Goal: Task Accomplishment & Management: Complete application form

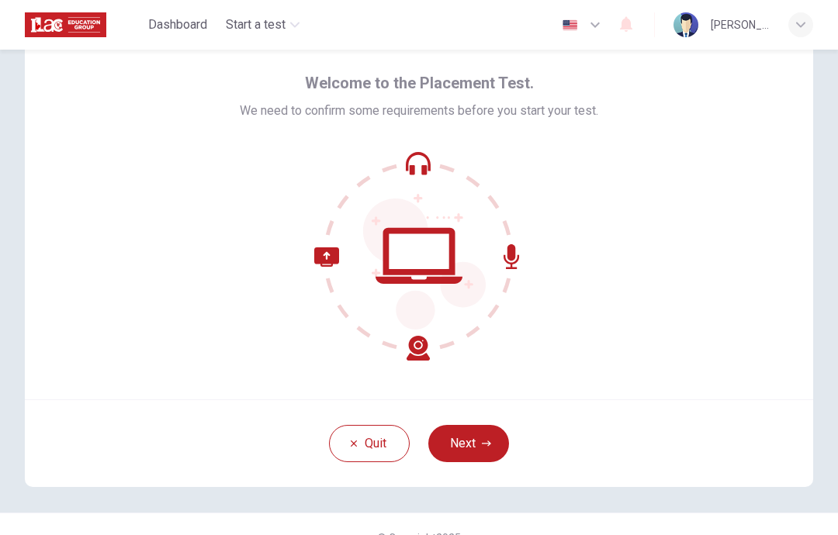
scroll to position [62, 0]
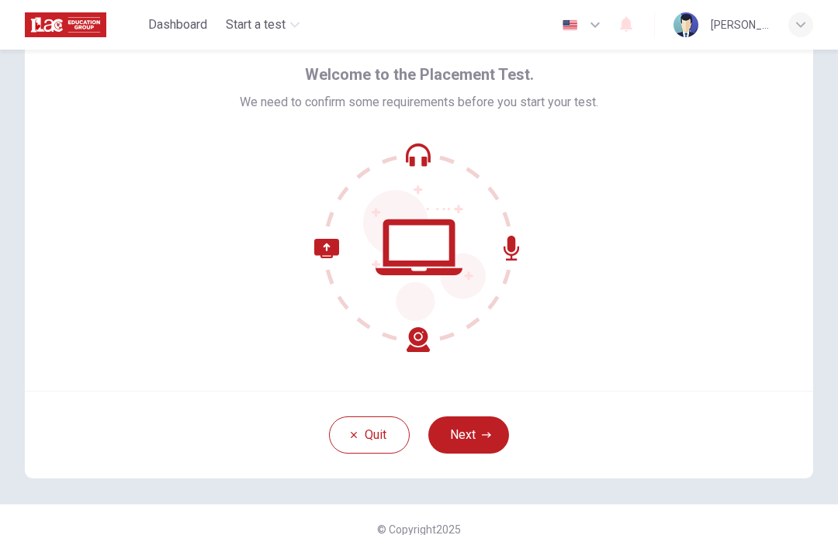
click at [475, 427] on button "Next" at bounding box center [468, 434] width 81 height 37
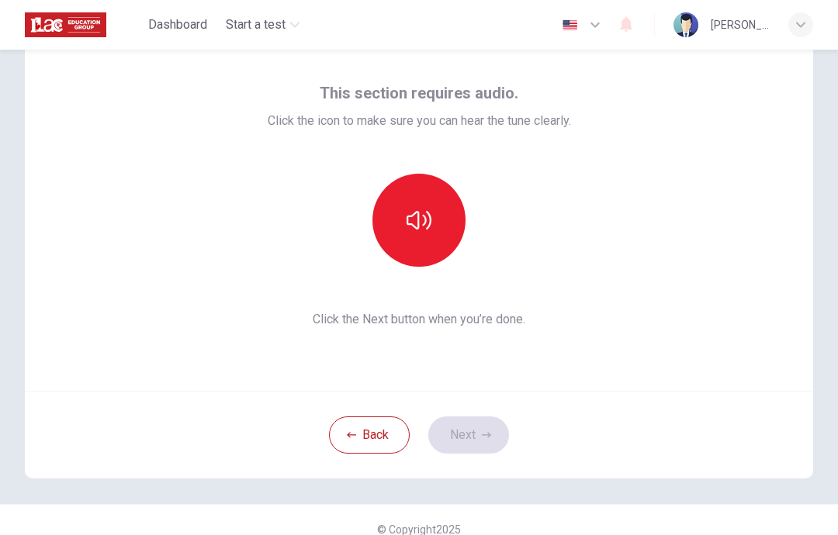
click at [438, 210] on button "button" at bounding box center [418, 220] width 93 height 93
click at [430, 235] on button "button" at bounding box center [418, 220] width 93 height 93
click at [437, 230] on button "button" at bounding box center [418, 220] width 93 height 93
click at [421, 239] on button "button" at bounding box center [418, 220] width 93 height 93
click at [475, 435] on button "Next" at bounding box center [468, 434] width 81 height 37
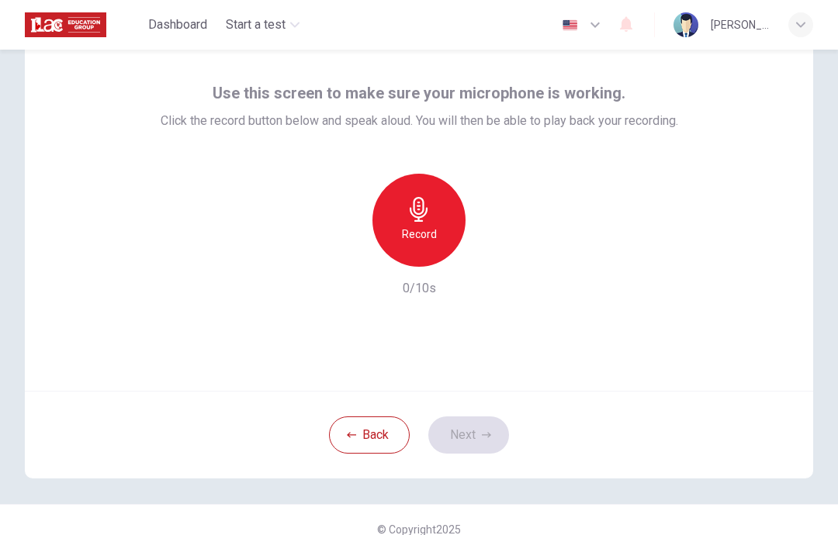
click at [434, 222] on div "Record" at bounding box center [418, 220] width 93 height 93
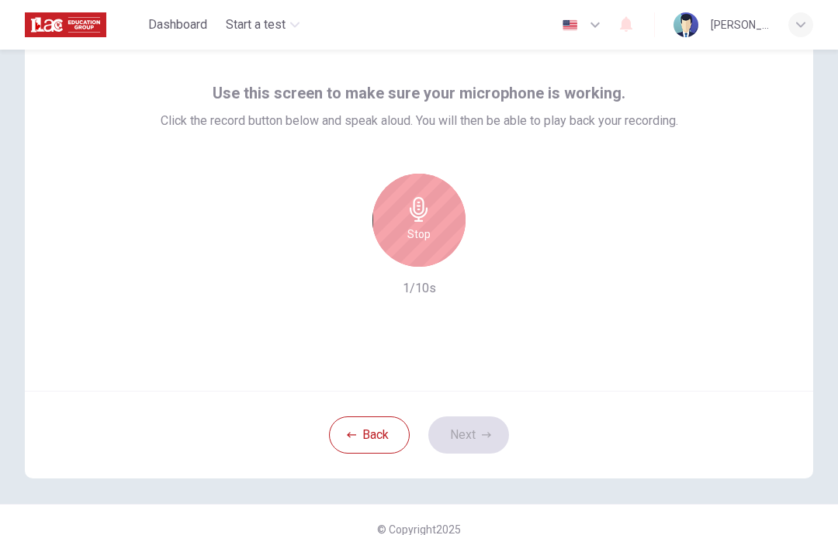
click at [422, 230] on h6 "Stop" at bounding box center [418, 234] width 23 height 19
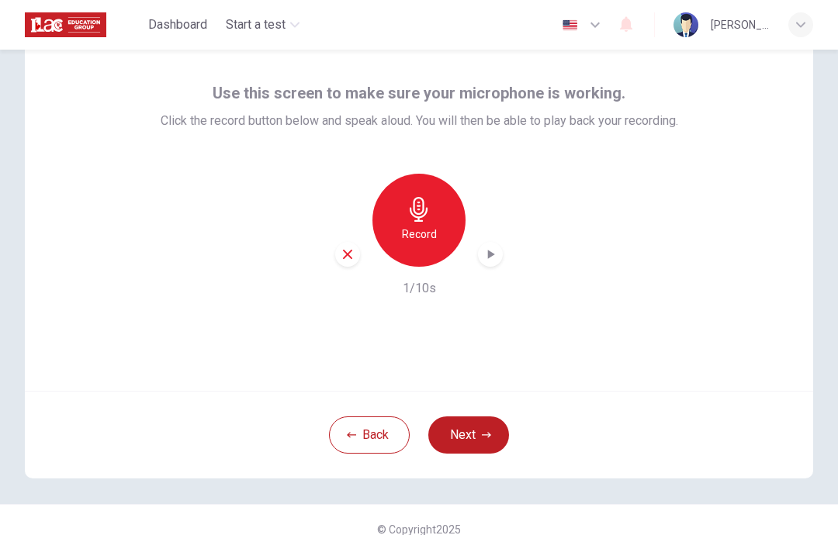
click at [485, 254] on icon "button" at bounding box center [490, 255] width 16 height 16
click at [467, 445] on button "Next" at bounding box center [468, 434] width 81 height 37
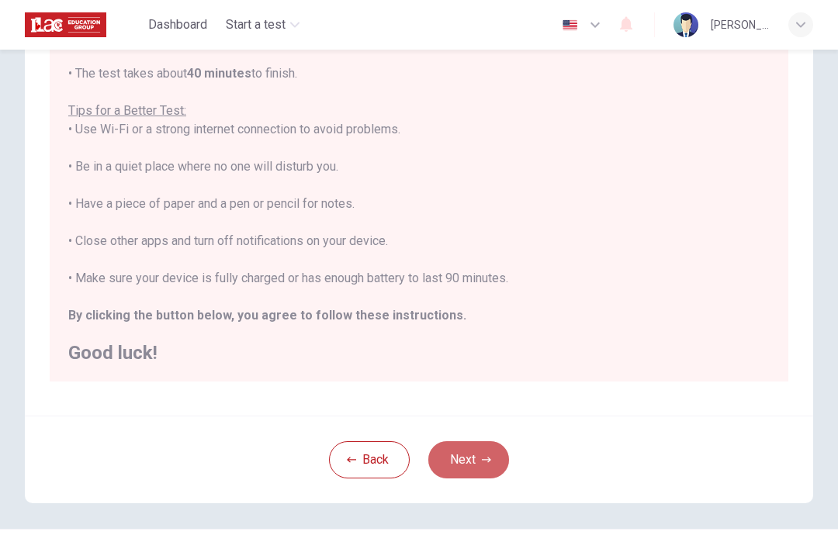
scroll to position [16, 0]
click at [470, 460] on button "Next" at bounding box center [468, 459] width 81 height 37
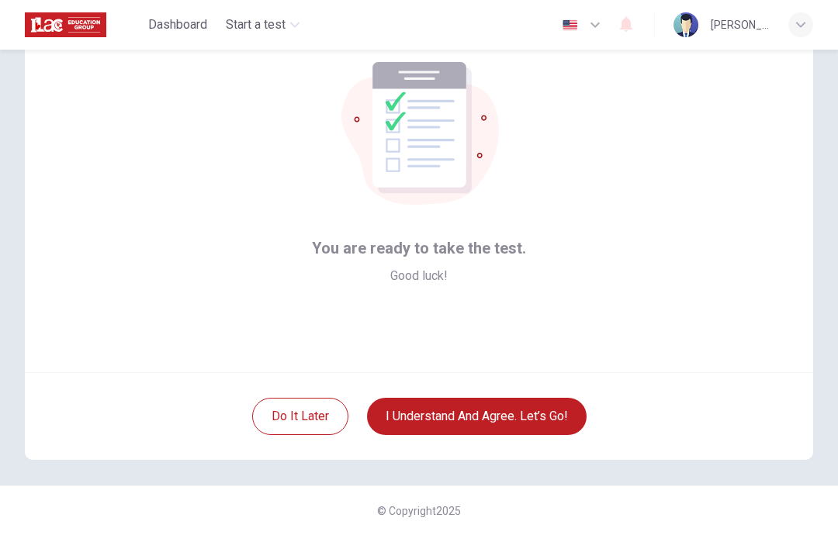
click at [513, 415] on button "I understand and agree. Let’s go!" at bounding box center [476, 416] width 219 height 37
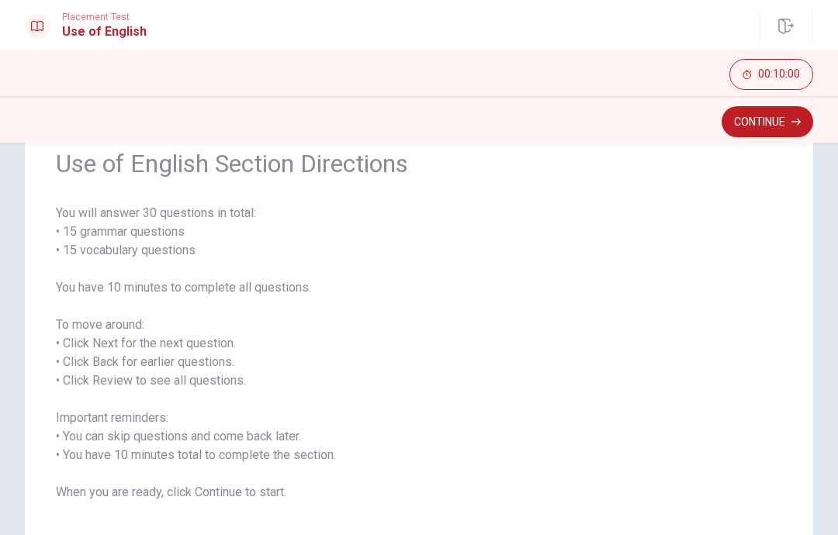
scroll to position [68, 0]
click at [772, 126] on button "Continue" at bounding box center [767, 121] width 92 height 31
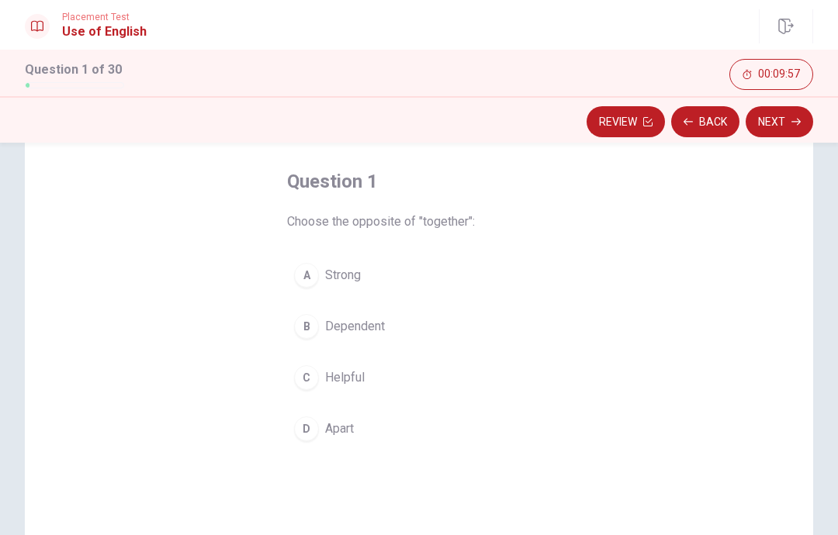
click at [370, 327] on span "Dependent" at bounding box center [355, 326] width 60 height 19
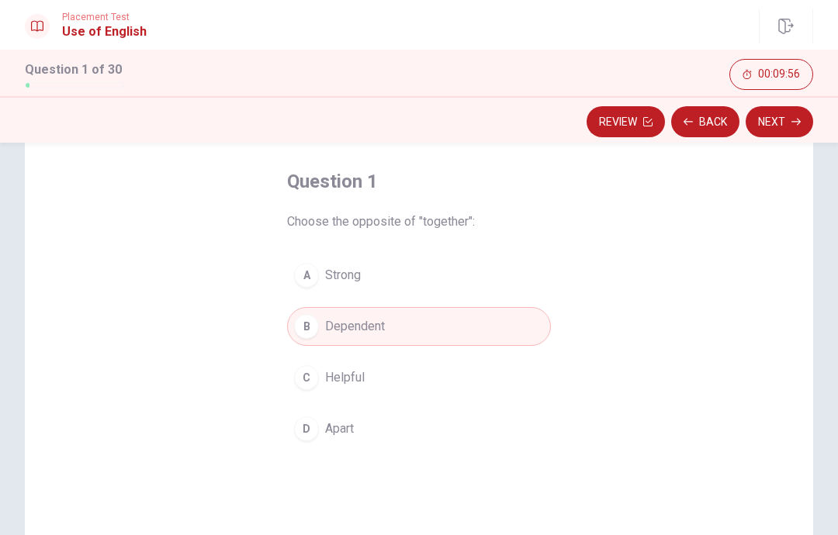
click at [787, 124] on button "Next" at bounding box center [778, 121] width 67 height 31
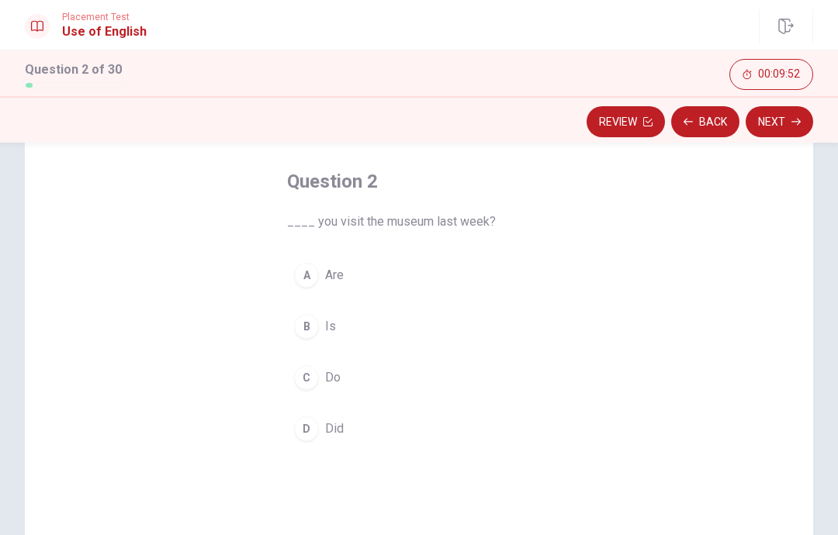
click at [340, 427] on span "Did" at bounding box center [334, 429] width 19 height 19
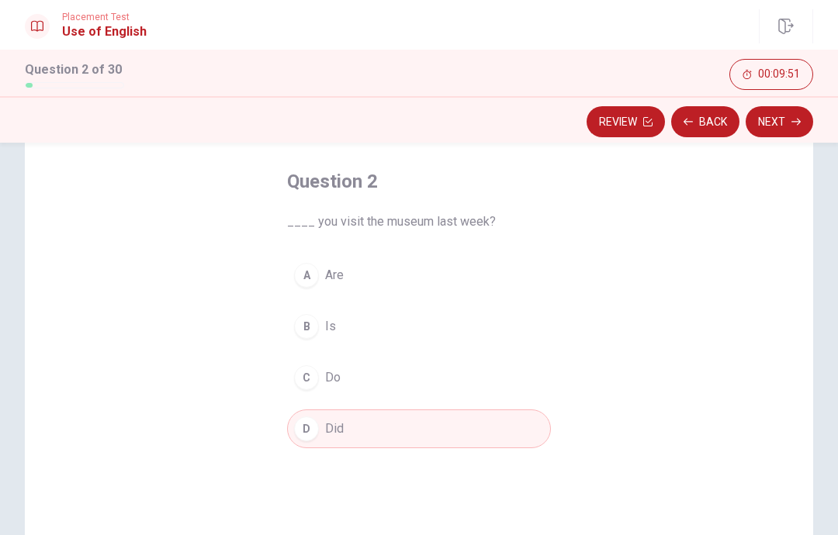
click at [795, 129] on button "Next" at bounding box center [778, 121] width 67 height 31
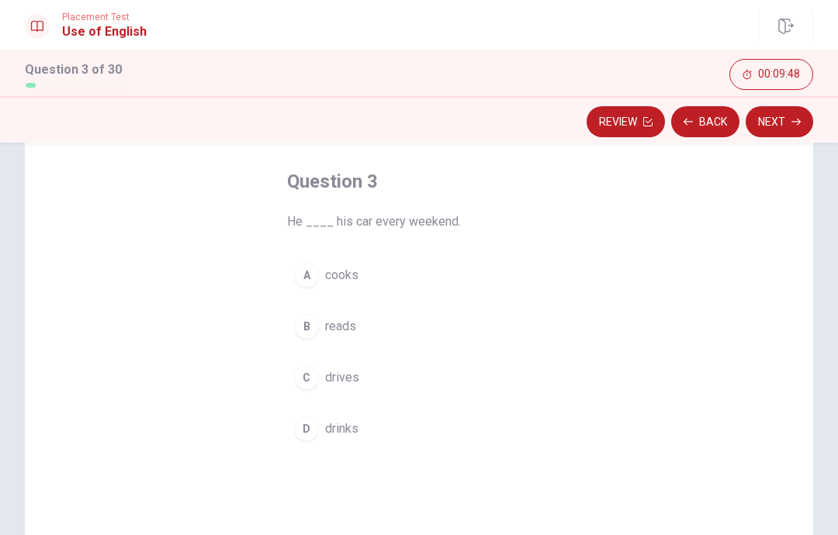
click at [348, 379] on span "drives" at bounding box center [342, 377] width 34 height 19
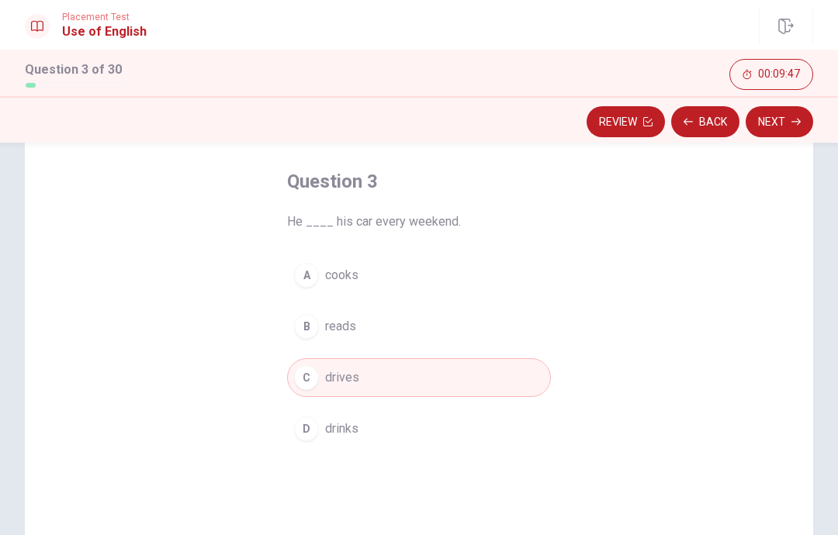
click at [783, 128] on button "Next" at bounding box center [778, 121] width 67 height 31
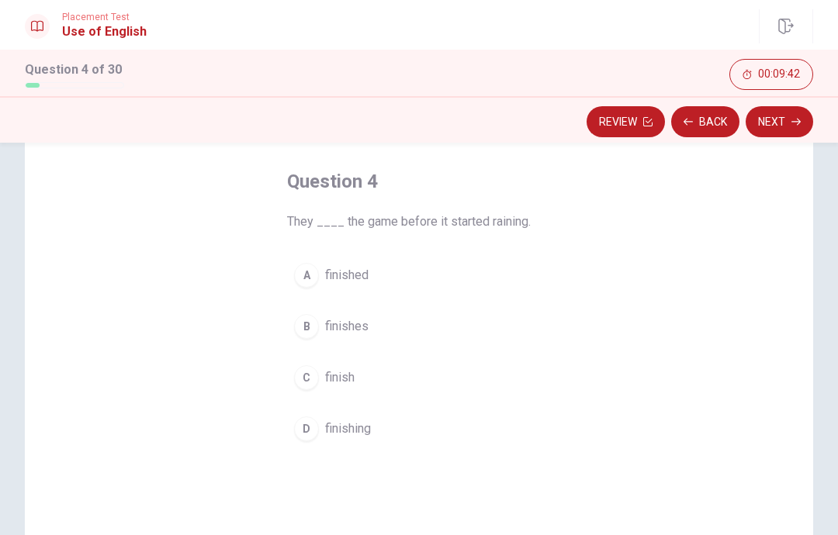
click at [344, 290] on button "A finished" at bounding box center [419, 275] width 264 height 39
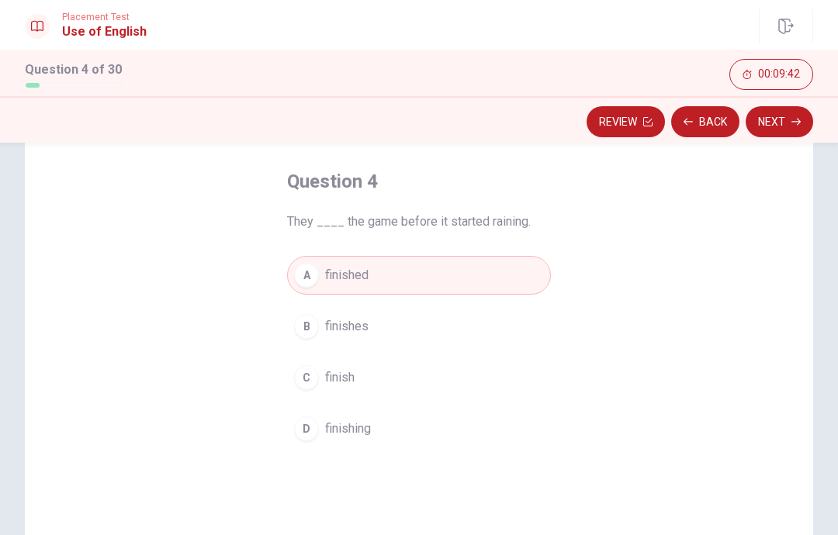
click at [772, 126] on button "Next" at bounding box center [778, 121] width 67 height 31
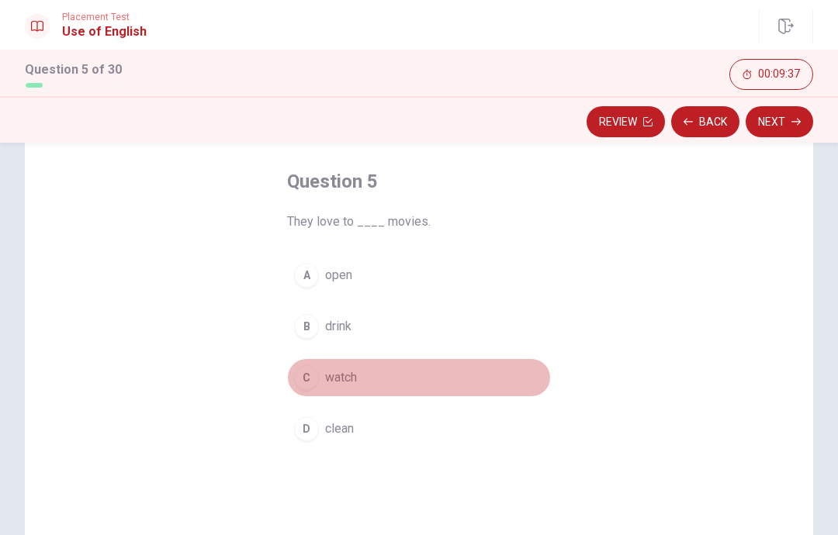
click at [344, 385] on span "watch" at bounding box center [341, 377] width 32 height 19
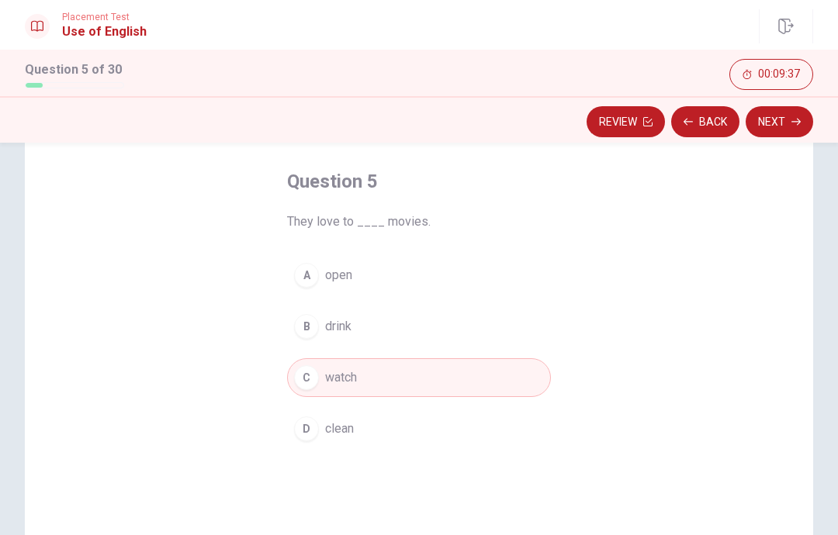
click at [784, 120] on button "Next" at bounding box center [778, 121] width 67 height 31
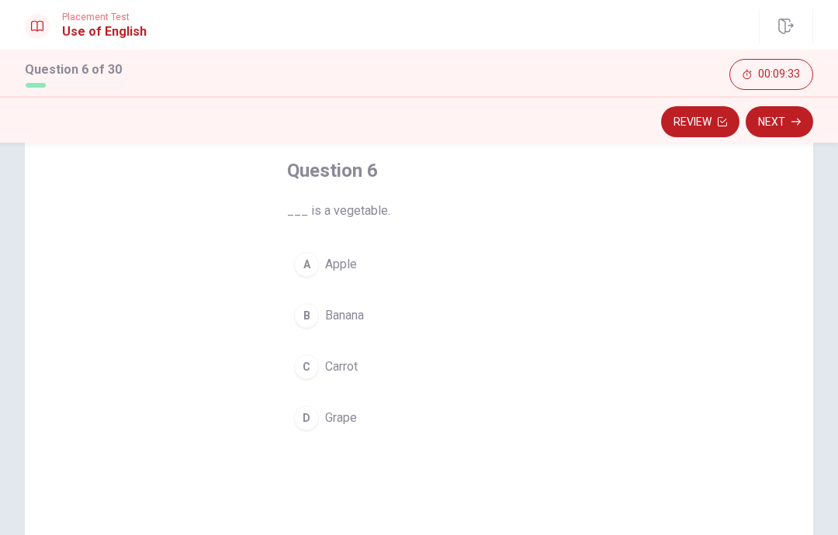
scroll to position [95, 0]
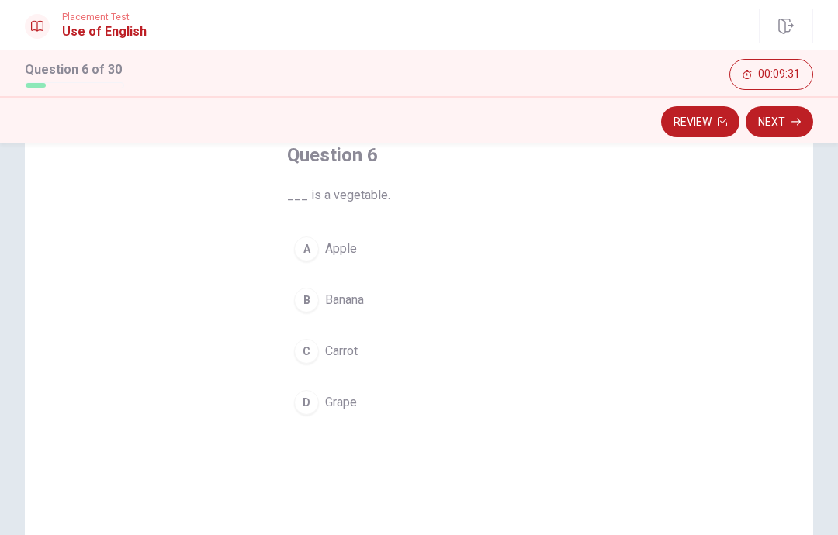
click at [336, 354] on span "Carrot" at bounding box center [341, 351] width 33 height 19
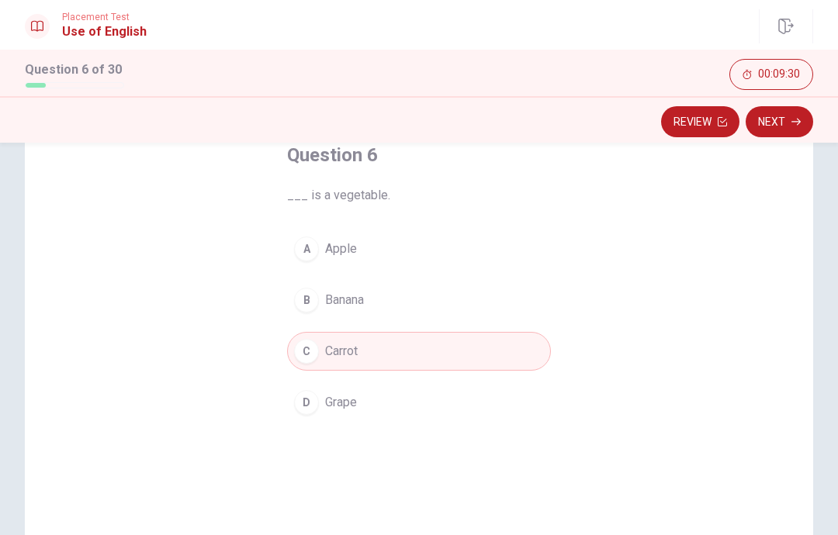
click at [782, 124] on button "Next" at bounding box center [778, 121] width 67 height 31
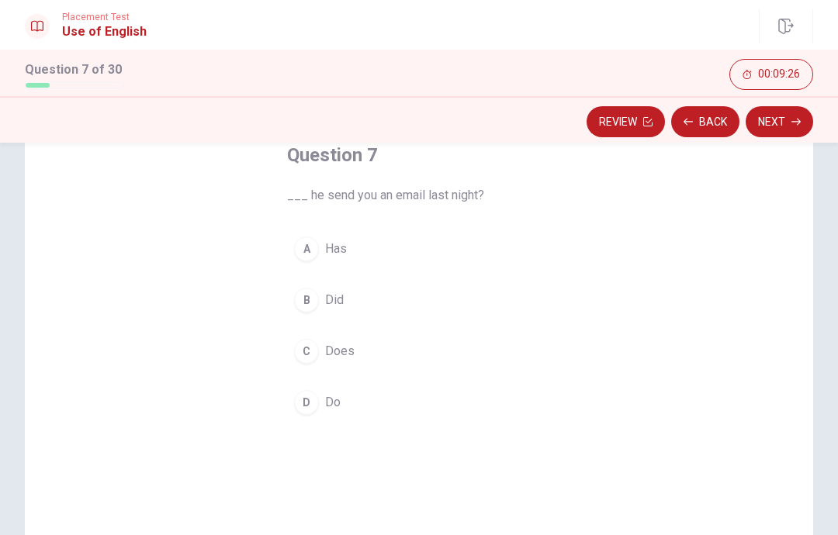
click at [330, 296] on span "Did" at bounding box center [334, 300] width 19 height 19
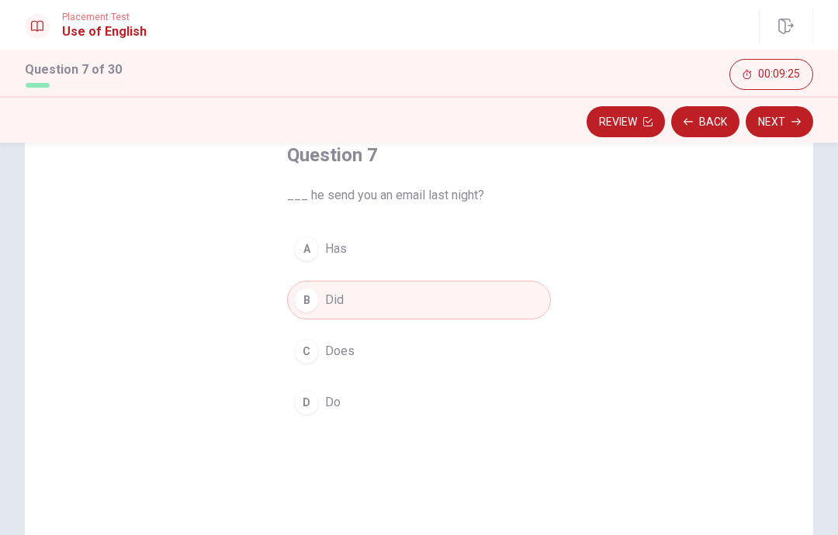
click at [773, 132] on button "Next" at bounding box center [778, 121] width 67 height 31
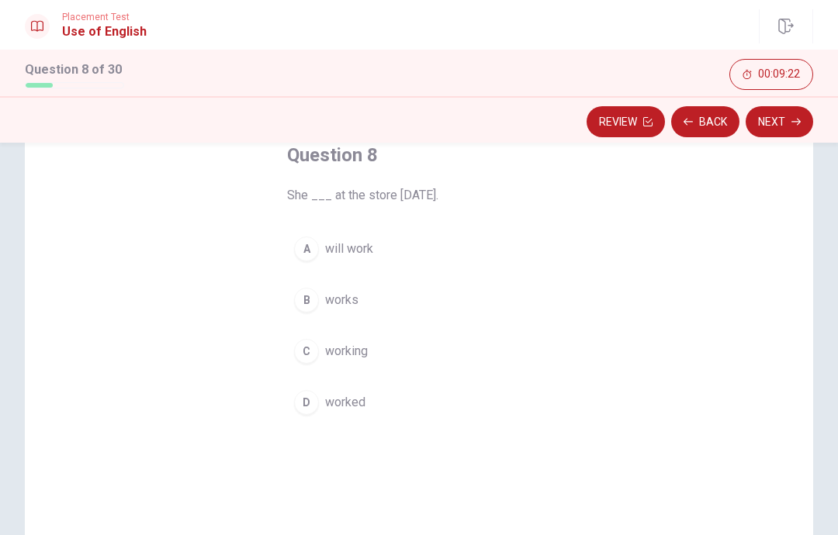
click at [706, 126] on button "Back" at bounding box center [705, 121] width 68 height 31
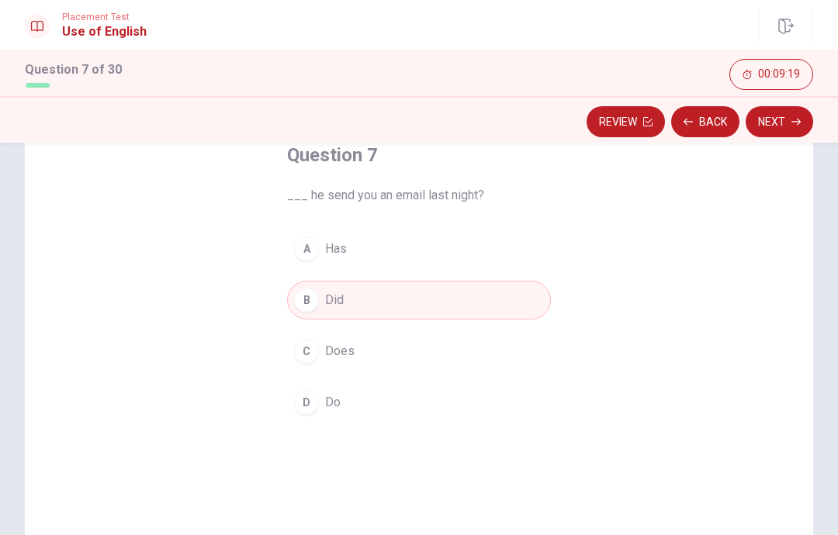
click at [495, 309] on button "B Did" at bounding box center [419, 300] width 264 height 39
click at [785, 126] on button "Next" at bounding box center [778, 121] width 67 height 31
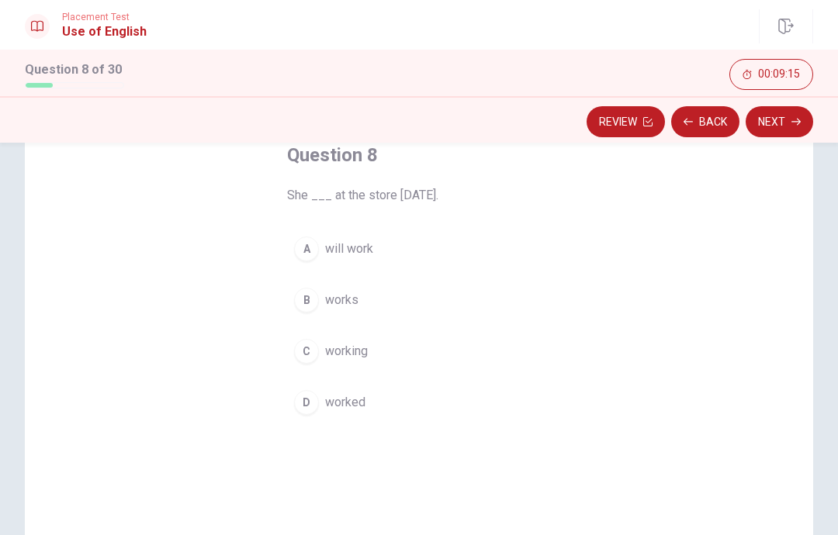
click at [440, 407] on button "D worked" at bounding box center [419, 402] width 264 height 39
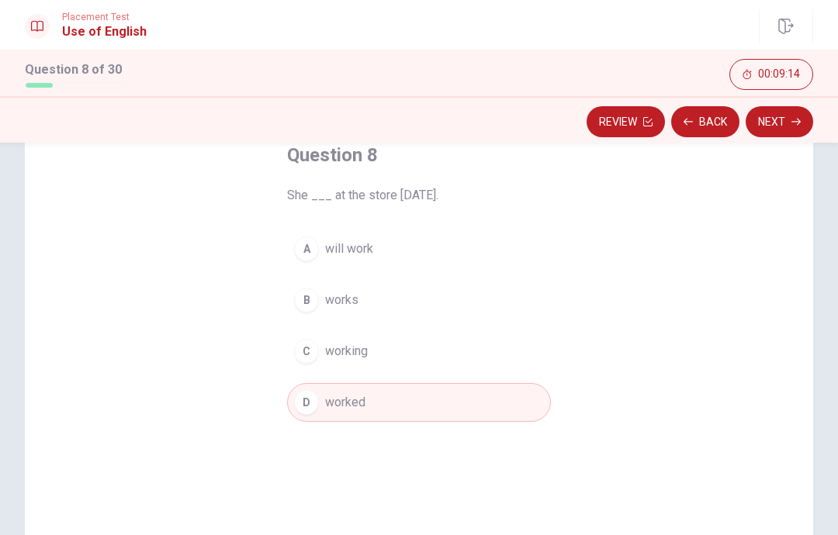
click at [785, 126] on button "Next" at bounding box center [778, 121] width 67 height 31
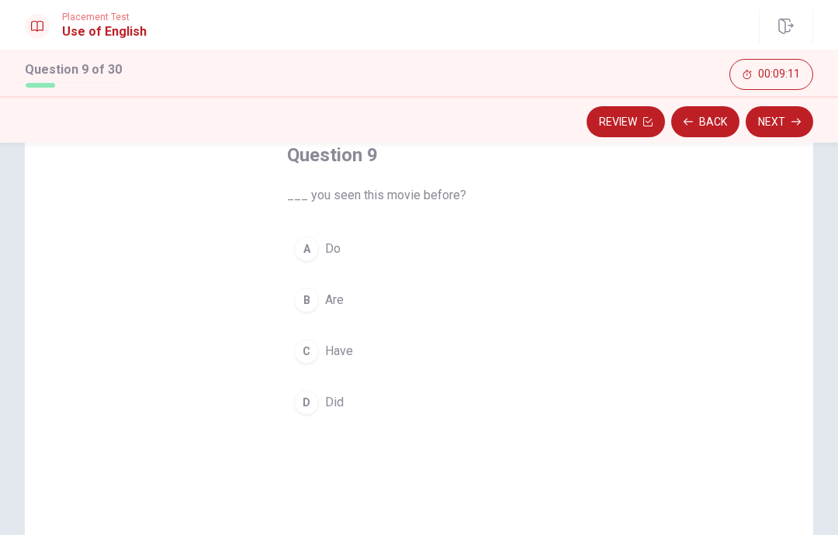
click at [389, 356] on button "C Have" at bounding box center [419, 351] width 264 height 39
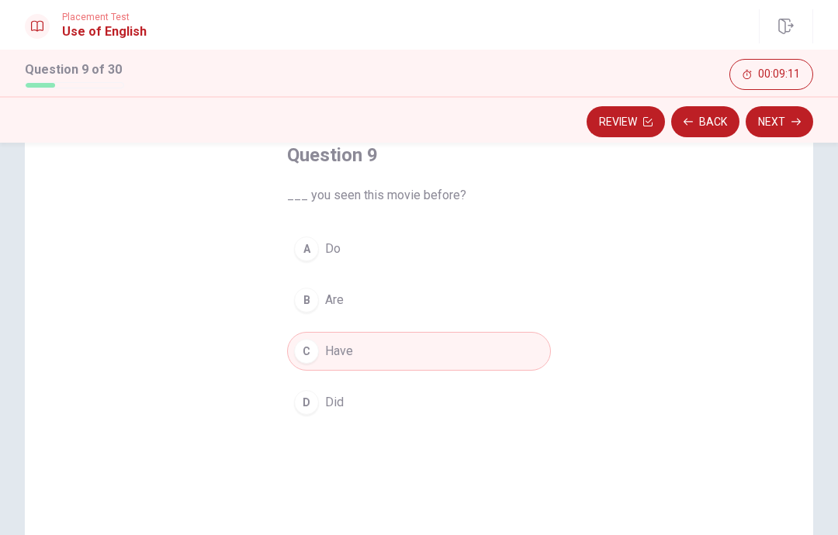
click at [788, 127] on button "Next" at bounding box center [778, 121] width 67 height 31
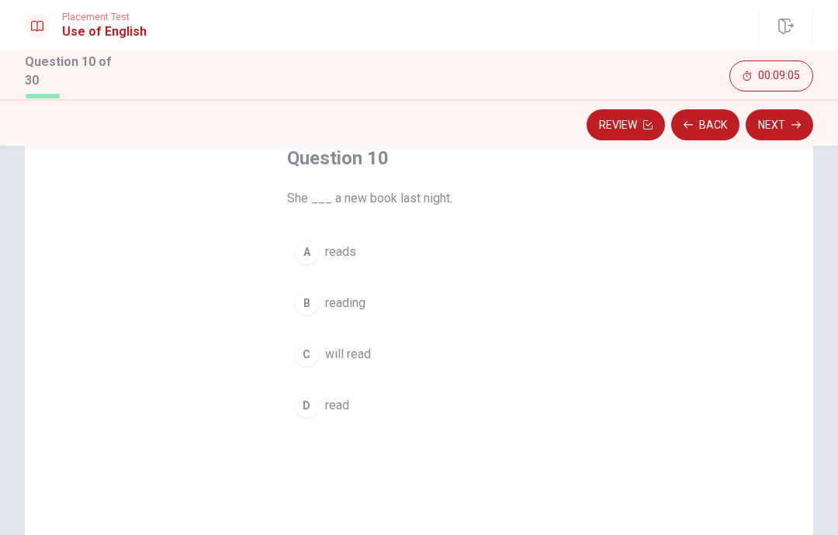
click at [391, 416] on button "D read" at bounding box center [419, 405] width 264 height 39
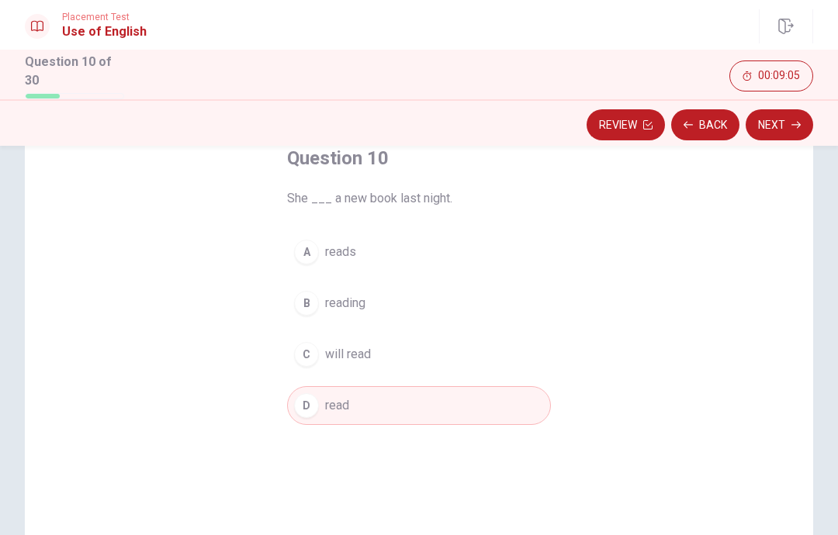
click at [786, 129] on button "Next" at bounding box center [778, 124] width 67 height 31
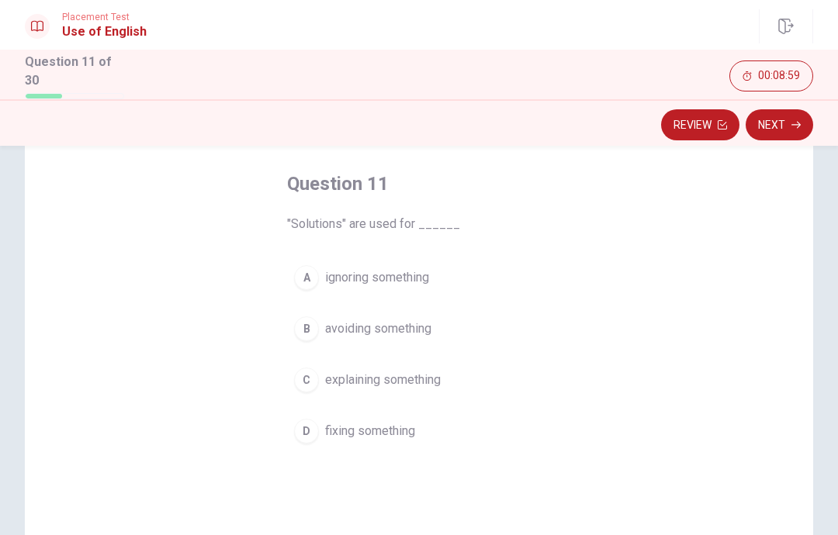
scroll to position [105, 0]
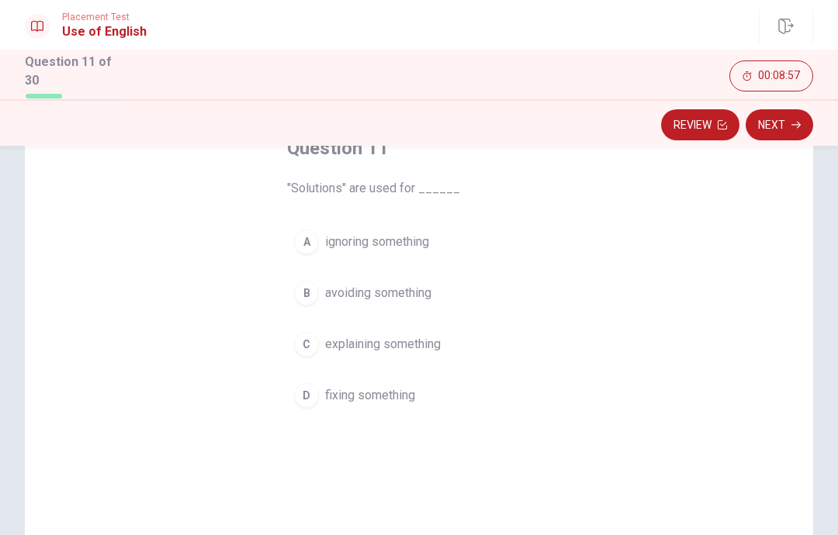
click at [389, 392] on span "fixing something" at bounding box center [370, 395] width 90 height 19
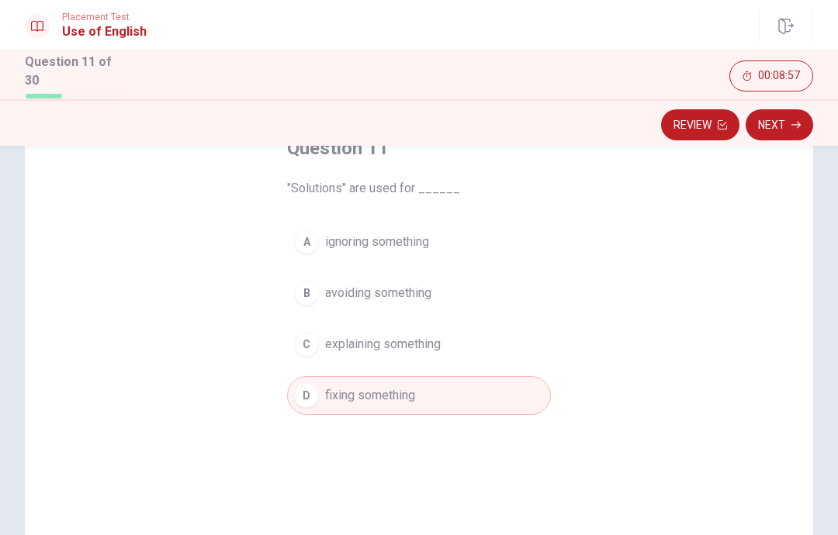
click at [787, 124] on button "Next" at bounding box center [778, 124] width 67 height 31
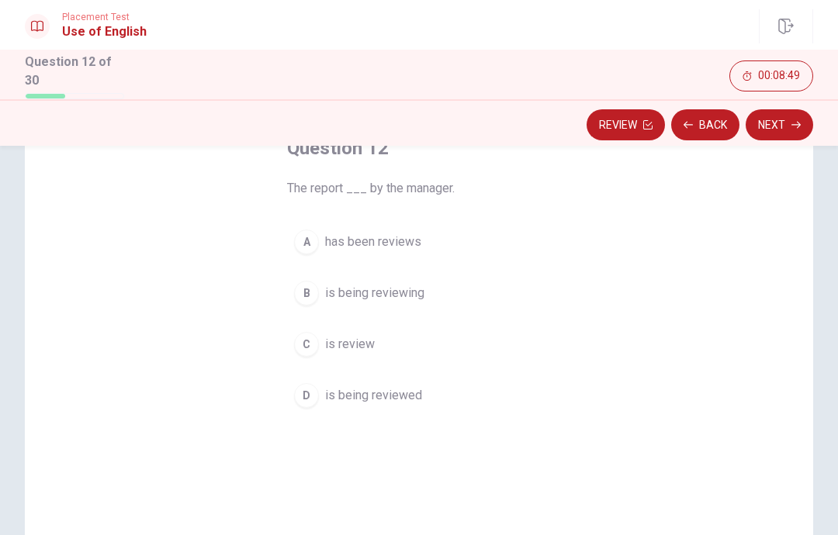
click at [411, 399] on span "is being reviewed" at bounding box center [373, 395] width 97 height 19
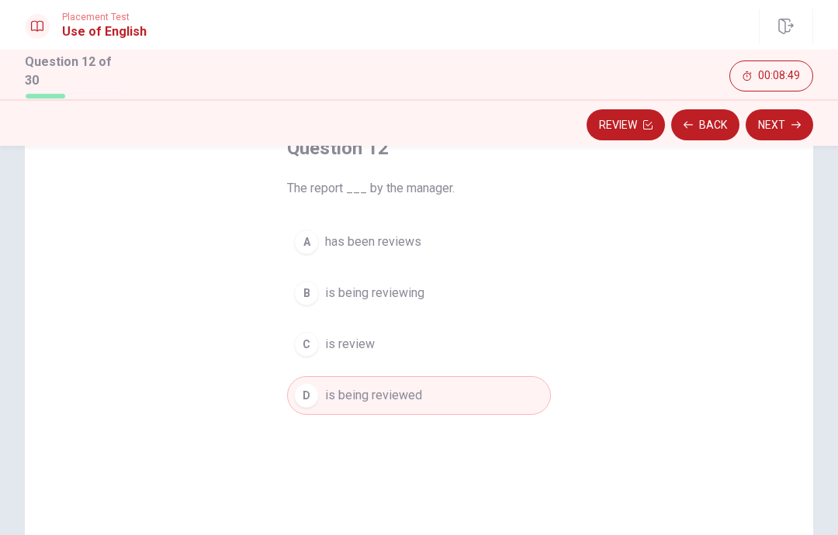
click at [767, 128] on button "Next" at bounding box center [778, 124] width 67 height 31
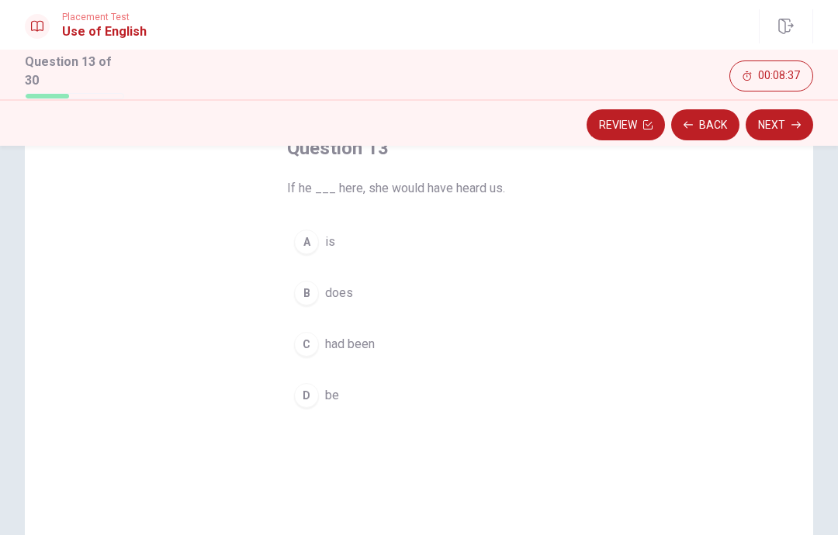
click at [444, 344] on button "C had been" at bounding box center [419, 344] width 264 height 39
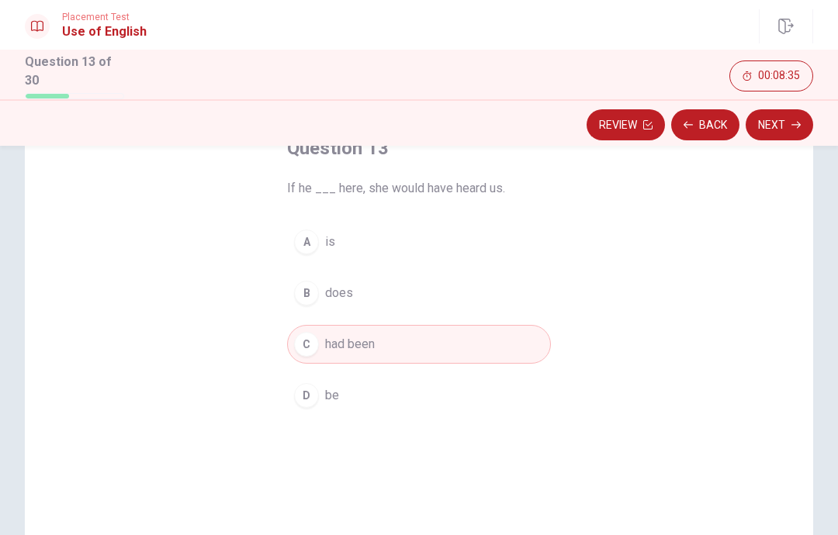
click at [785, 133] on button "Next" at bounding box center [778, 124] width 67 height 31
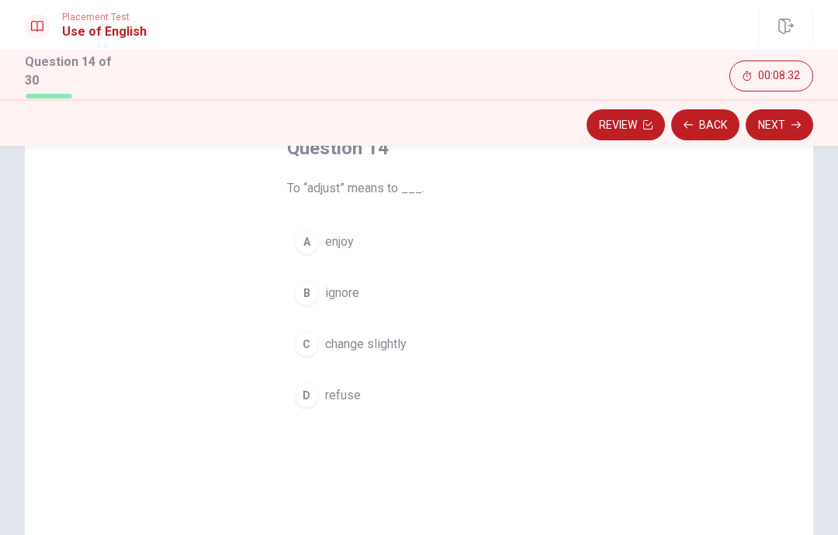
click at [443, 353] on button "C change slightly" at bounding box center [419, 344] width 264 height 39
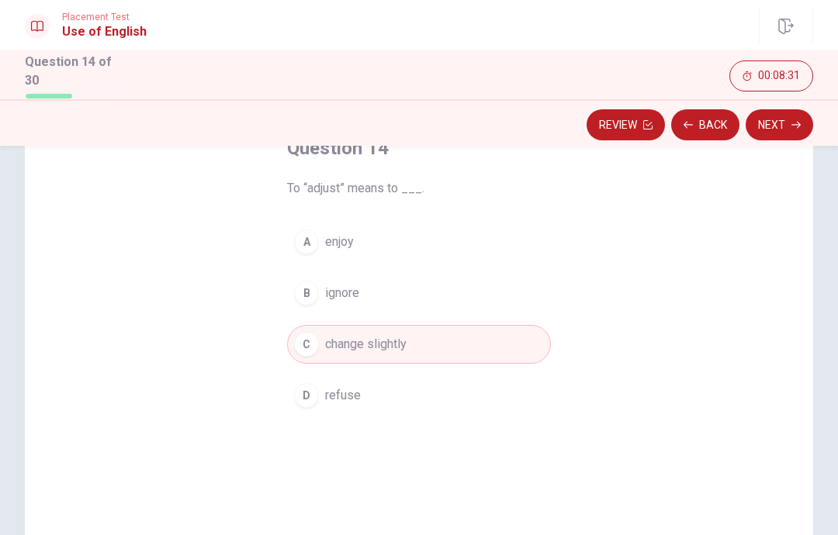
click at [780, 130] on button "Next" at bounding box center [778, 124] width 67 height 31
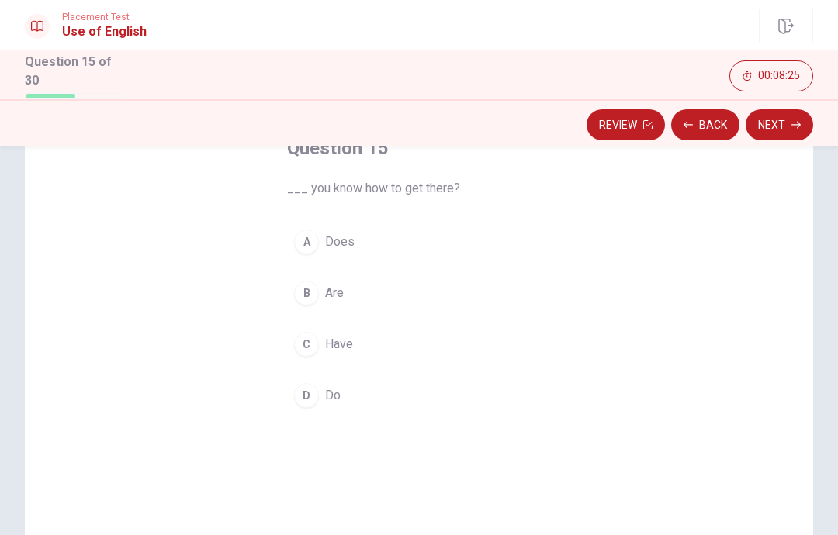
click at [420, 403] on button "D Do" at bounding box center [419, 395] width 264 height 39
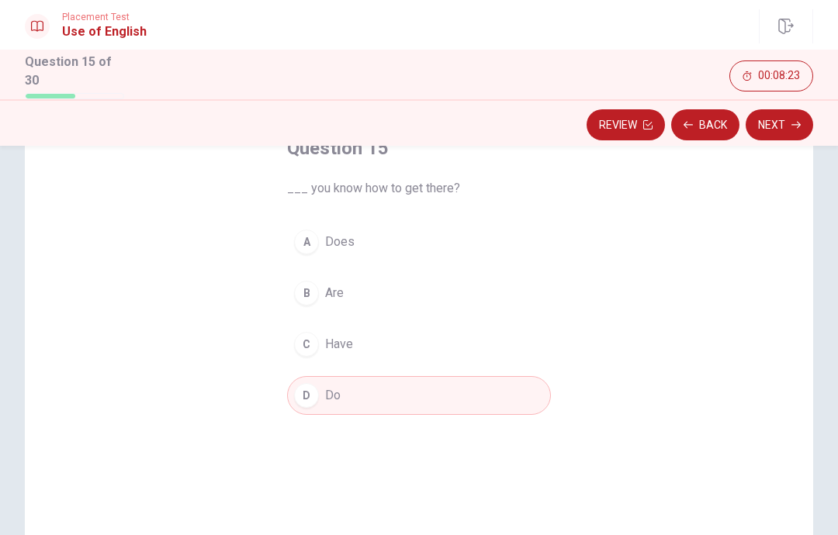
click at [793, 128] on button "Next" at bounding box center [778, 124] width 67 height 31
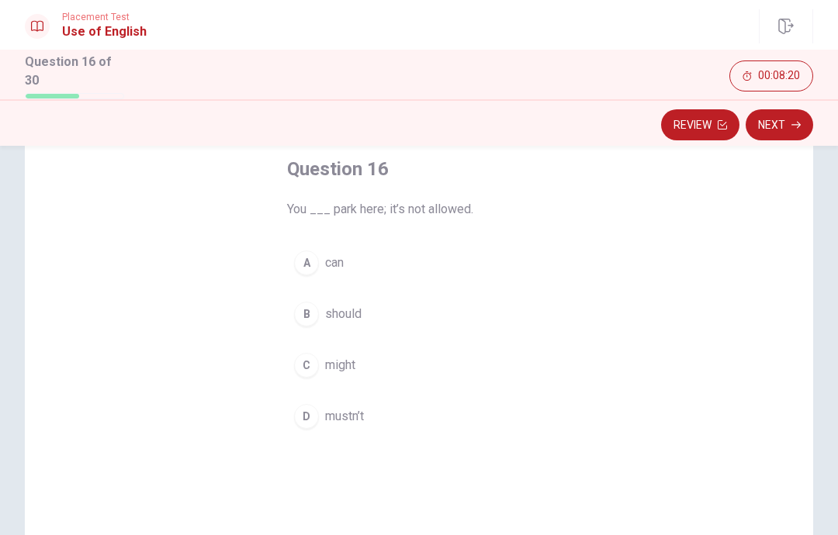
scroll to position [88, 0]
click at [403, 415] on button "D mustn’t" at bounding box center [419, 412] width 264 height 39
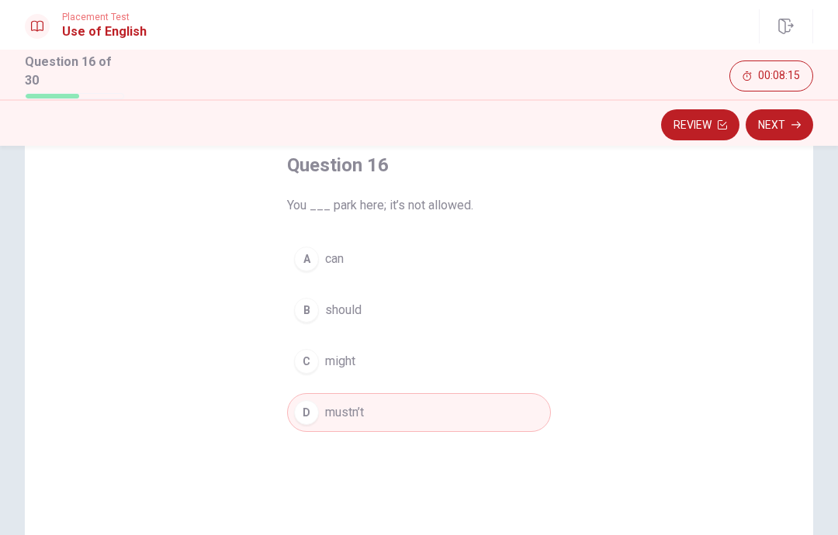
click at [780, 134] on button "Next" at bounding box center [778, 124] width 67 height 31
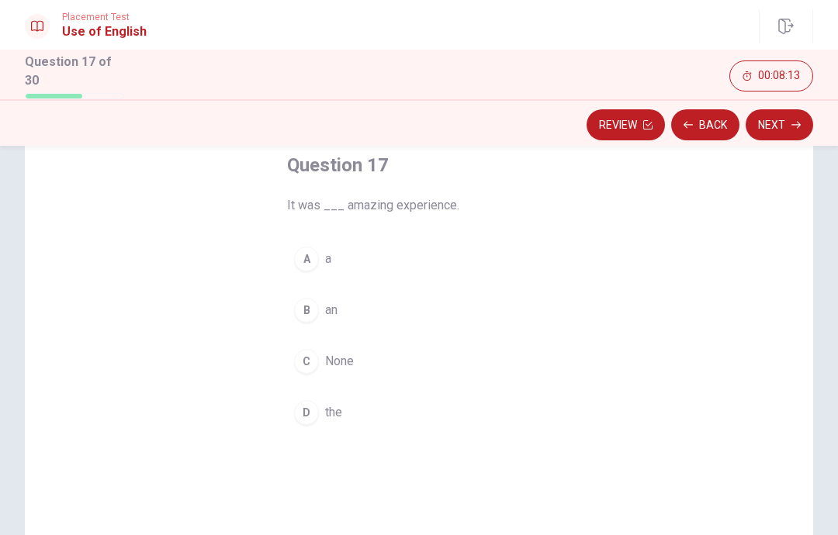
click at [471, 305] on button "B an" at bounding box center [419, 310] width 264 height 39
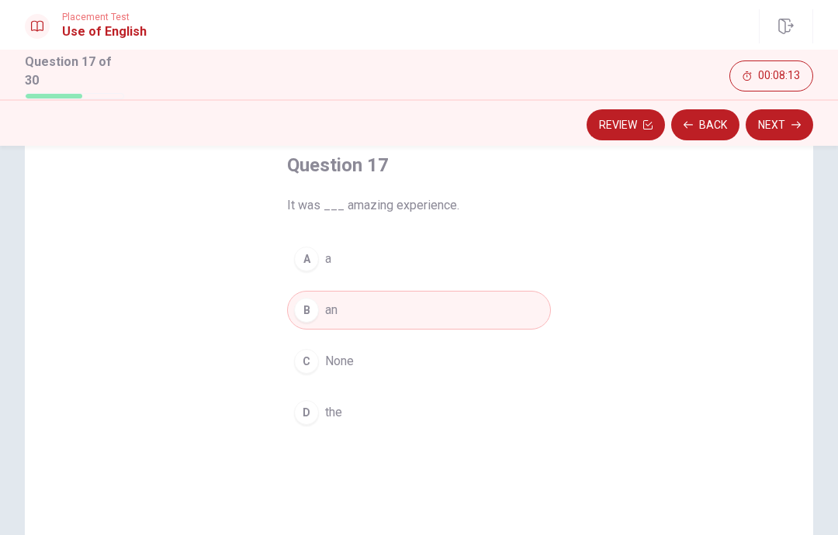
click at [785, 124] on button "Next" at bounding box center [778, 124] width 67 height 31
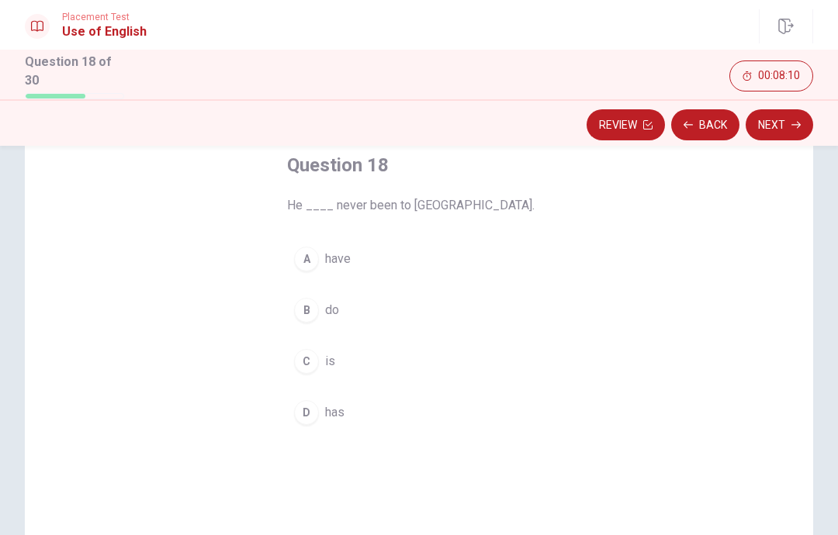
click at [415, 422] on button "D has" at bounding box center [419, 412] width 264 height 39
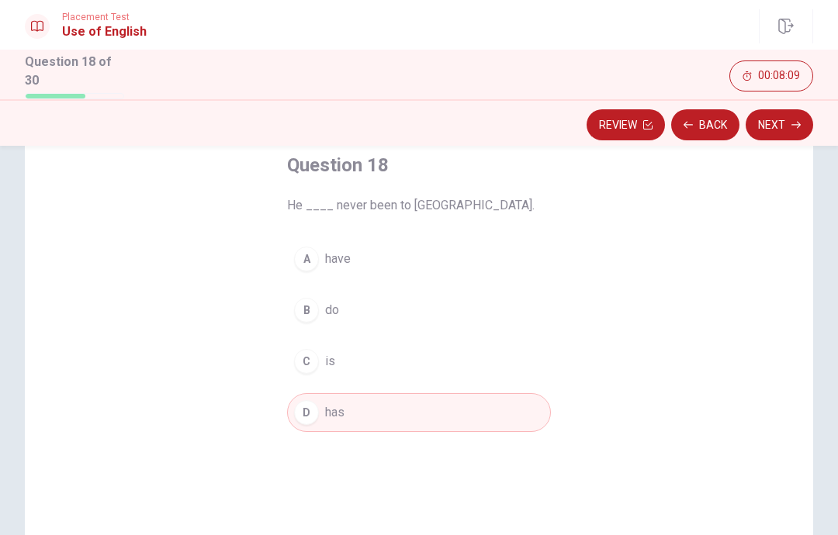
click at [773, 130] on button "Next" at bounding box center [778, 124] width 67 height 31
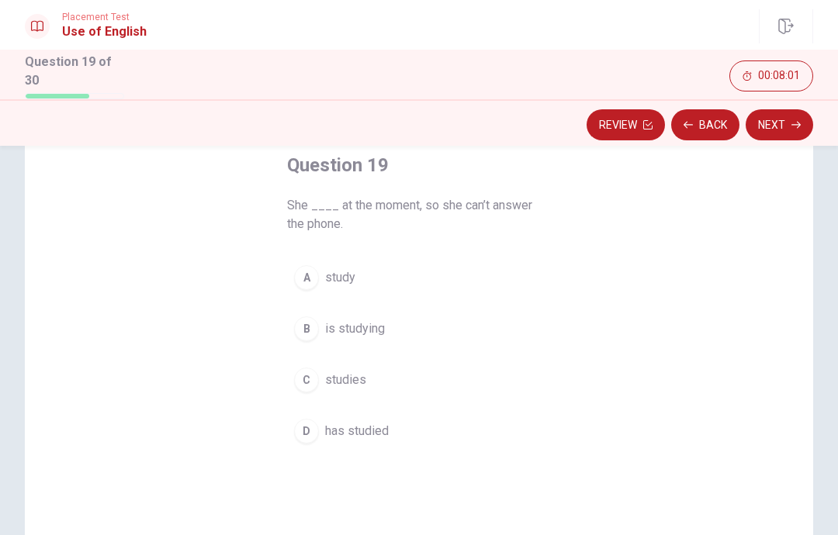
click at [431, 329] on button "B is studying" at bounding box center [419, 328] width 264 height 39
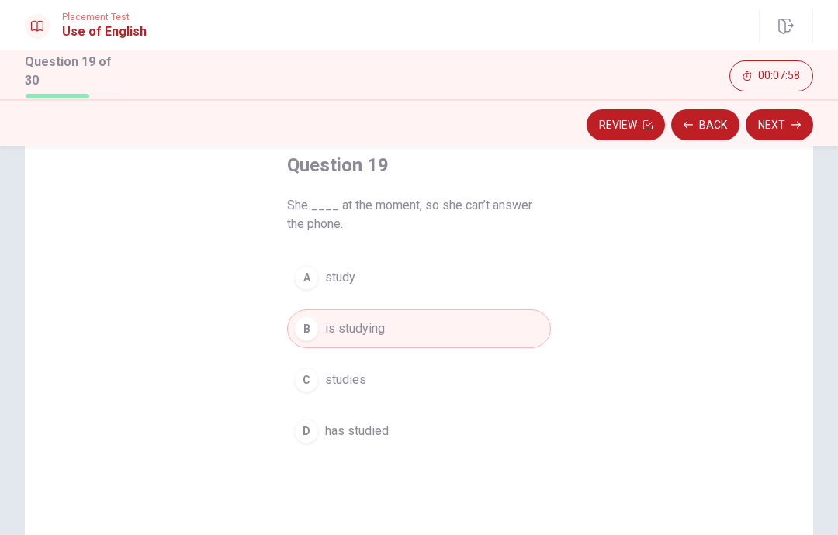
click at [781, 127] on button "Next" at bounding box center [778, 124] width 67 height 31
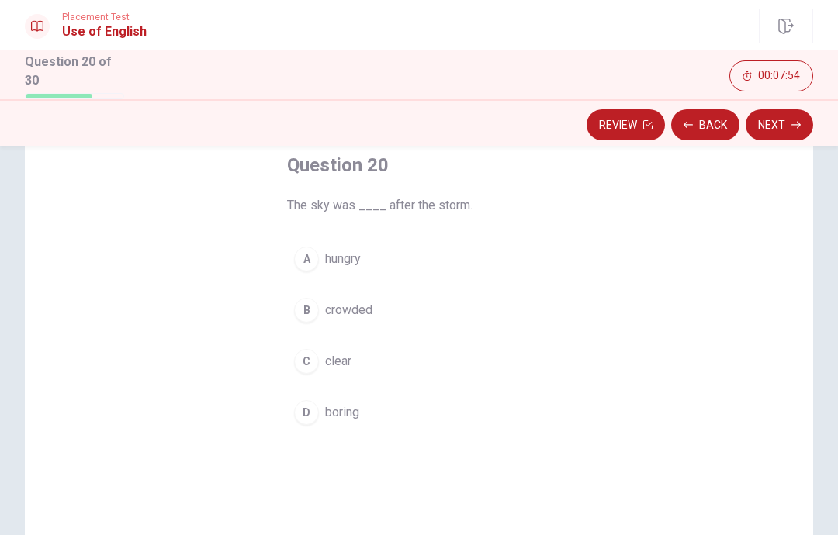
click at [427, 359] on button "C clear" at bounding box center [419, 361] width 264 height 39
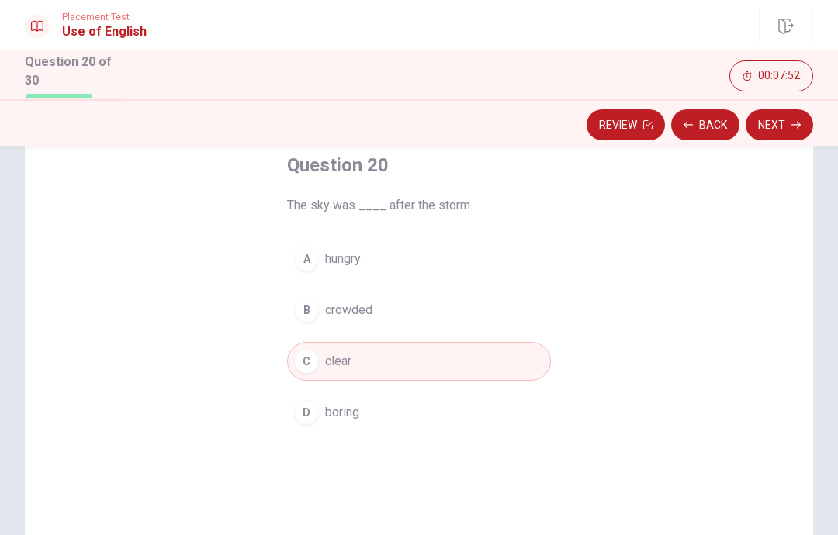
click at [778, 123] on button "Next" at bounding box center [778, 124] width 67 height 31
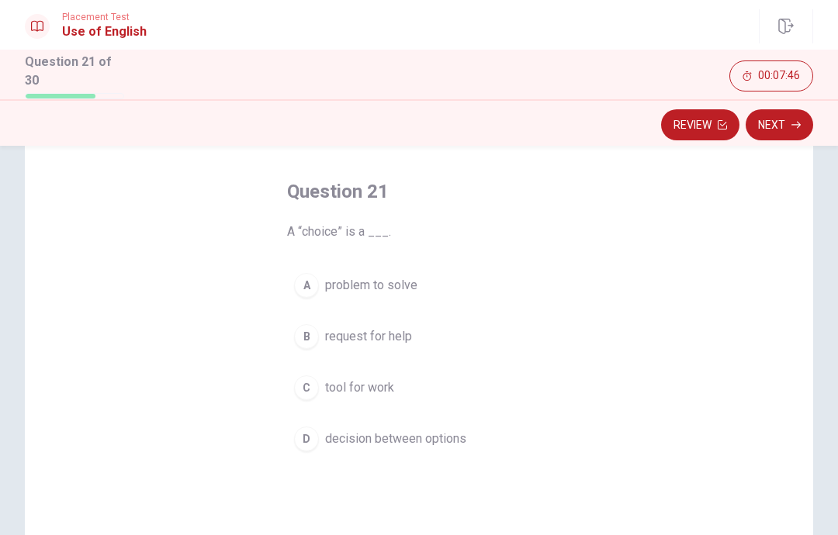
scroll to position [75, 0]
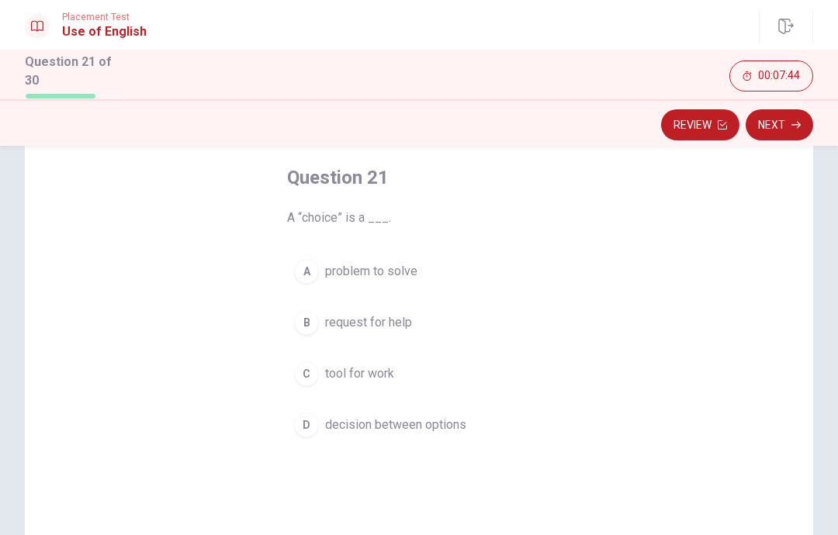
click at [444, 432] on button "D decision between options" at bounding box center [419, 425] width 264 height 39
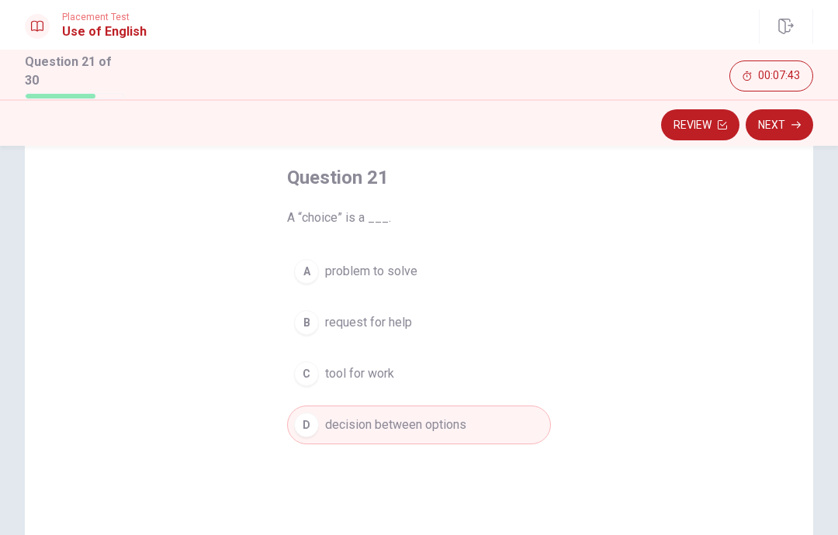
click at [785, 133] on button "Next" at bounding box center [778, 124] width 67 height 31
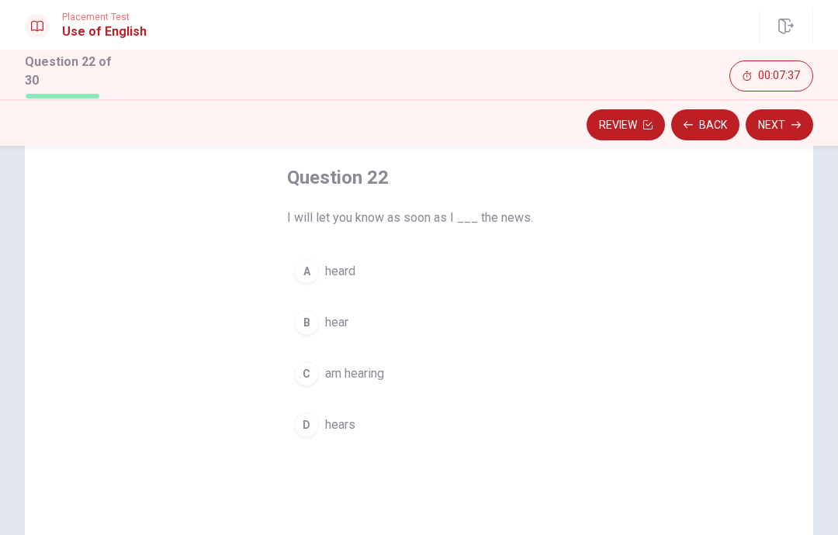
click at [453, 318] on button "B hear" at bounding box center [419, 322] width 264 height 39
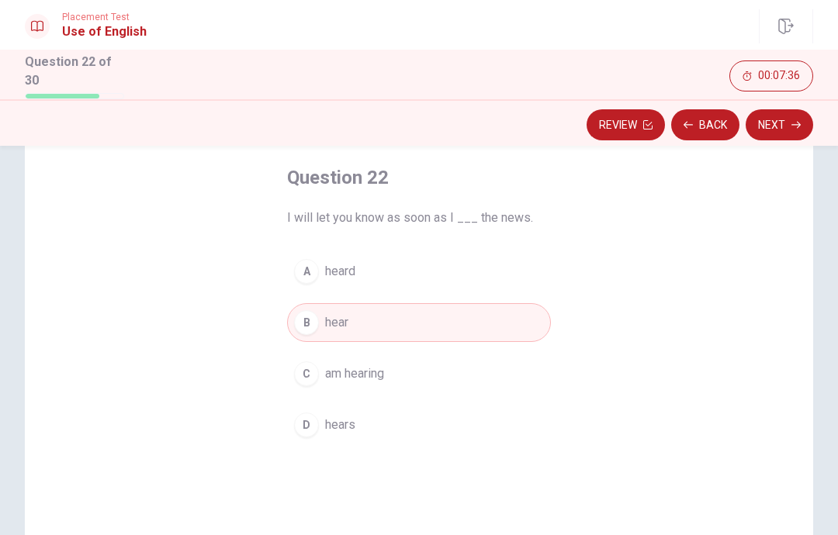
click at [773, 126] on button "Next" at bounding box center [778, 124] width 67 height 31
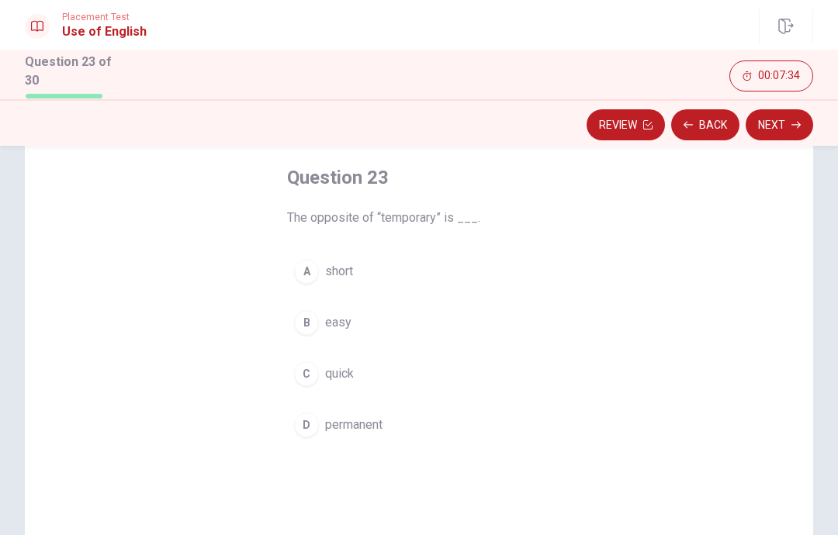
click at [441, 429] on button "D permanent" at bounding box center [419, 425] width 264 height 39
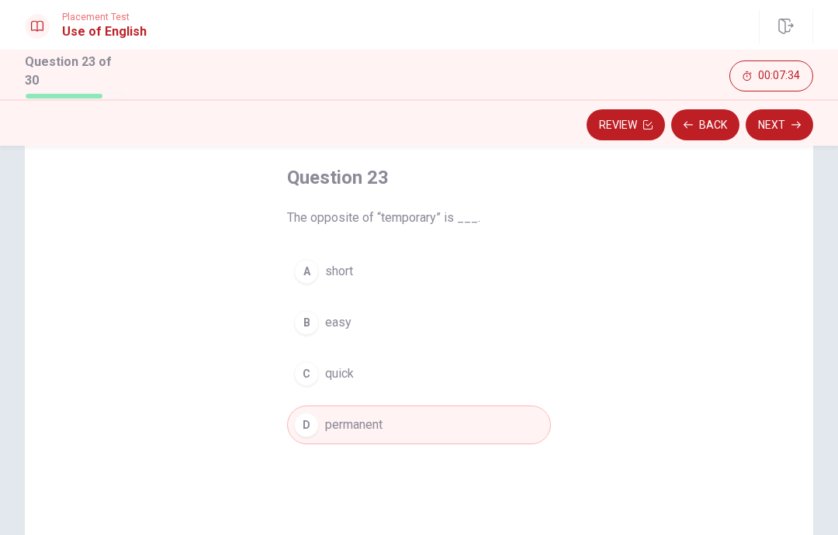
click at [772, 130] on button "Next" at bounding box center [778, 124] width 67 height 31
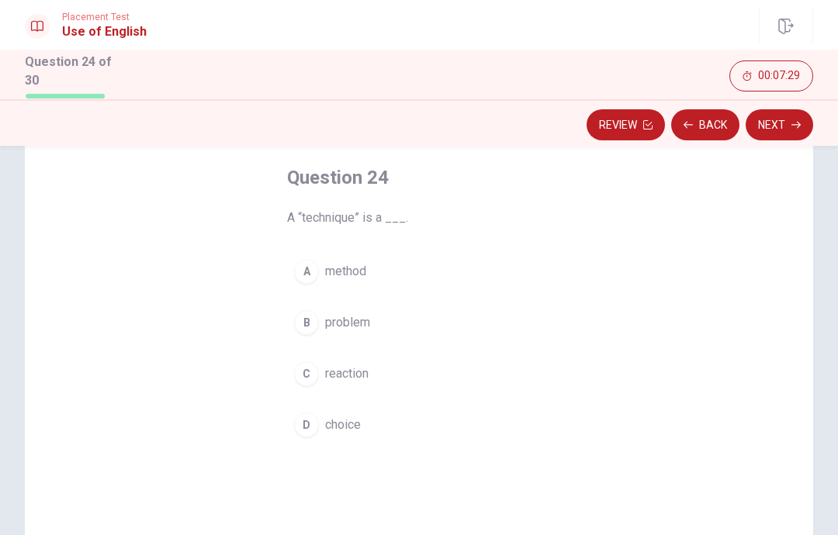
click at [474, 268] on button "A method" at bounding box center [419, 271] width 264 height 39
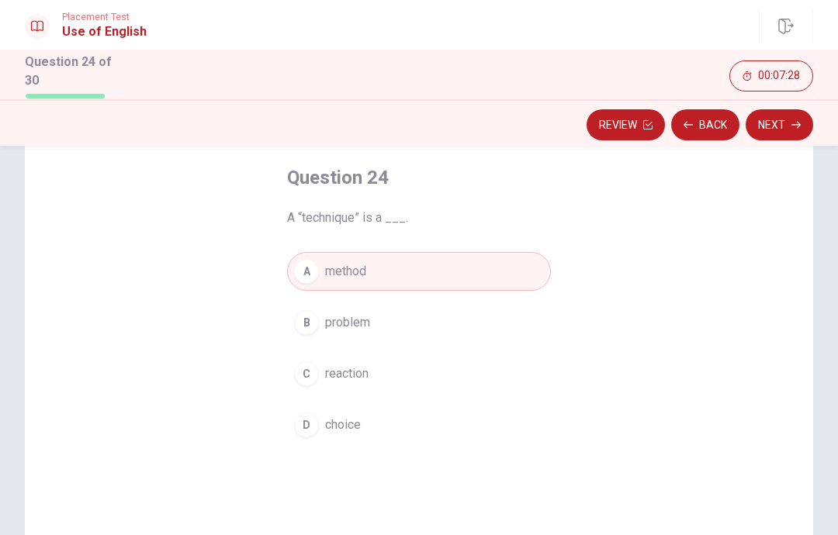
click at [779, 124] on button "Next" at bounding box center [778, 124] width 67 height 31
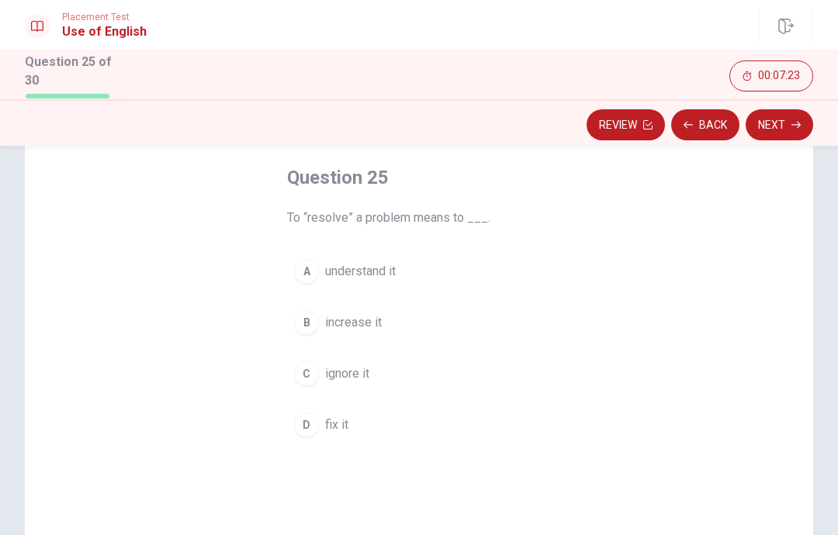
click at [372, 430] on button "D fix it" at bounding box center [419, 425] width 264 height 39
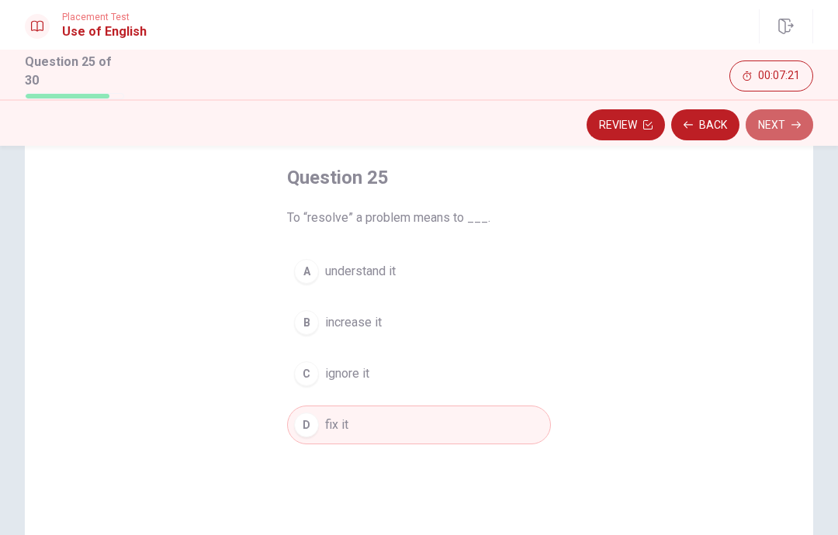
click at [782, 129] on button "Next" at bounding box center [778, 124] width 67 height 31
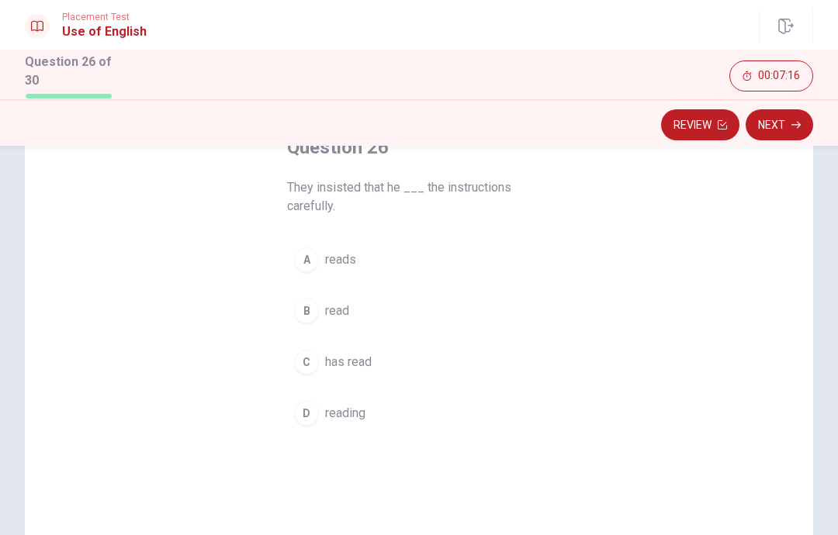
scroll to position [105, 0]
click at [479, 307] on button "B read" at bounding box center [419, 311] width 264 height 39
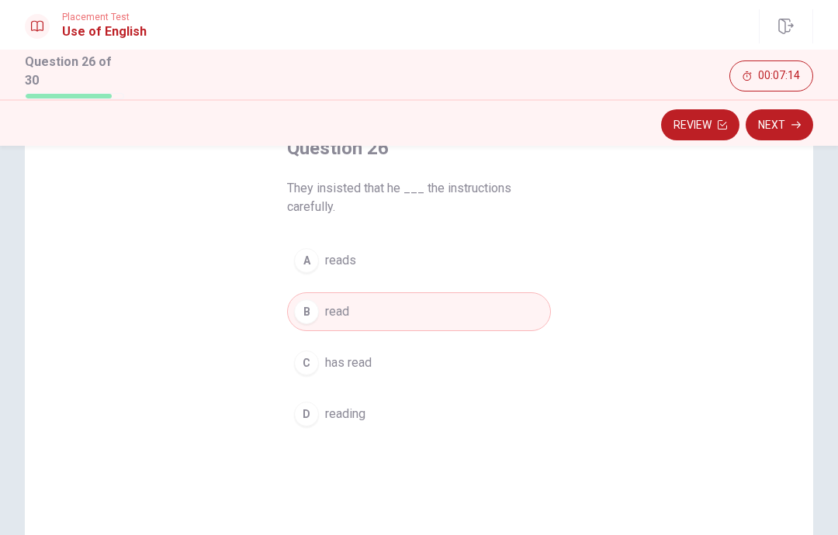
click at [787, 123] on button "Next" at bounding box center [778, 124] width 67 height 31
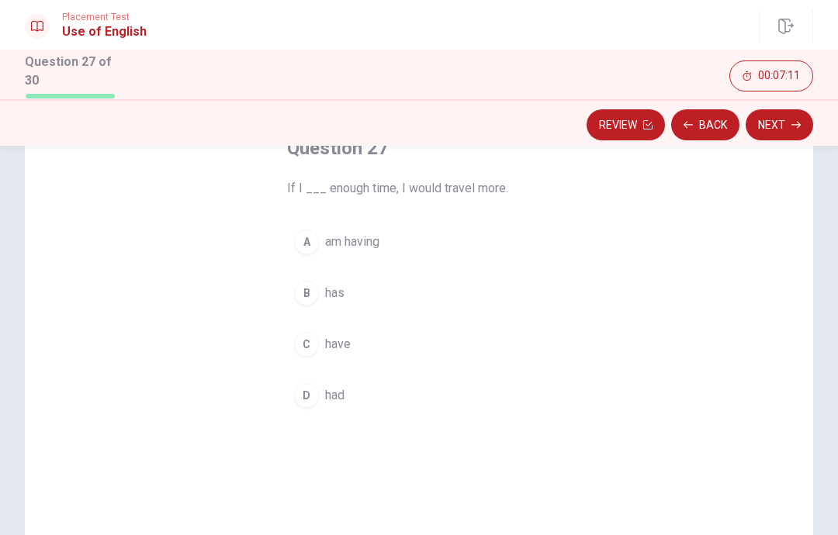
click at [444, 404] on button "D had" at bounding box center [419, 395] width 264 height 39
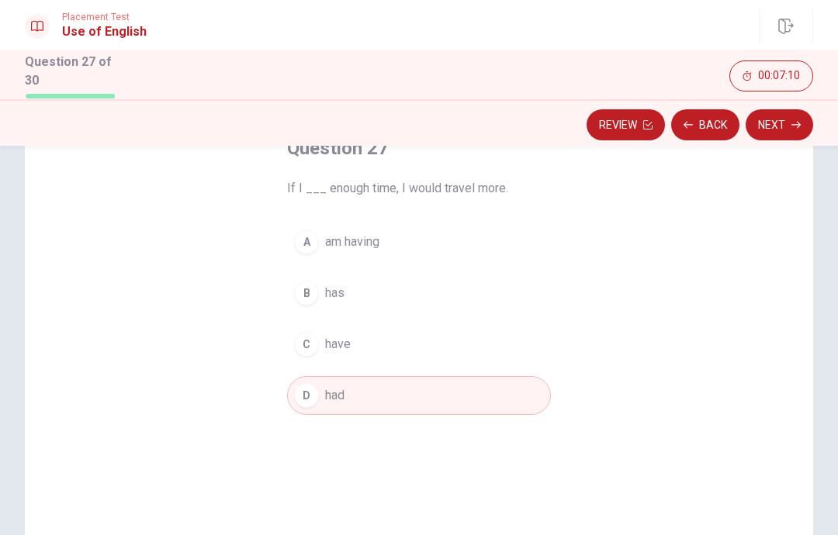
click at [780, 126] on button "Next" at bounding box center [778, 124] width 67 height 31
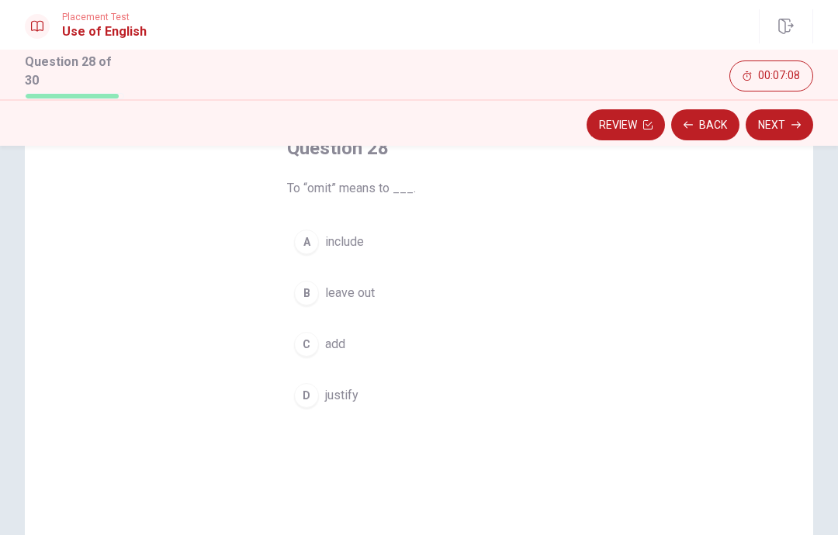
click at [486, 293] on button "B leave out" at bounding box center [419, 293] width 264 height 39
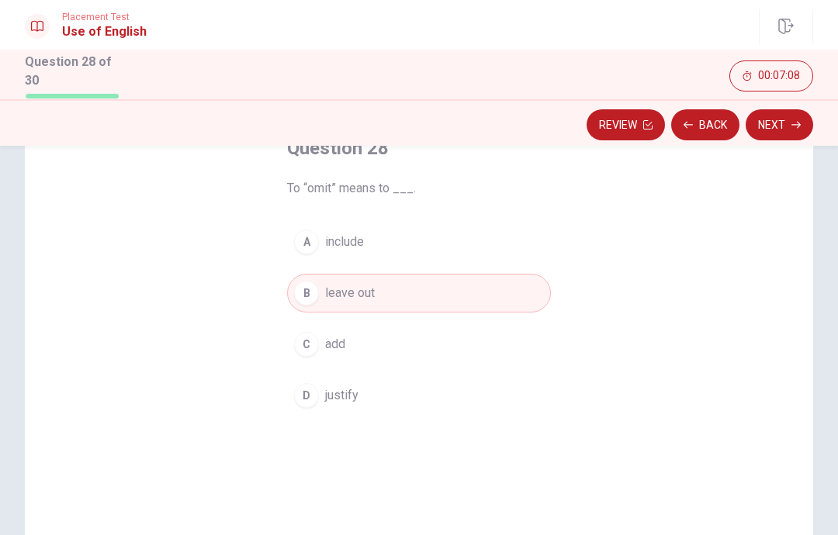
click at [770, 127] on button "Next" at bounding box center [778, 124] width 67 height 31
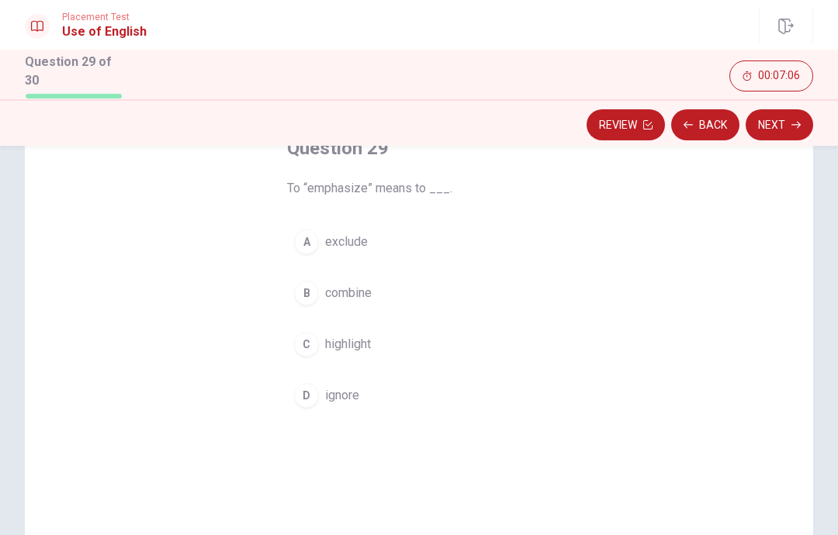
click at [488, 351] on button "C highlight" at bounding box center [419, 344] width 264 height 39
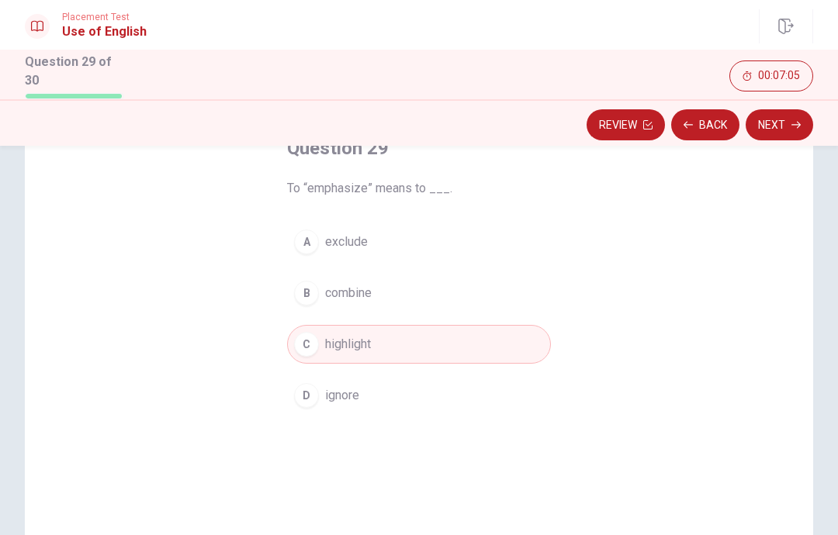
click at [786, 124] on button "Next" at bounding box center [778, 124] width 67 height 31
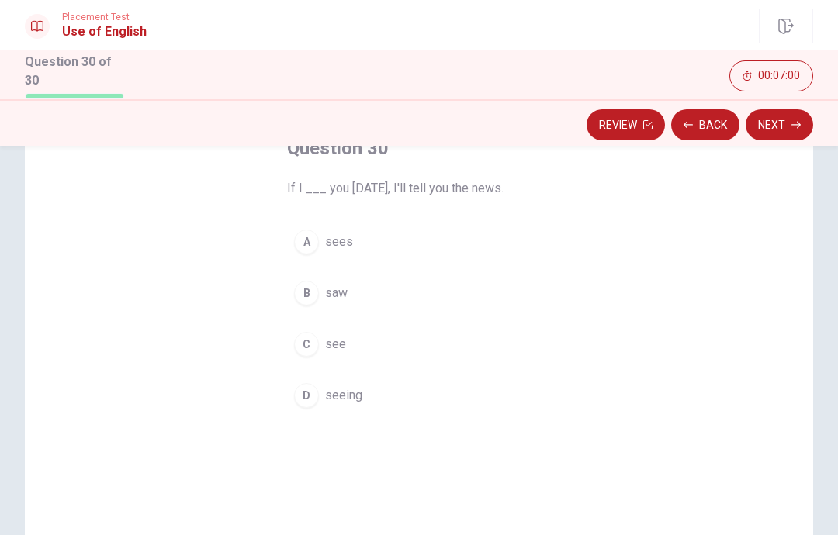
click at [464, 340] on button "C see" at bounding box center [419, 344] width 264 height 39
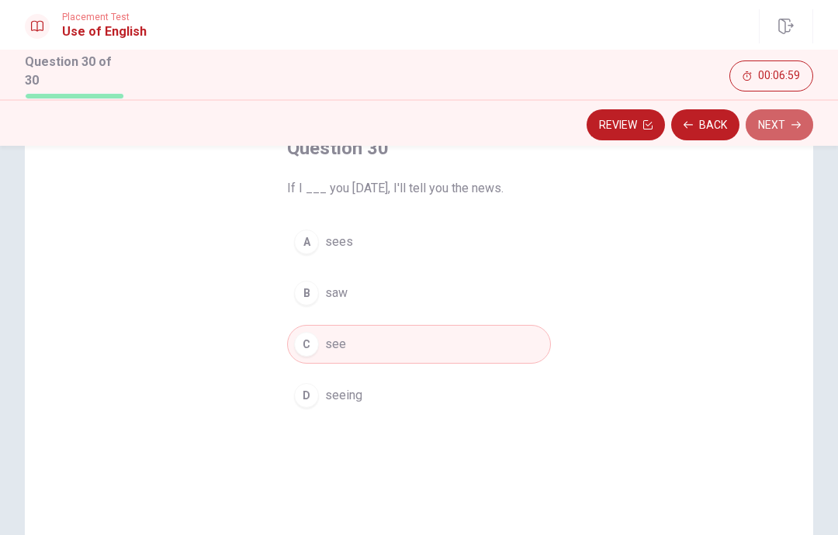
click at [782, 127] on button "Next" at bounding box center [778, 124] width 67 height 31
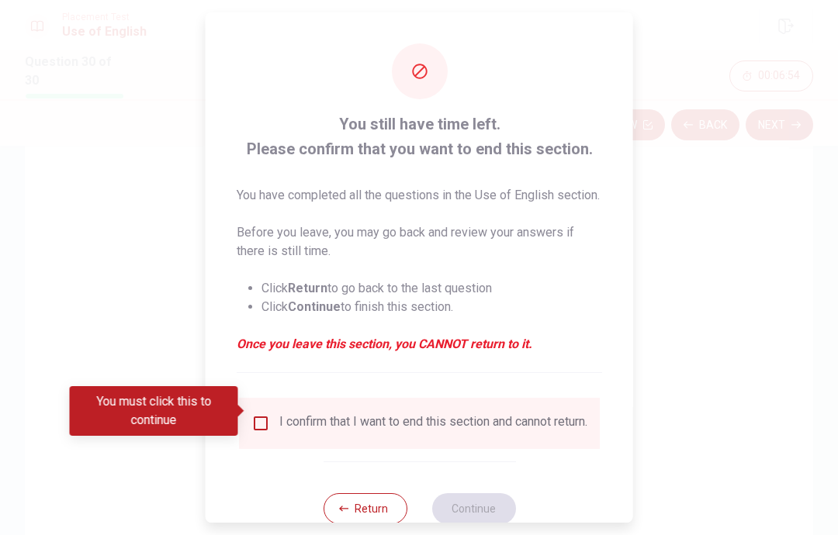
click at [447, 420] on div "I confirm that I want to end this section and cannot return." at bounding box center [433, 423] width 308 height 19
click at [254, 414] on input "You must click this to continue" at bounding box center [260, 423] width 19 height 19
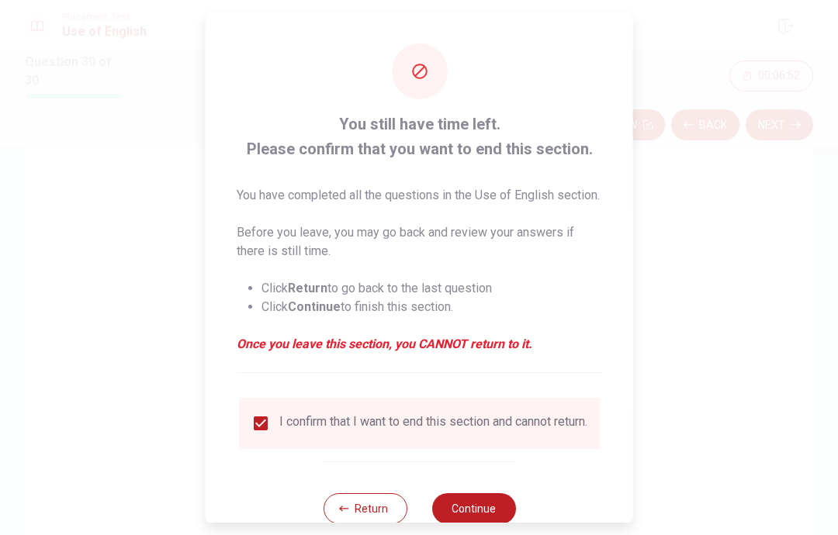
click at [478, 507] on button "Continue" at bounding box center [473, 508] width 84 height 31
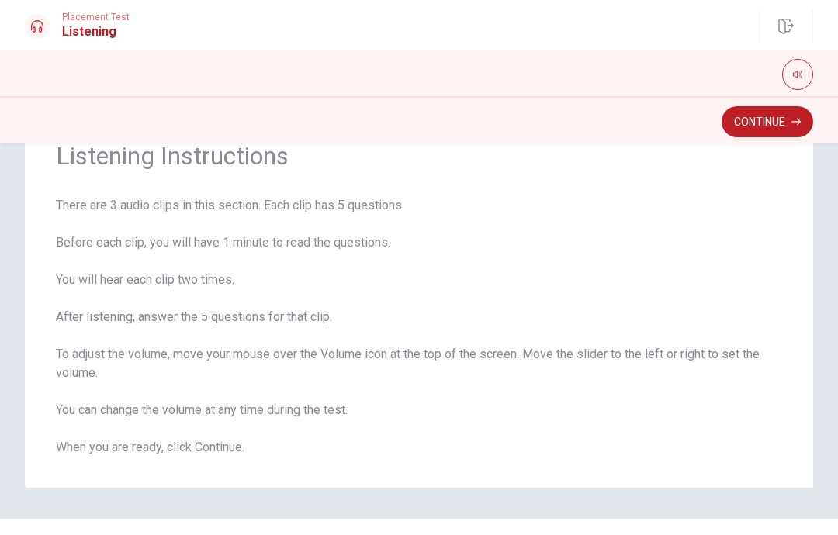
scroll to position [70, 0]
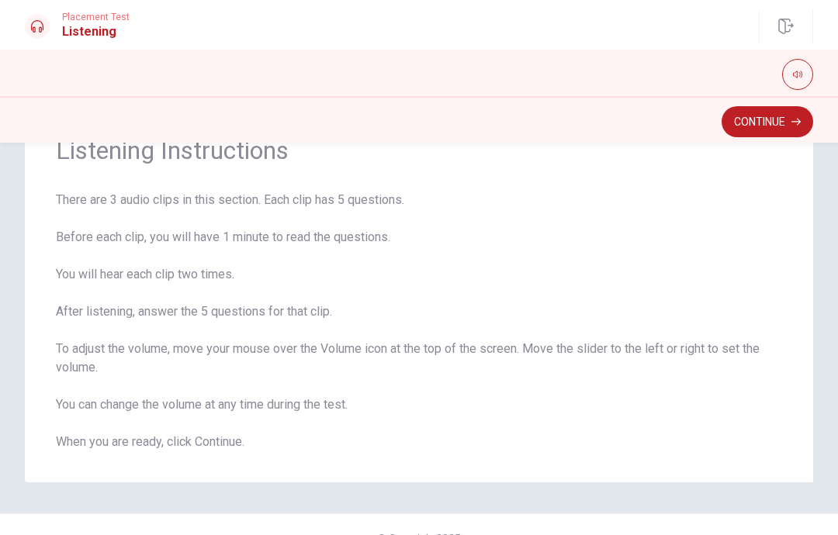
click at [800, 77] on icon "button" at bounding box center [797, 74] width 9 height 9
click at [747, 128] on button "Continue" at bounding box center [767, 121] width 92 height 31
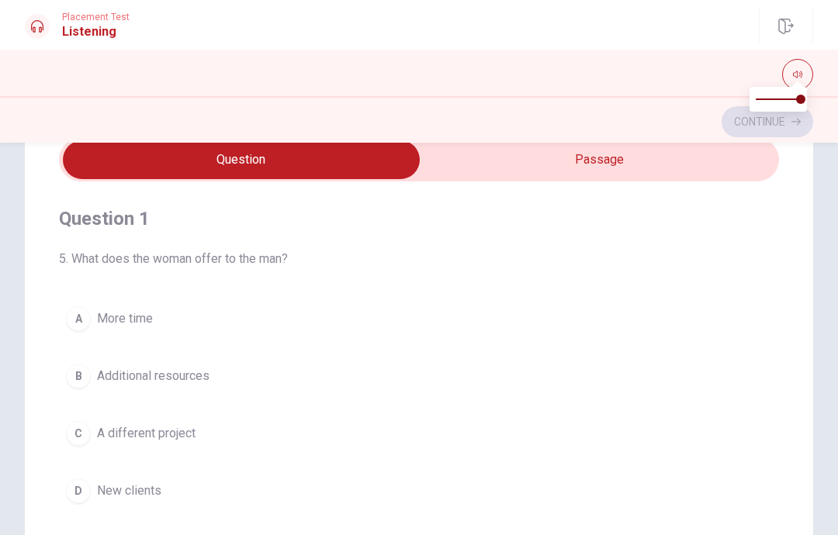
scroll to position [0, 0]
click at [652, 162] on input "checkbox" at bounding box center [241, 159] width 1080 height 39
checkbox input "true"
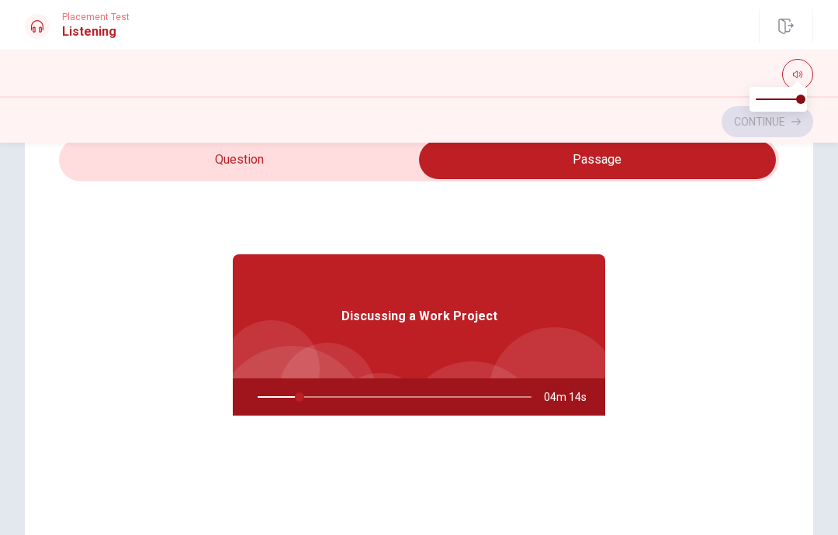
type input "15"
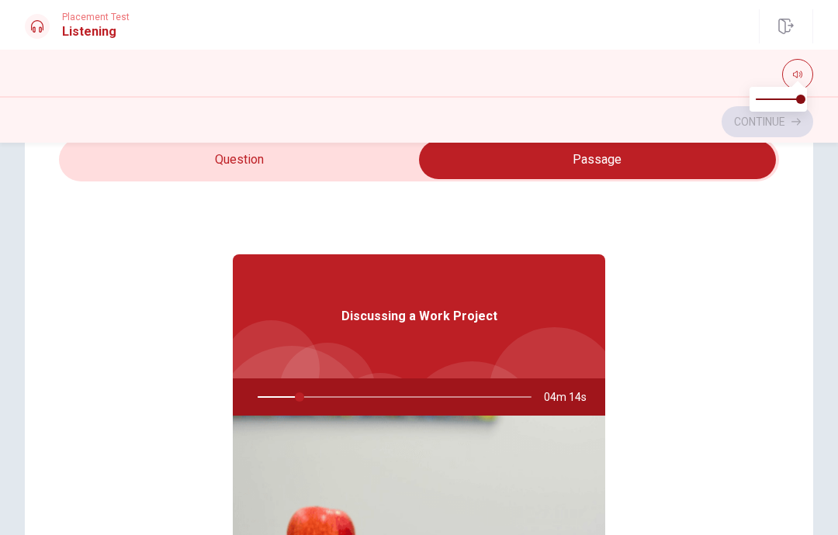
click at [362, 154] on input "checkbox" at bounding box center [597, 159] width 1080 height 39
checkbox input "false"
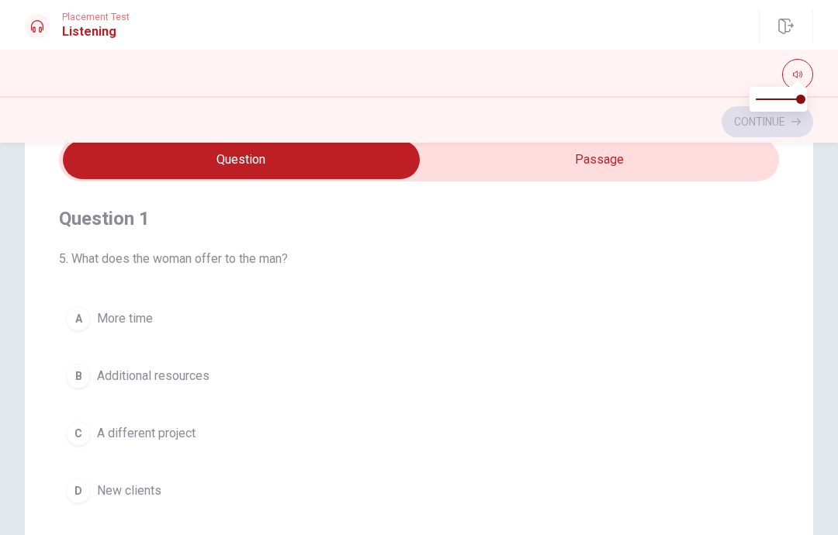
type input "16"
click at [586, 146] on input "checkbox" at bounding box center [241, 159] width 1080 height 39
checkbox input "true"
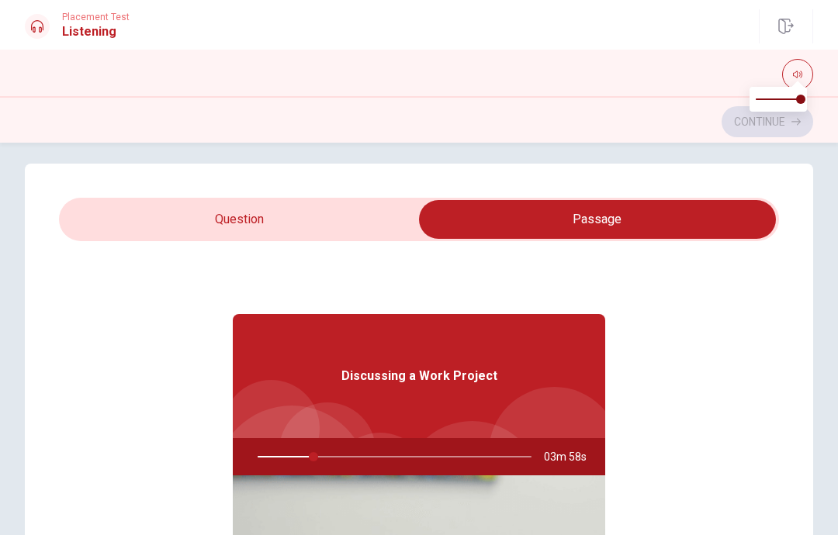
type input "21"
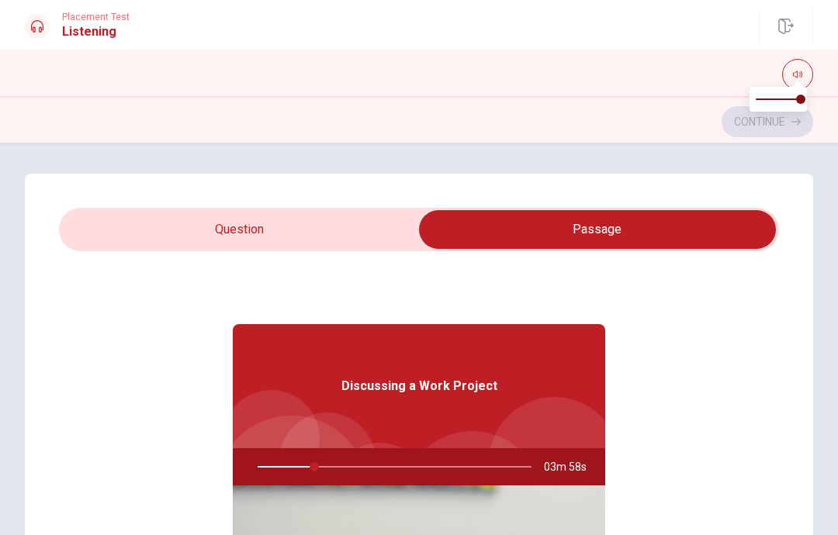
click at [366, 230] on input "checkbox" at bounding box center [597, 229] width 1080 height 39
checkbox input "false"
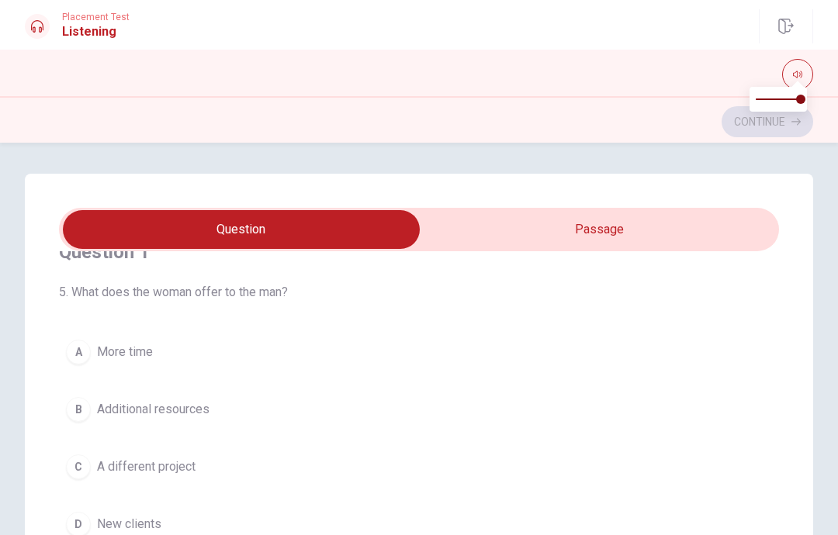
scroll to position [60, 0]
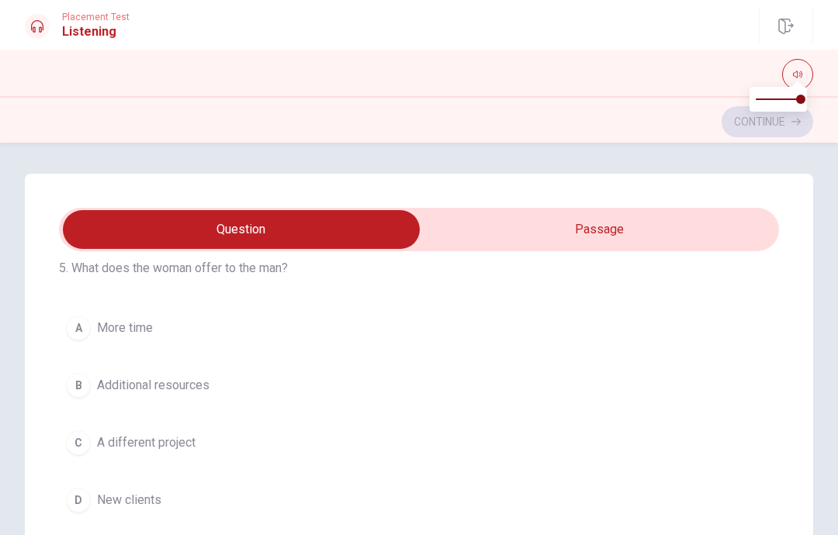
click at [188, 385] on span "Additional resources" at bounding box center [153, 385] width 112 height 19
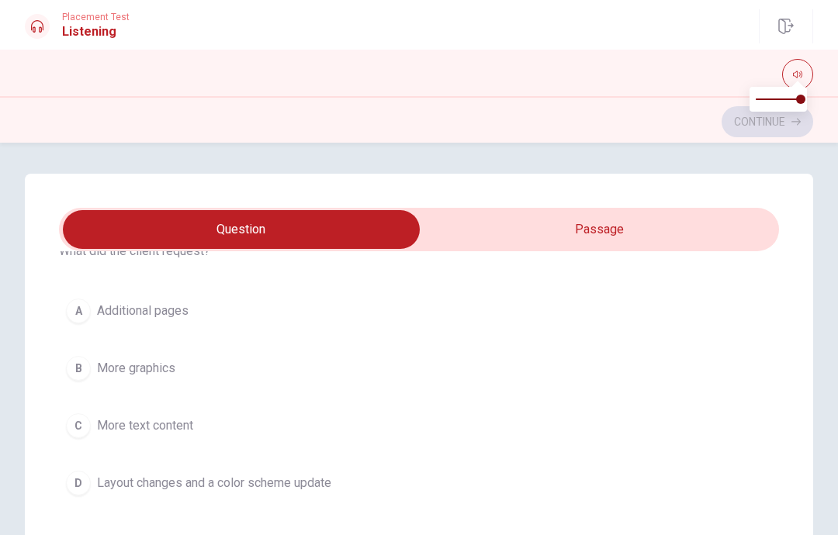
scroll to position [438, 0]
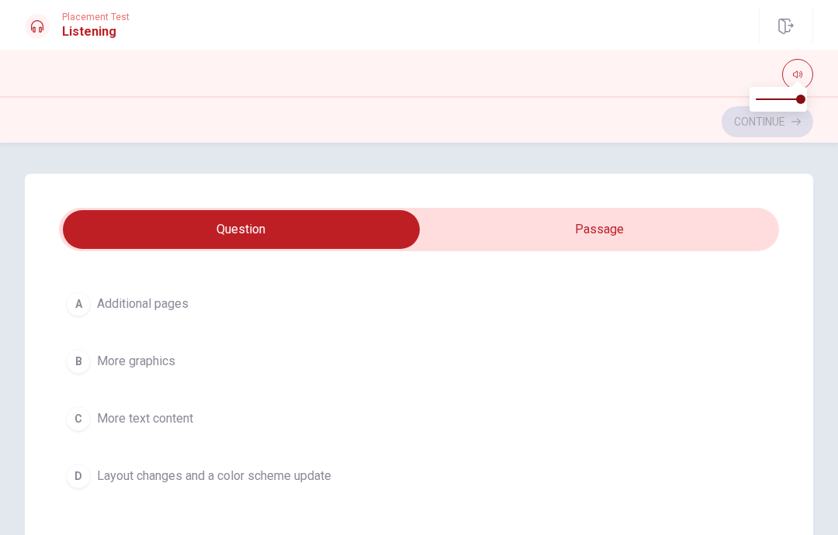
click at [306, 480] on span "Layout changes and a color scheme update" at bounding box center [214, 476] width 234 height 19
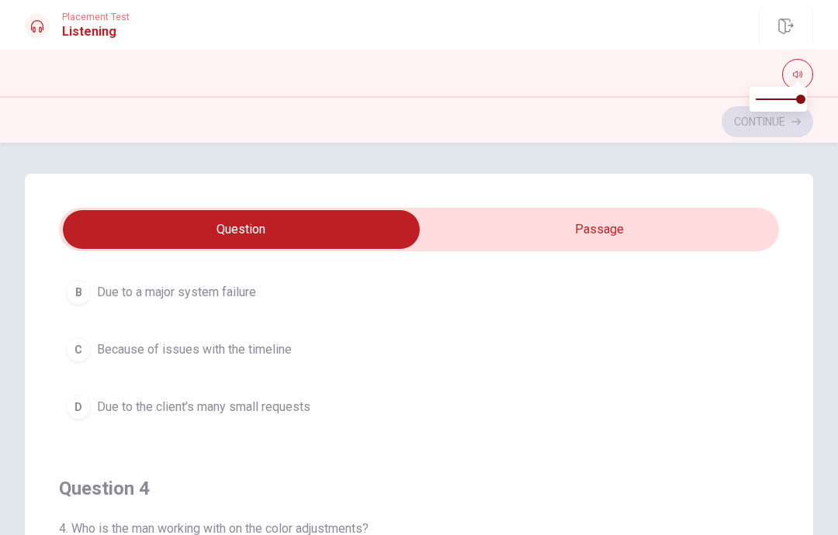
scroll to position [863, 0]
click at [302, 411] on span "Due to the client’s many small requests" at bounding box center [203, 405] width 213 height 19
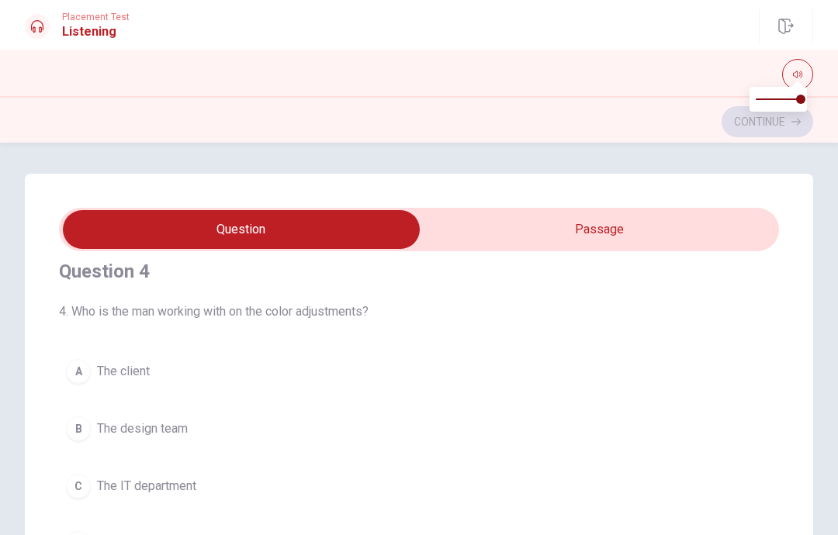
scroll to position [1096, 0]
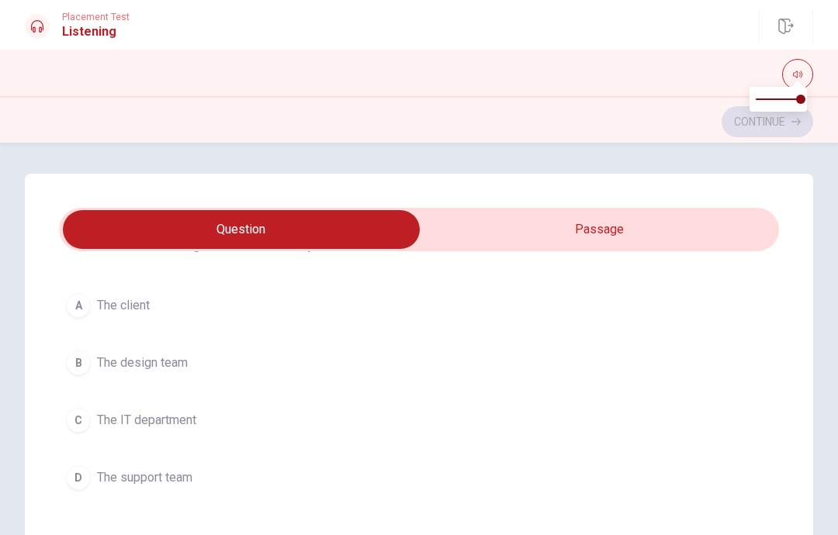
click at [164, 359] on span "The design team" at bounding box center [142, 363] width 91 height 19
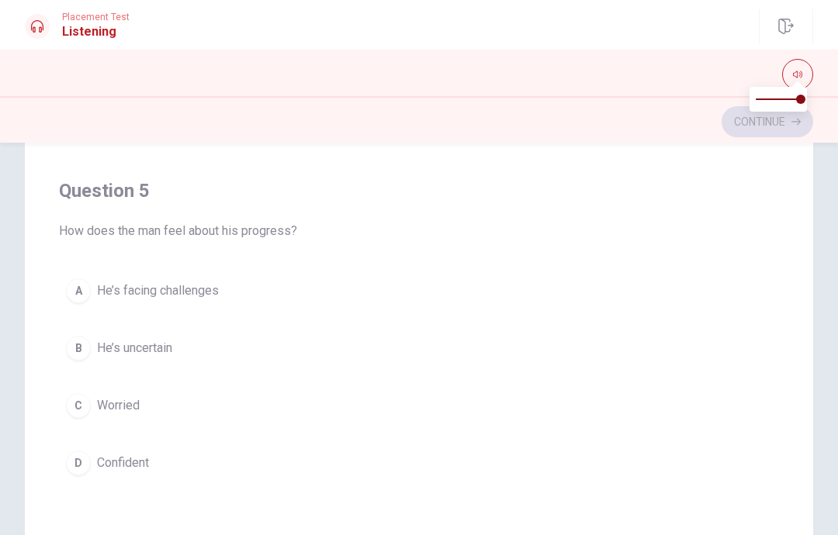
scroll to position [263, 0]
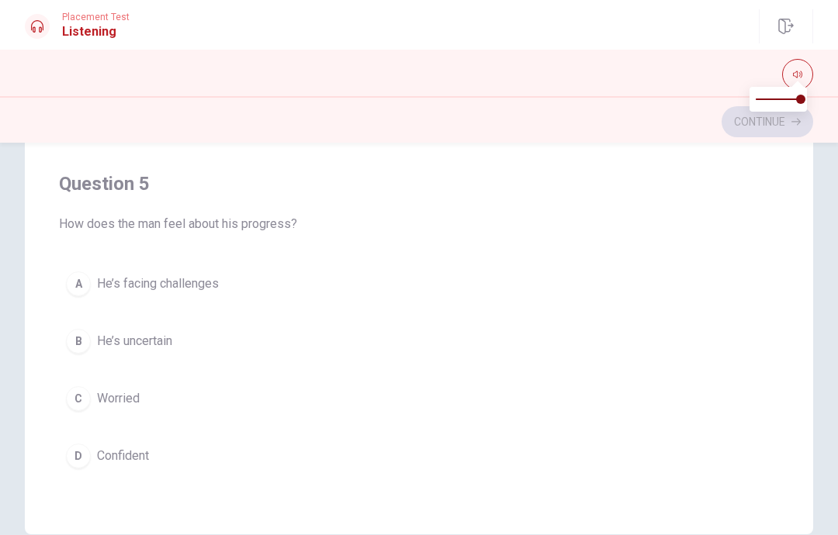
click at [203, 291] on span "He’s facing challenges" at bounding box center [158, 284] width 122 height 19
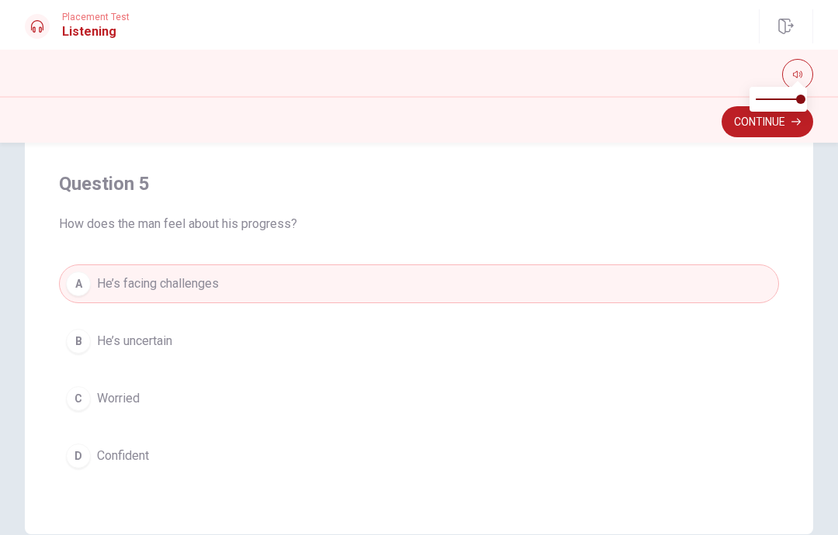
click at [694, 334] on button "B He’s uncertain" at bounding box center [419, 341] width 720 height 39
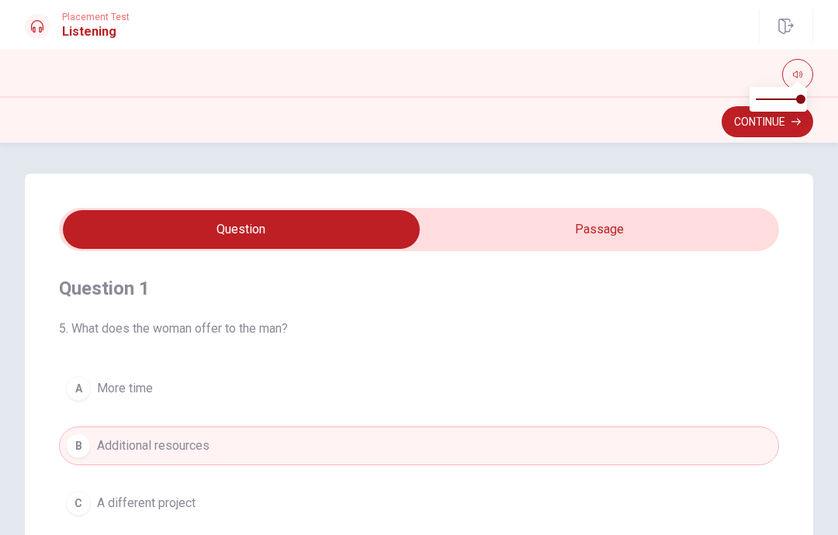
scroll to position [0, 0]
type input "77"
click at [728, 237] on input "checkbox" at bounding box center [241, 229] width 1080 height 39
checkbox input "true"
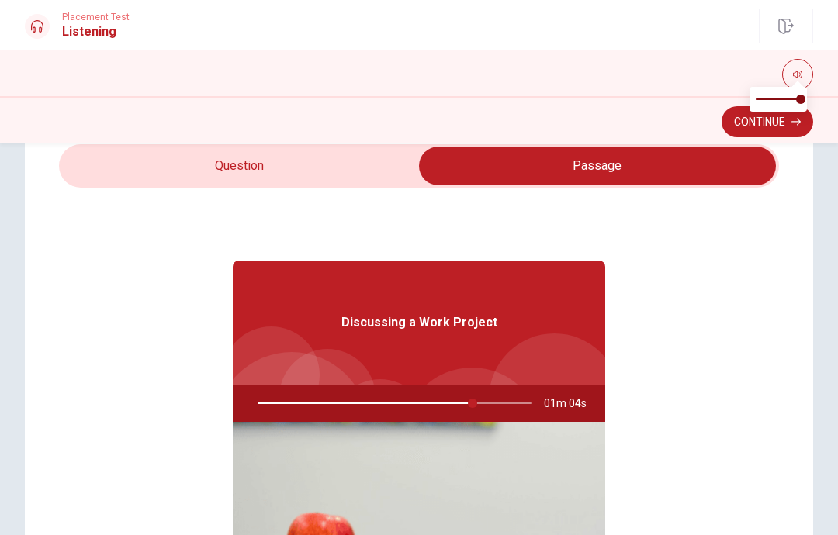
scroll to position [62, 0]
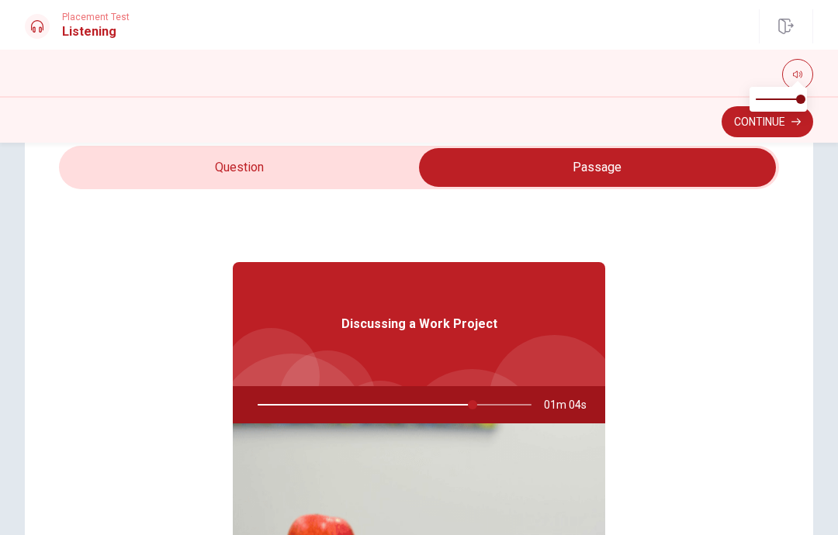
click at [752, 274] on div "Discussing a Work Project 01m 04s" at bounding box center [419, 488] width 720 height 599
click at [793, 130] on button "Continue" at bounding box center [767, 121] width 92 height 31
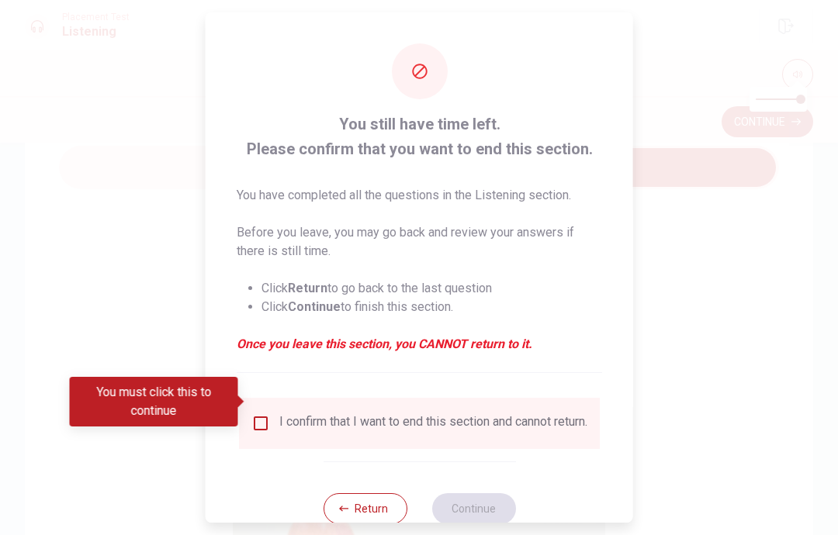
click at [256, 414] on input "You must click this to continue" at bounding box center [260, 423] width 19 height 19
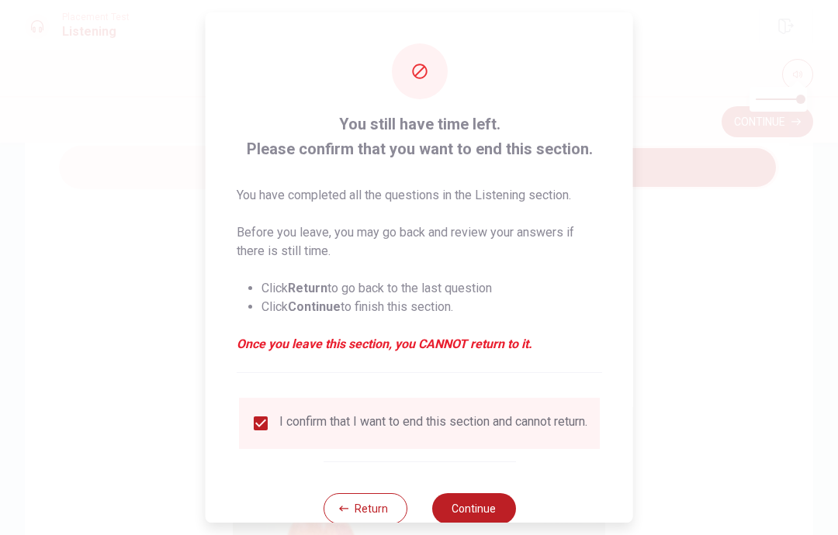
click at [470, 502] on button "Continue" at bounding box center [473, 508] width 84 height 31
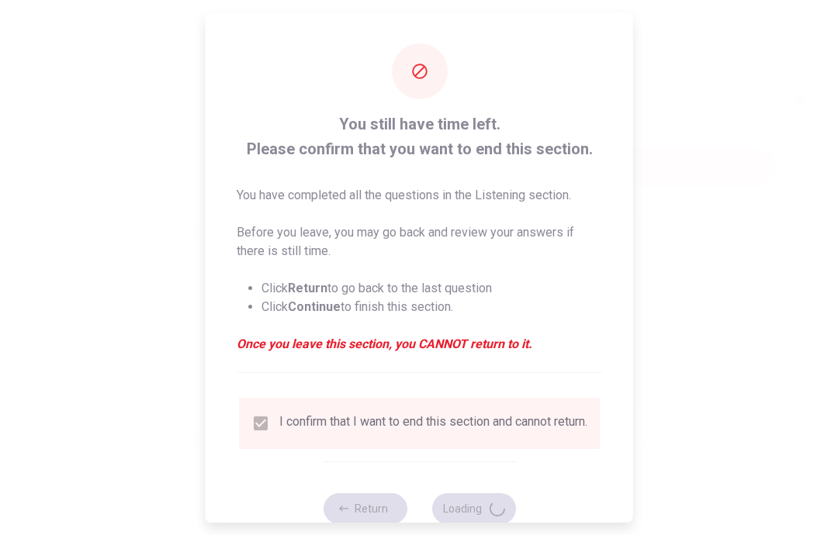
type input "81"
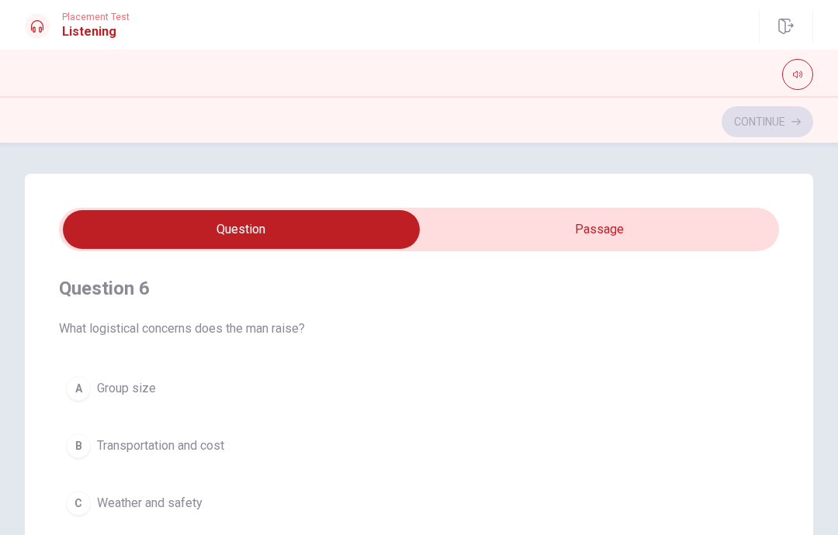
scroll to position [0, 0]
type input "28"
click at [684, 227] on input "checkbox" at bounding box center [241, 229] width 1080 height 39
checkbox input "true"
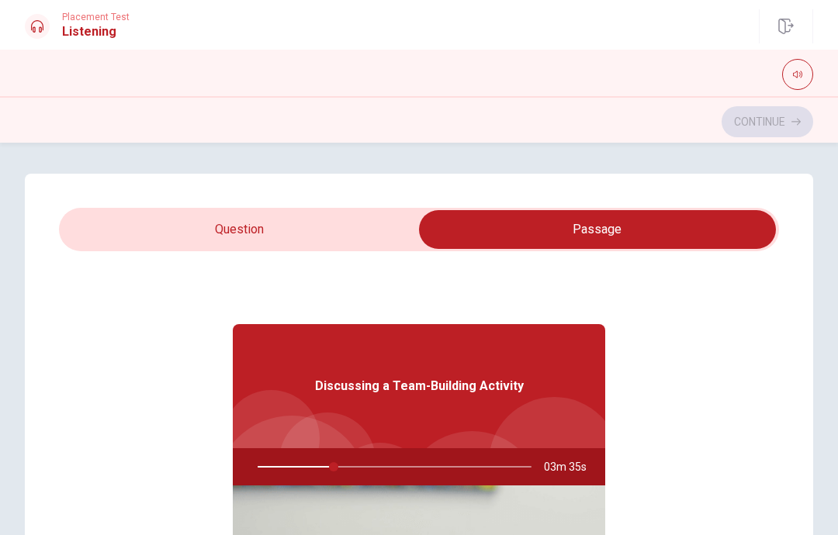
type input "28"
click at [382, 215] on input "checkbox" at bounding box center [597, 229] width 1080 height 39
checkbox input "false"
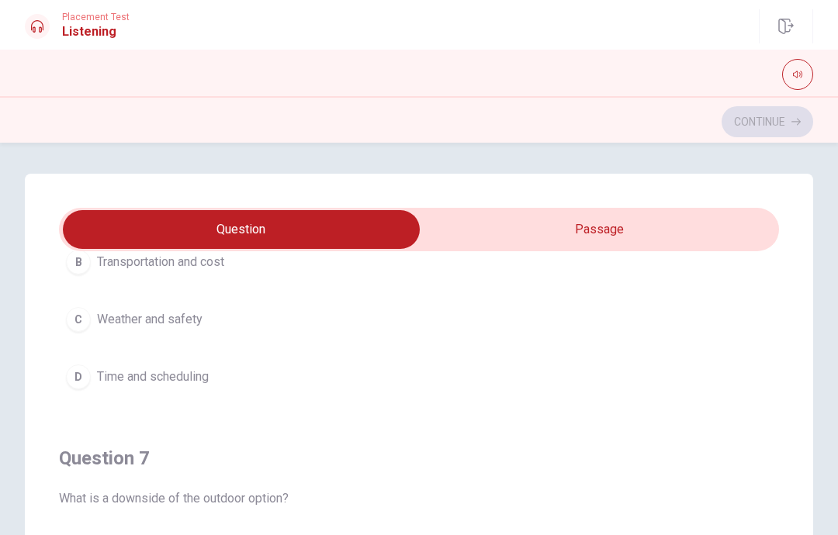
scroll to position [134, 0]
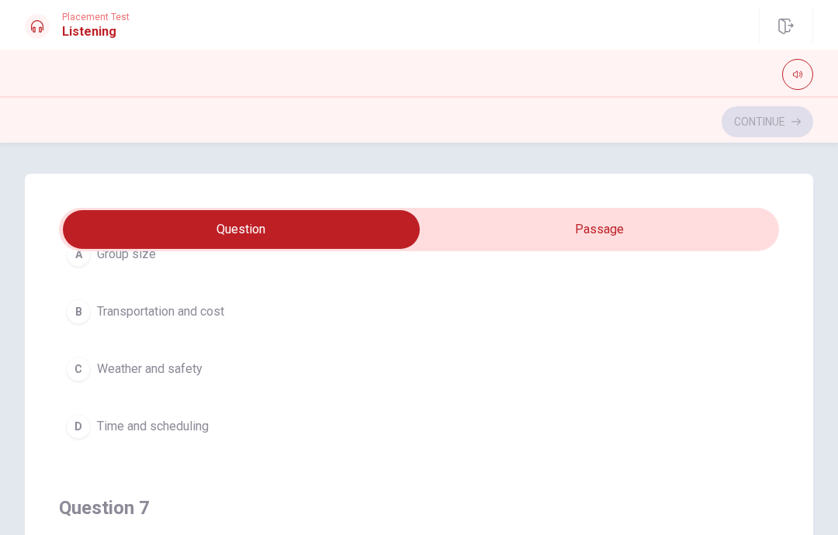
click at [143, 322] on button "B Transportation and cost" at bounding box center [419, 311] width 720 height 39
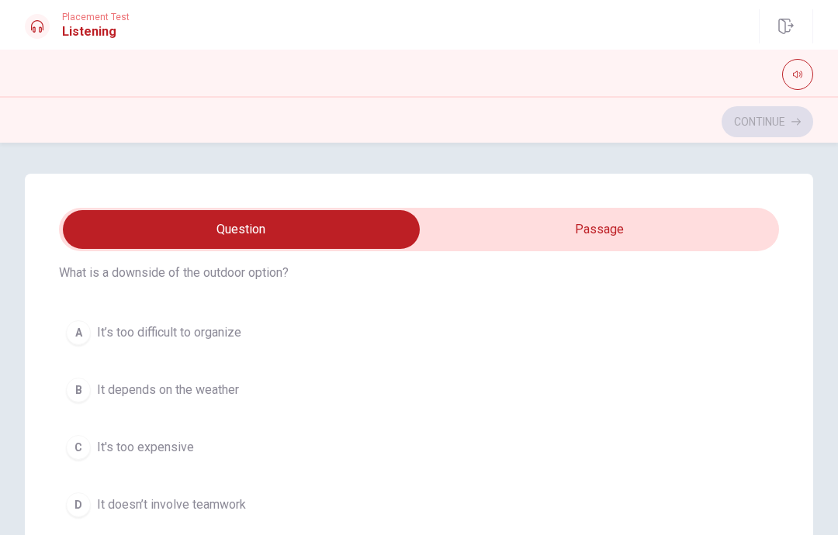
click at [219, 394] on span "It depends on the weather" at bounding box center [168, 390] width 142 height 19
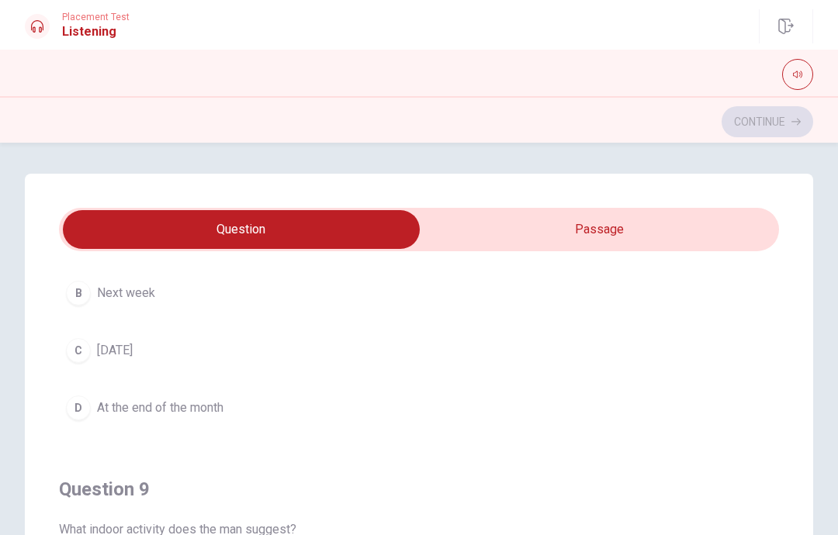
scroll to position [865, 0]
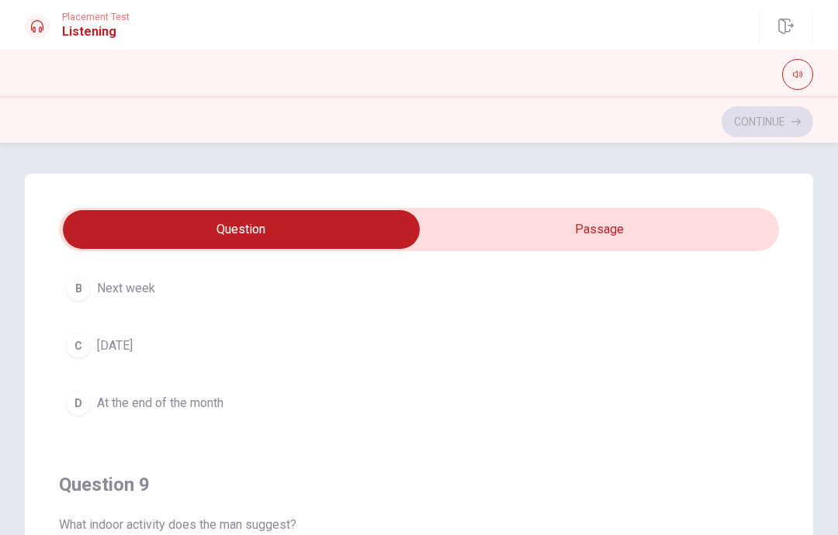
click at [151, 292] on span "Next week" at bounding box center [126, 288] width 58 height 19
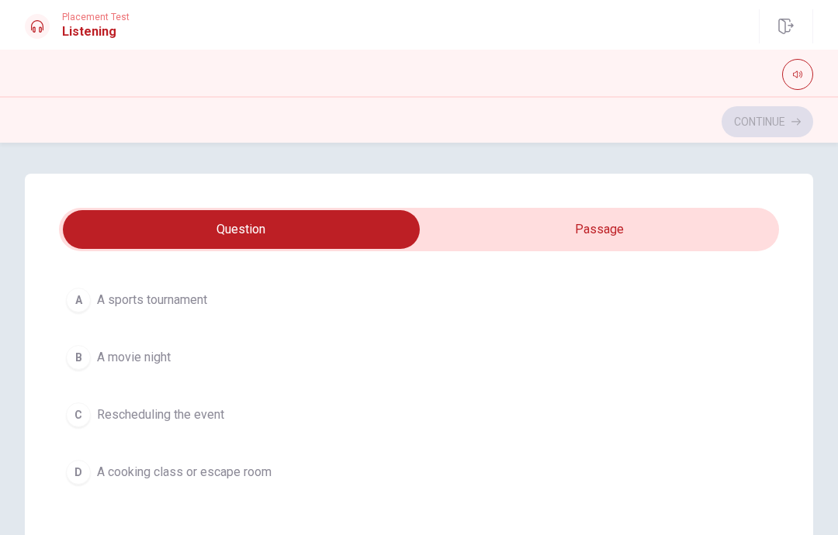
scroll to position [1166, 0]
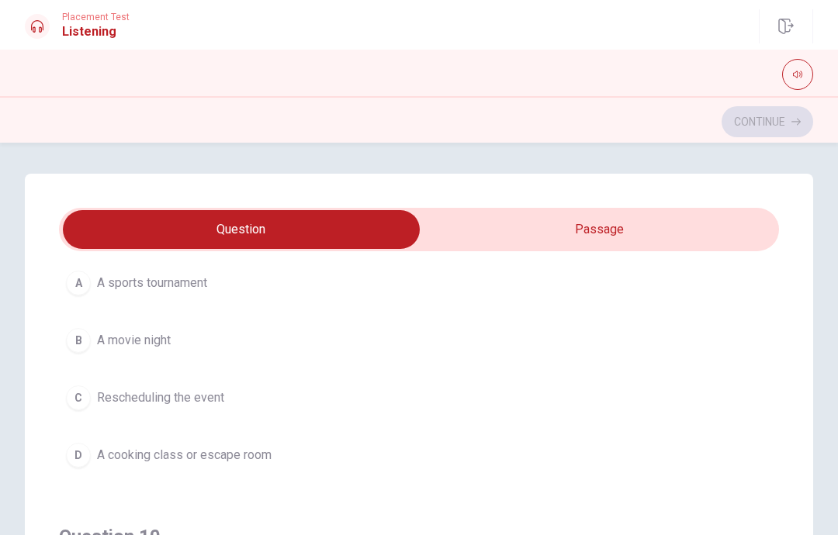
click at [259, 468] on button "D A cooking class or escape room" at bounding box center [419, 455] width 720 height 39
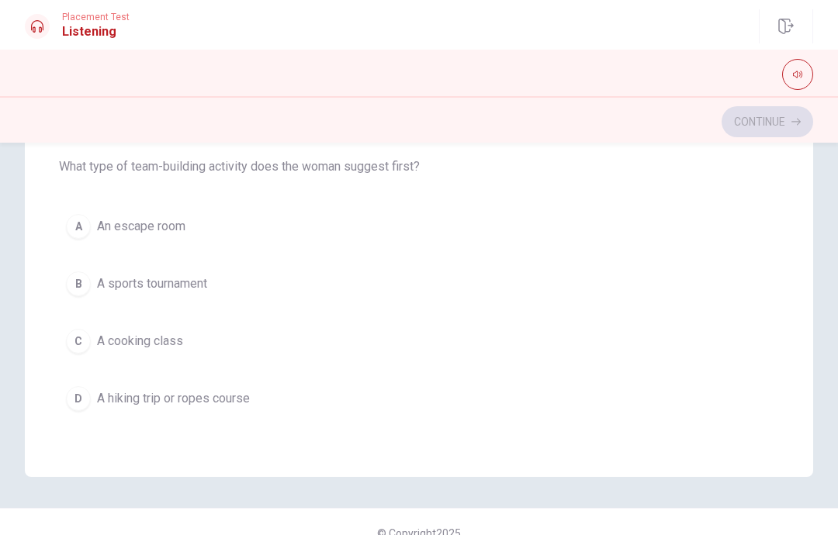
scroll to position [1232, 0]
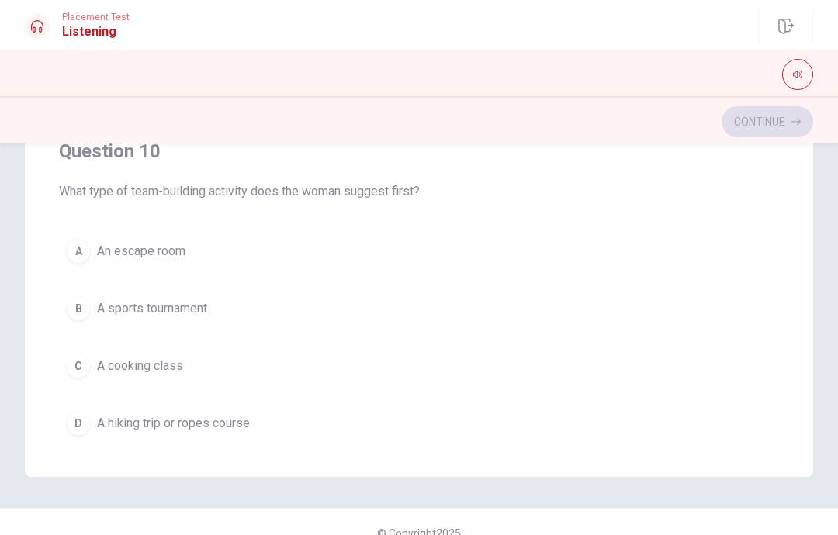
click at [256, 432] on button "D A hiking trip or ropes course" at bounding box center [419, 423] width 720 height 39
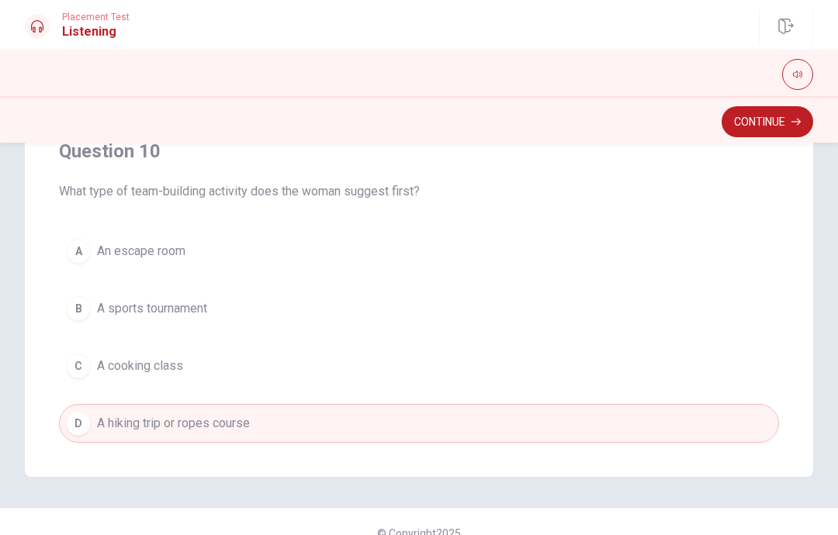
click at [763, 123] on button "Continue" at bounding box center [767, 121] width 92 height 31
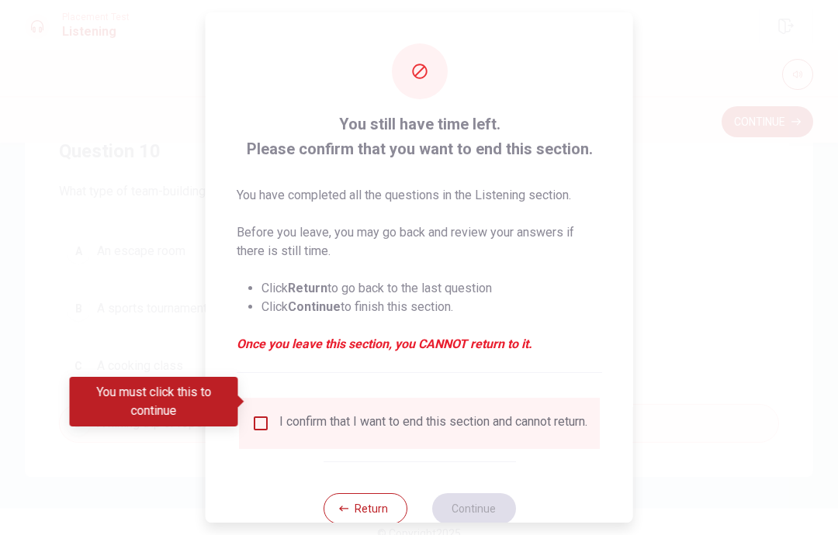
click at [370, 493] on button "Return" at bounding box center [365, 508] width 84 height 31
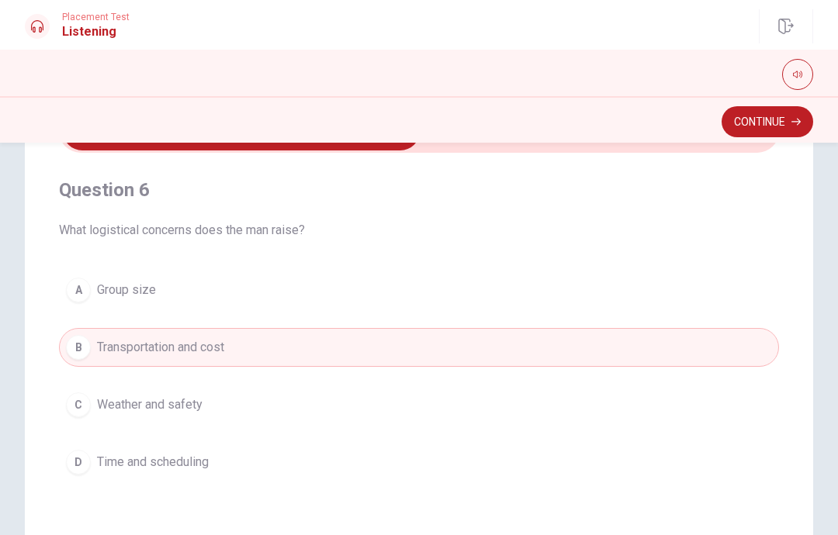
scroll to position [96, 0]
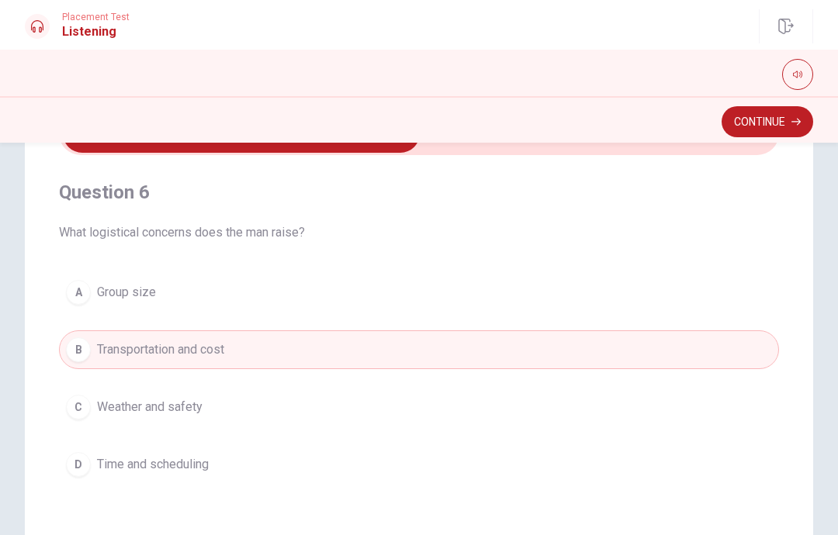
click at [776, 125] on button "Continue" at bounding box center [767, 121] width 92 height 31
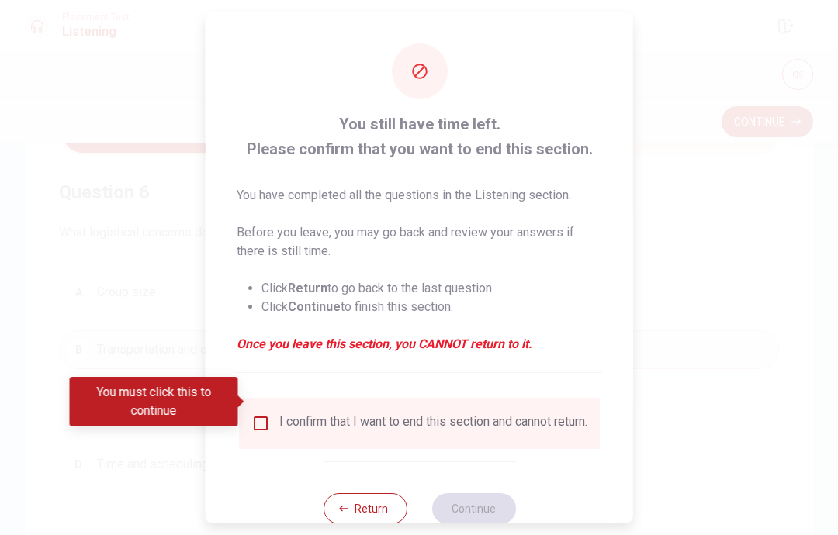
click at [267, 414] on input "You must click this to continue" at bounding box center [260, 423] width 19 height 19
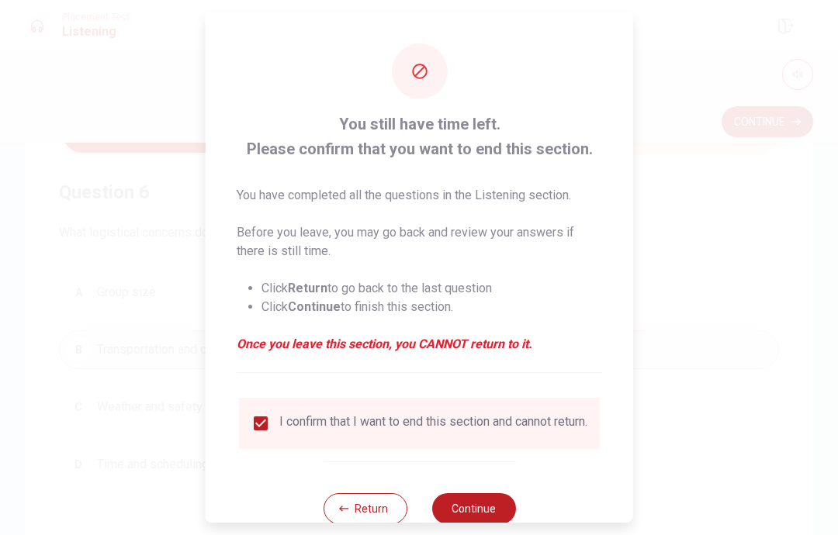
click at [487, 499] on button "Continue" at bounding box center [473, 508] width 84 height 31
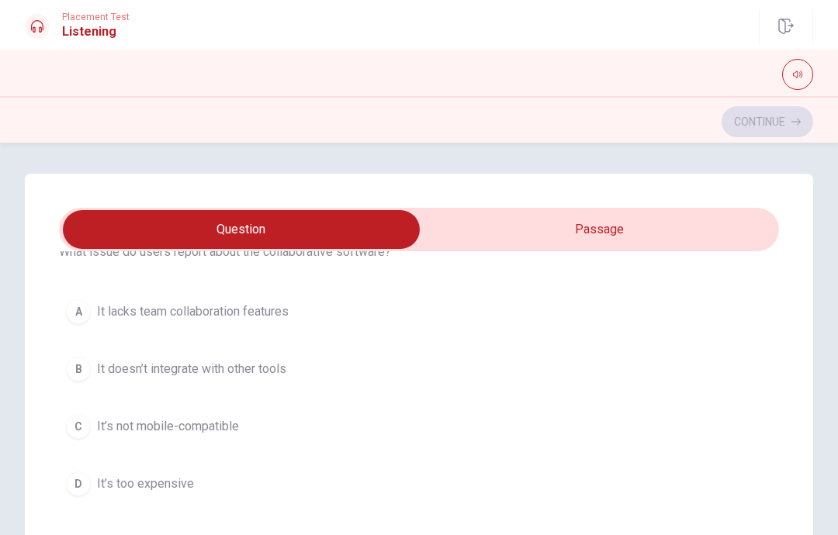
scroll to position [80, 0]
click at [210, 418] on span "It’s not mobile-compatible" at bounding box center [168, 423] width 142 height 19
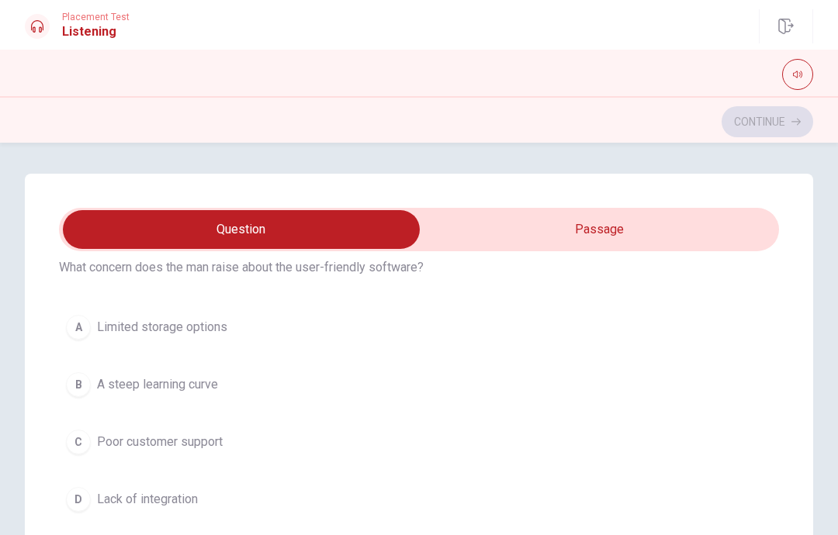
scroll to position [420, 0]
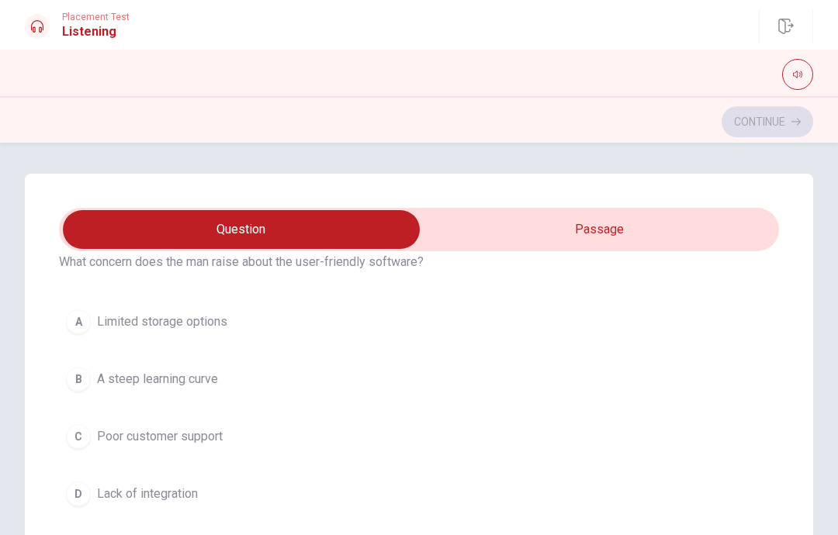
click at [392, 454] on button "C Poor customer support" at bounding box center [419, 436] width 720 height 39
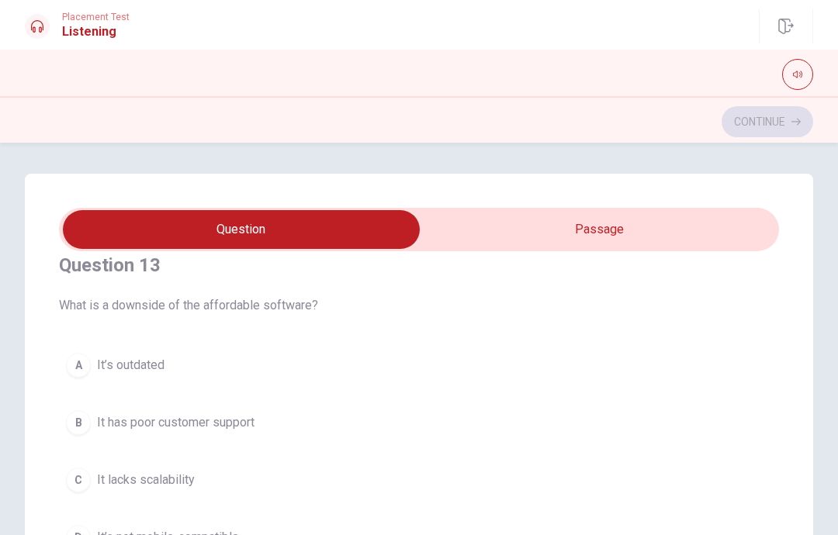
scroll to position [750, 0]
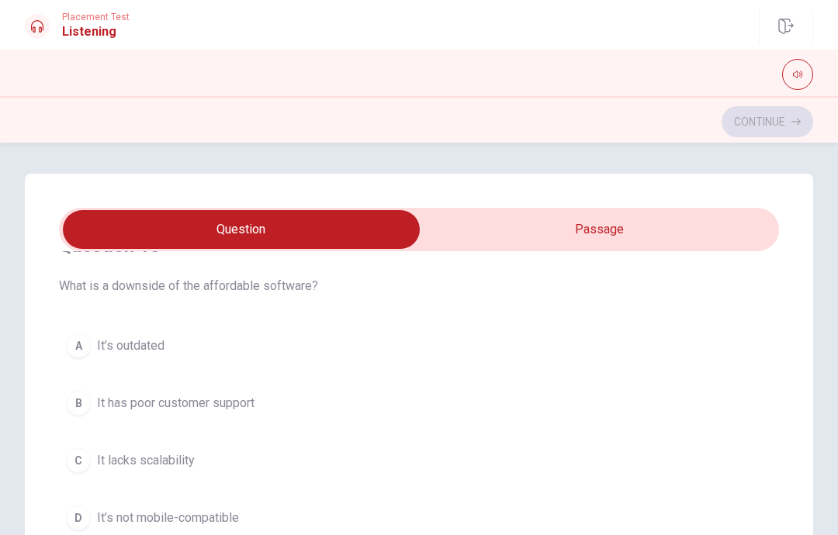
click at [445, 351] on button "A It’s outdated" at bounding box center [419, 346] width 720 height 39
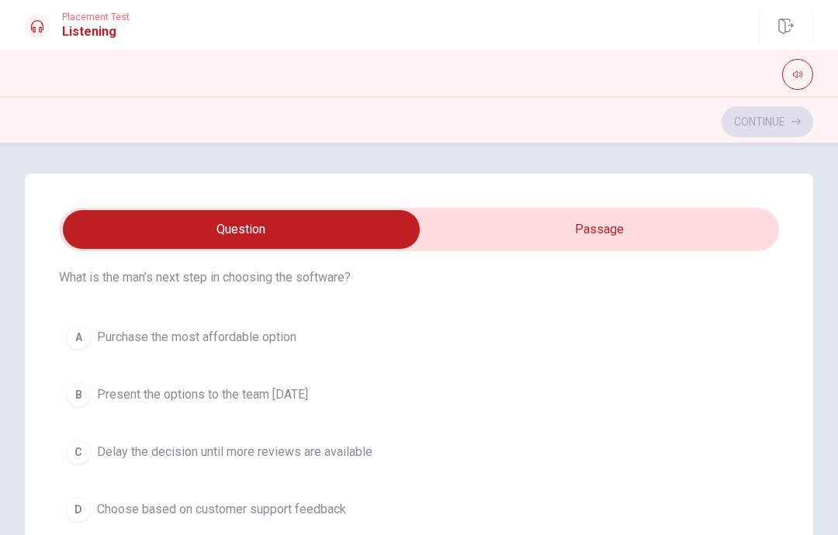
scroll to position [1120, 0]
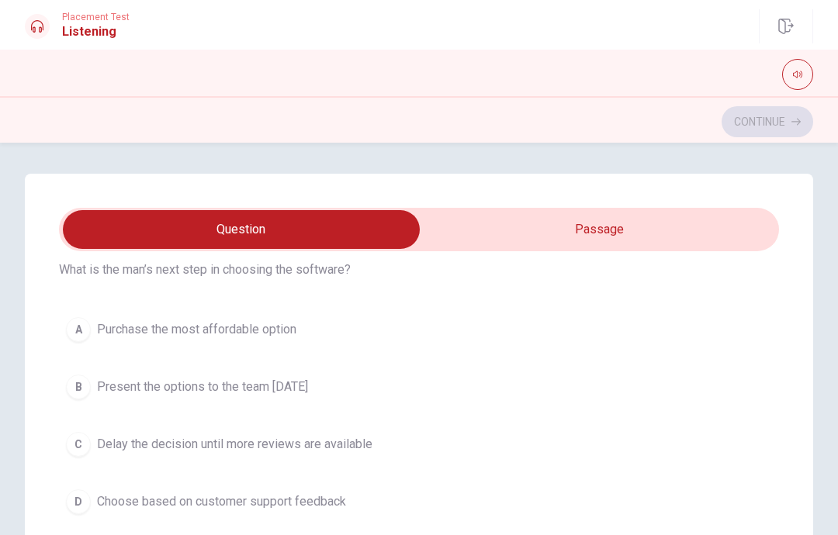
click at [454, 388] on button "B Present the options to the team [DATE]" at bounding box center [419, 387] width 720 height 39
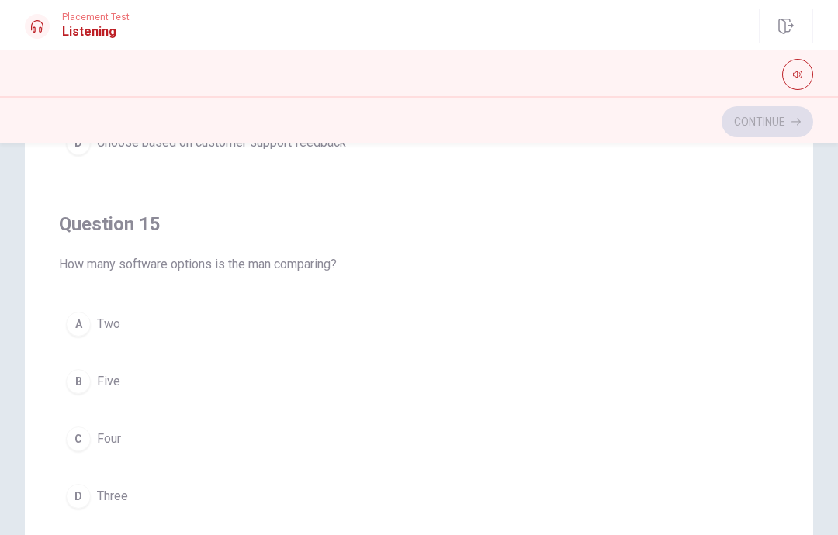
scroll to position [226, 0]
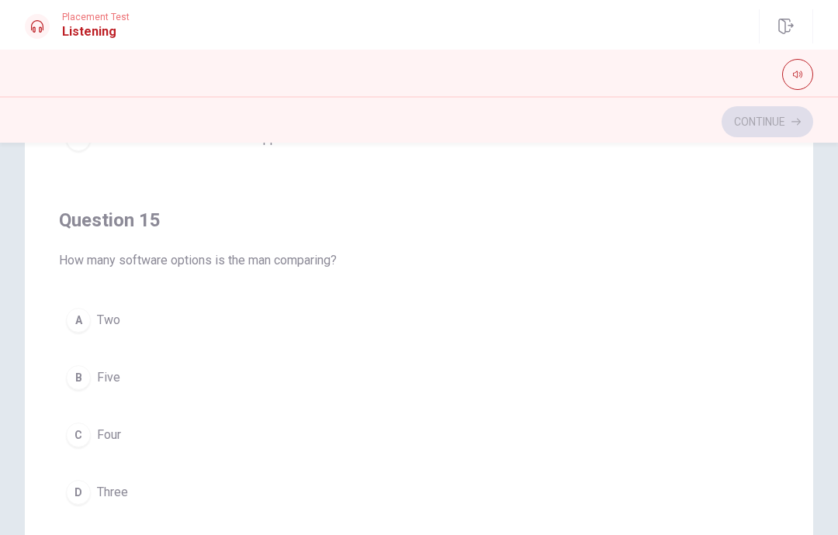
click at [159, 496] on button "D Three" at bounding box center [419, 492] width 720 height 39
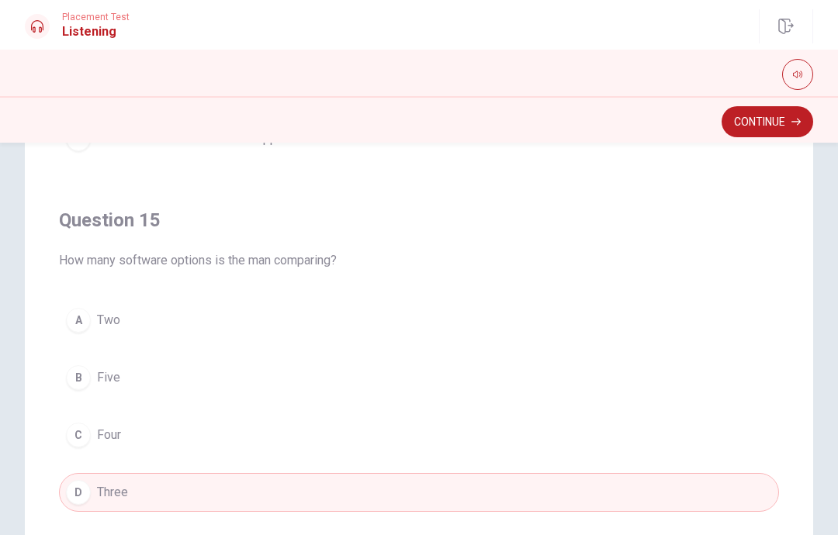
click at [794, 109] on button "Continue" at bounding box center [767, 121] width 92 height 31
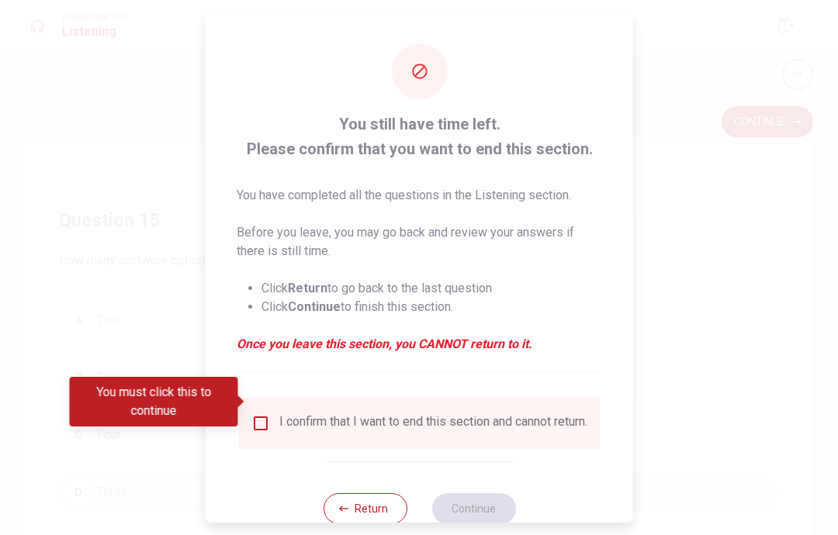
click at [343, 421] on div "I confirm that I want to end this section and cannot return." at bounding box center [433, 423] width 308 height 19
click at [263, 414] on input "You must click this to continue" at bounding box center [260, 423] width 19 height 19
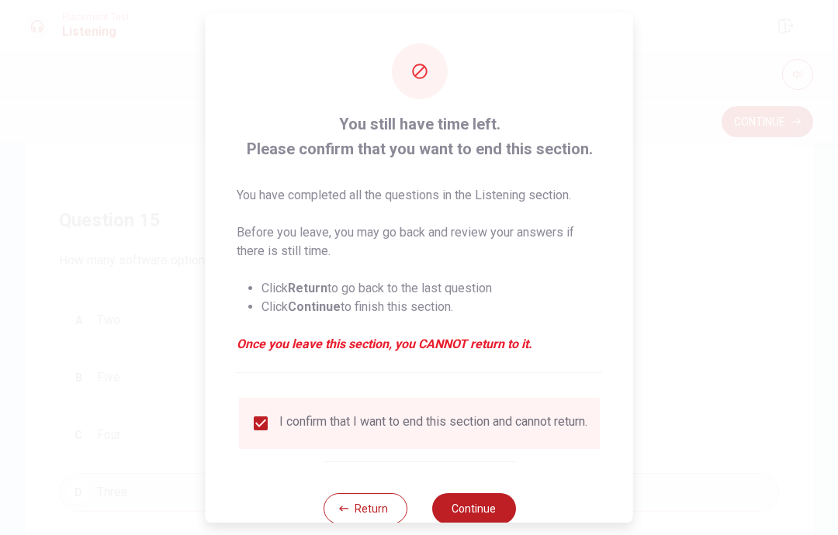
click at [489, 502] on button "Continue" at bounding box center [473, 508] width 84 height 31
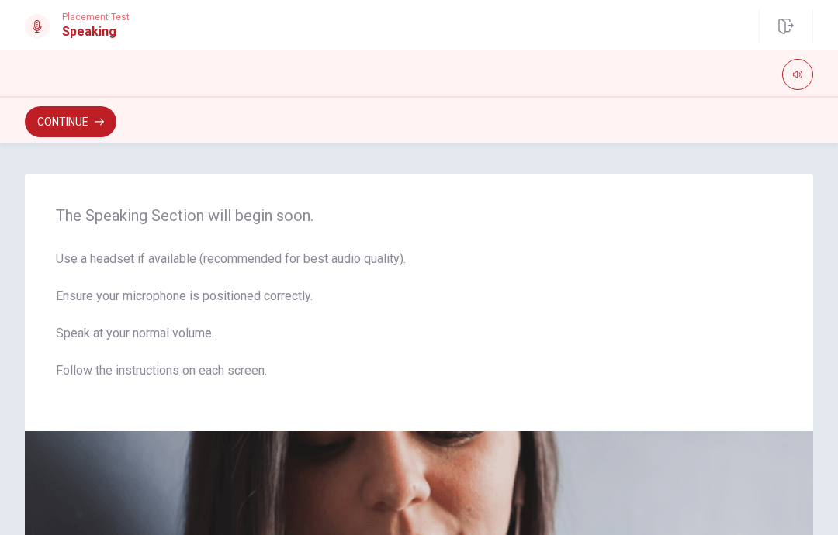
scroll to position [0, 0]
click at [68, 120] on button "Continue" at bounding box center [71, 121] width 92 height 31
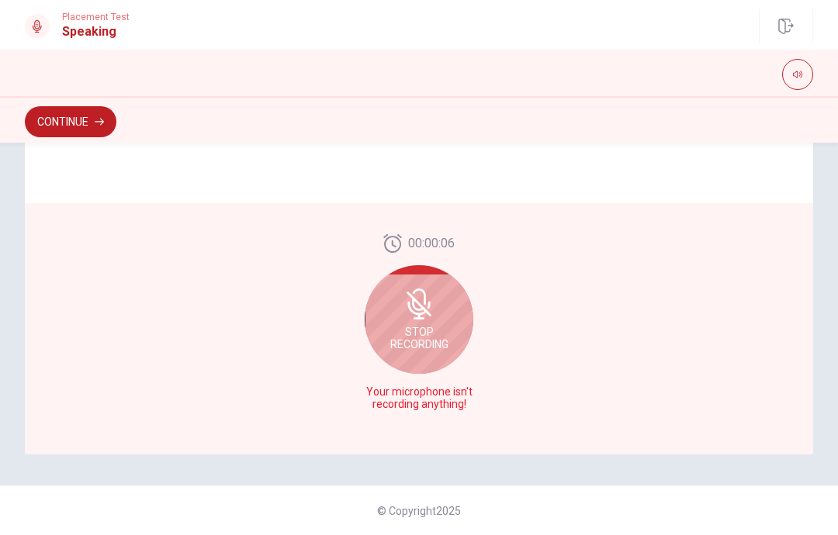
scroll to position [396, 0]
click at [433, 315] on icon at bounding box center [418, 304] width 31 height 31
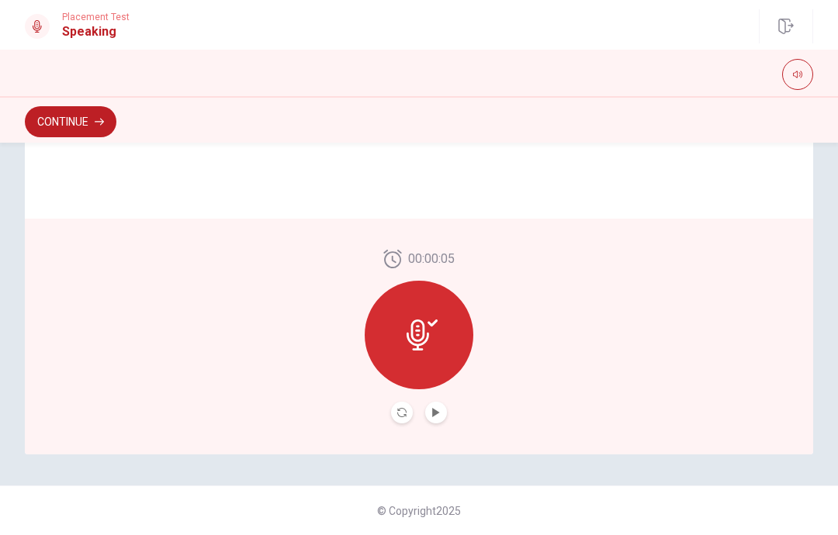
click at [422, 327] on icon at bounding box center [421, 335] width 31 height 31
click at [430, 412] on button "Play Audio" at bounding box center [436, 413] width 22 height 22
click at [437, 418] on button "Play Audio" at bounding box center [436, 413] width 22 height 22
click at [433, 409] on icon "Pause Audio" at bounding box center [436, 412] width 8 height 9
click at [428, 336] on icon at bounding box center [417, 335] width 22 height 31
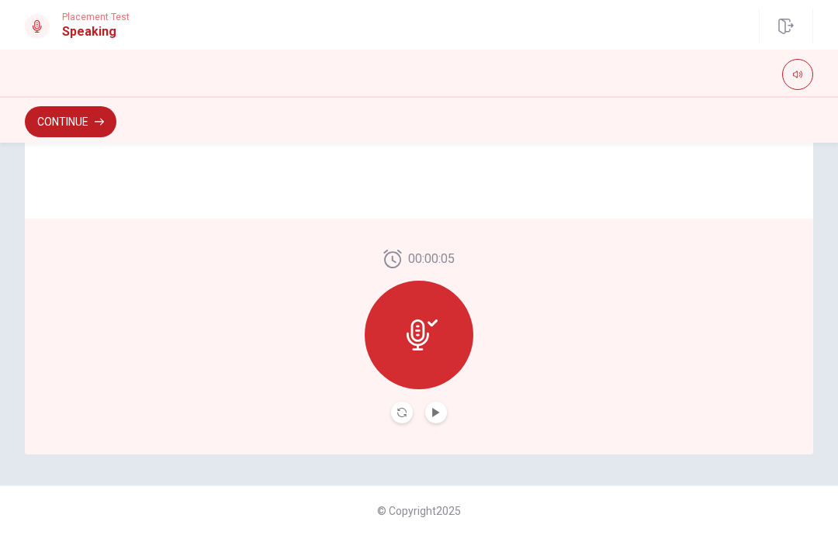
click at [428, 319] on div at bounding box center [419, 335] width 109 height 109
click at [400, 410] on icon "Record Again" at bounding box center [401, 412] width 9 height 9
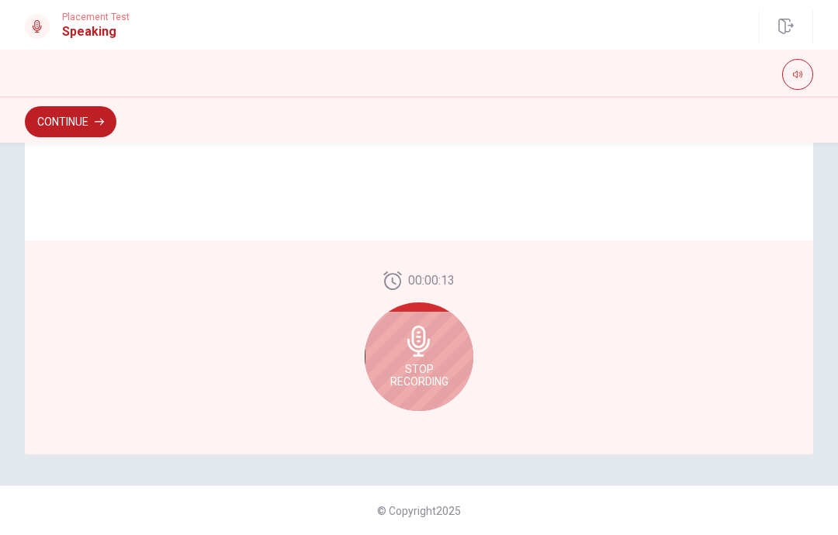
click at [420, 353] on icon at bounding box center [418, 341] width 22 height 31
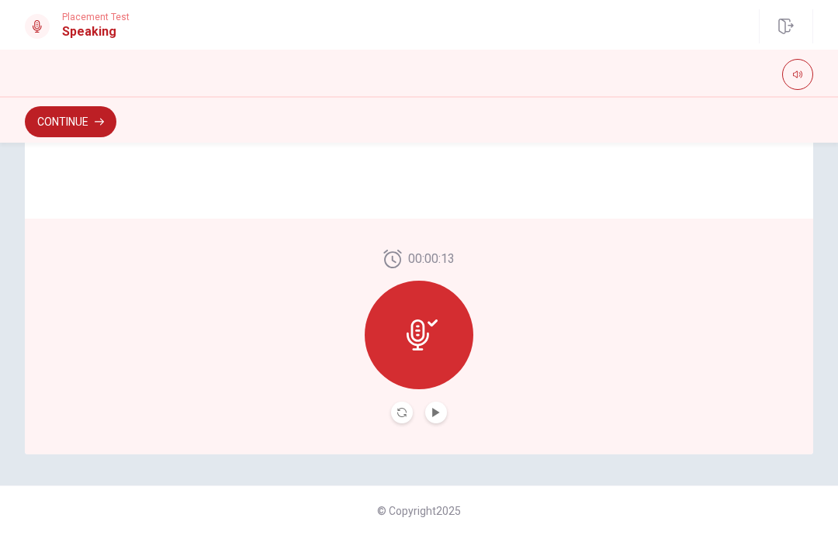
click at [434, 414] on icon "Play Audio" at bounding box center [435, 412] width 7 height 9
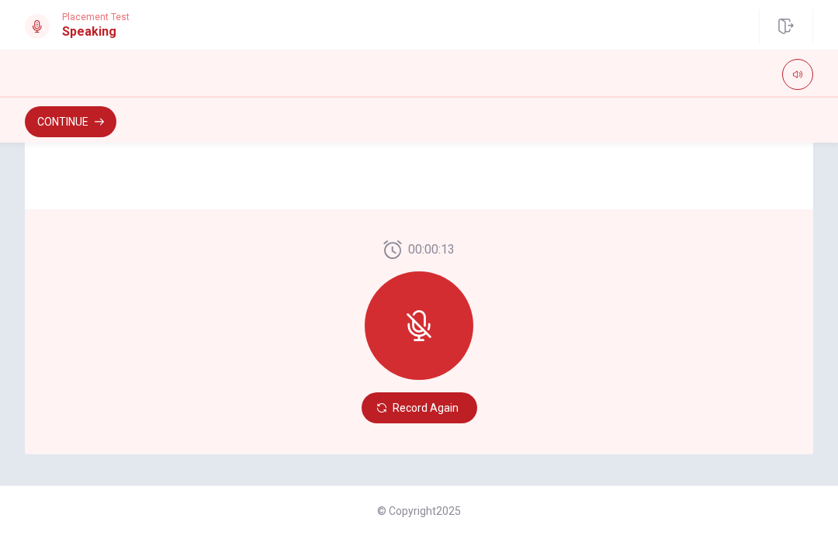
scroll to position [358, 0]
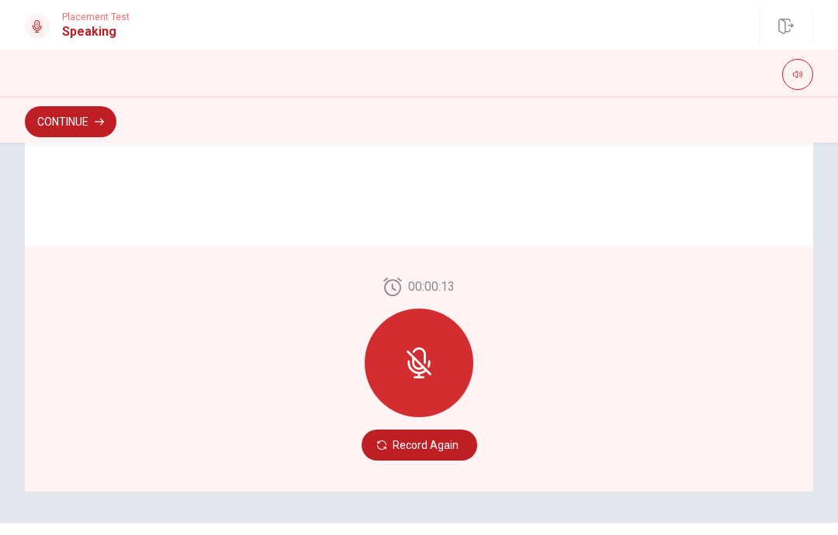
click at [51, 122] on button "Continue" at bounding box center [71, 121] width 92 height 31
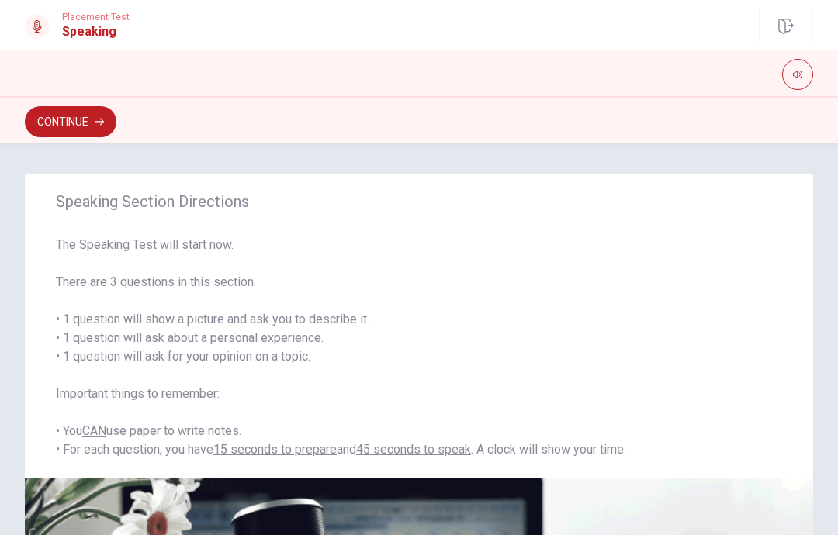
scroll to position [0, 0]
click at [95, 131] on button "Continue" at bounding box center [71, 121] width 92 height 31
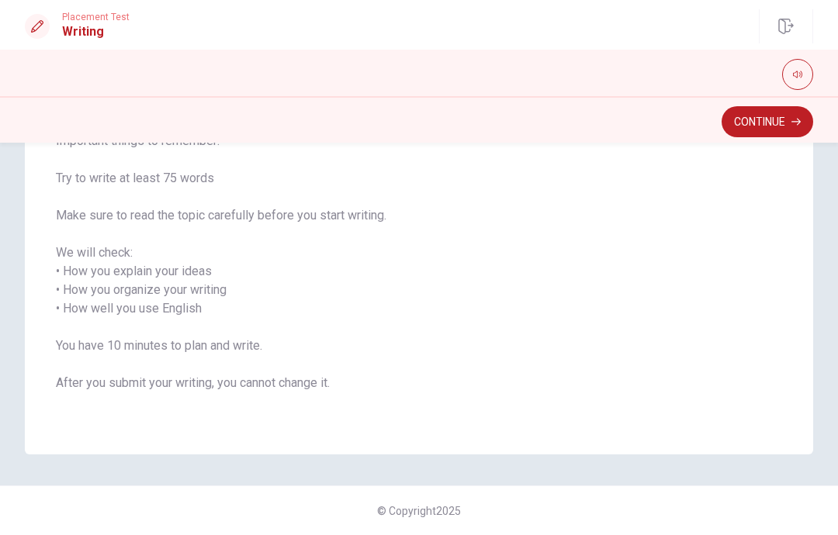
scroll to position [178, 0]
click at [772, 122] on button "Continue" at bounding box center [767, 121] width 92 height 31
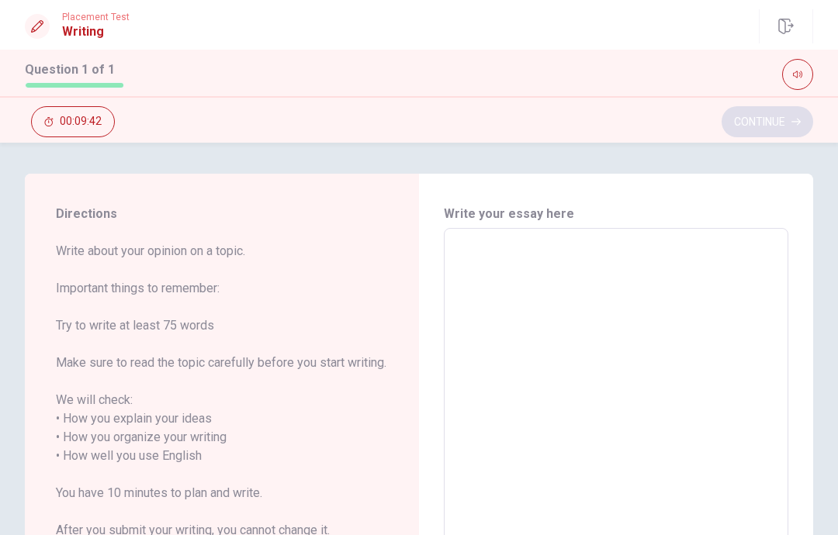
scroll to position [0, 0]
click at [686, 332] on textarea at bounding box center [615, 456] width 323 height 430
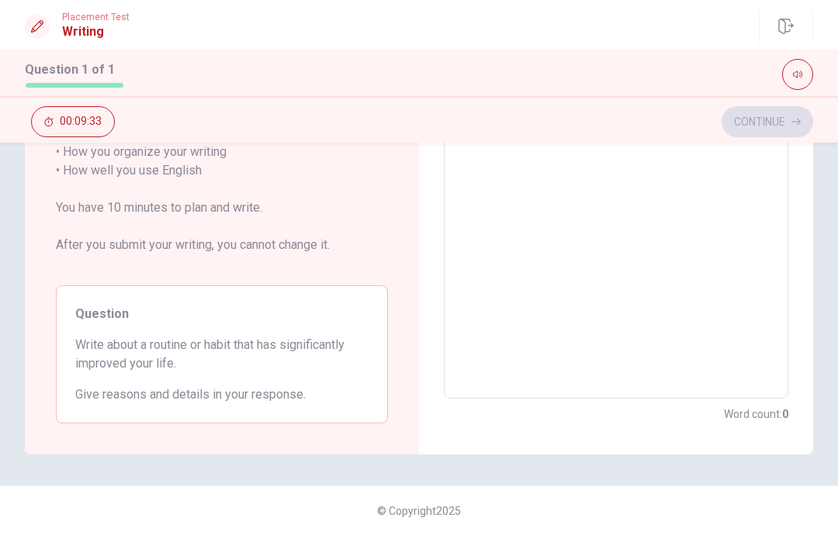
scroll to position [304, 0]
type textarea "T"
type textarea "x"
type textarea "Th"
type textarea "x"
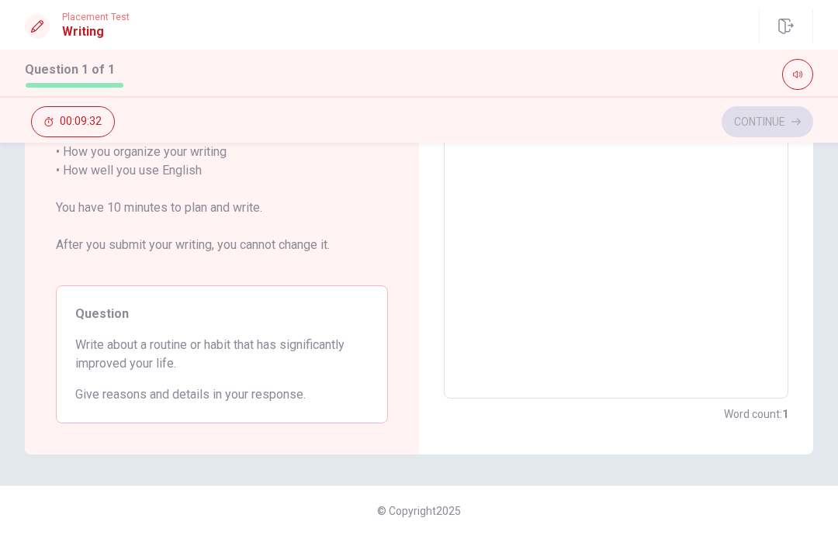
scroll to position [0, 0]
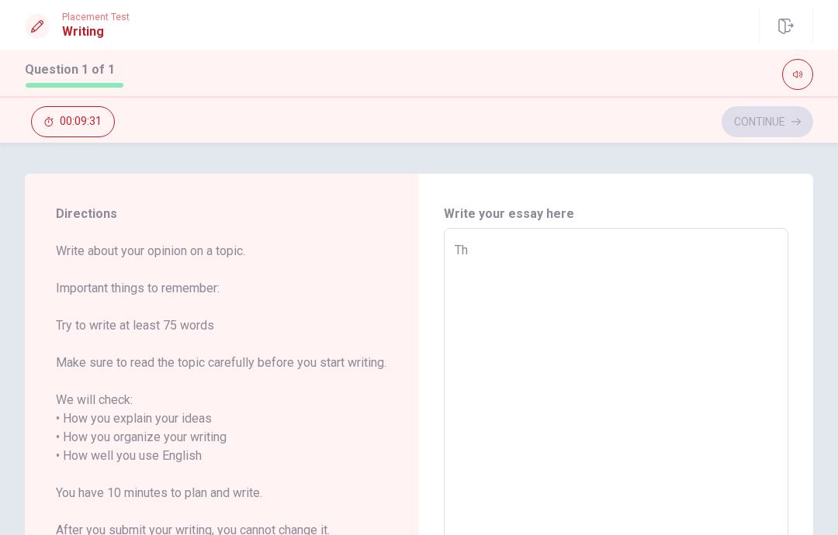
type textarea "The"
type textarea "x"
type textarea "The"
type textarea "x"
type textarea "The h"
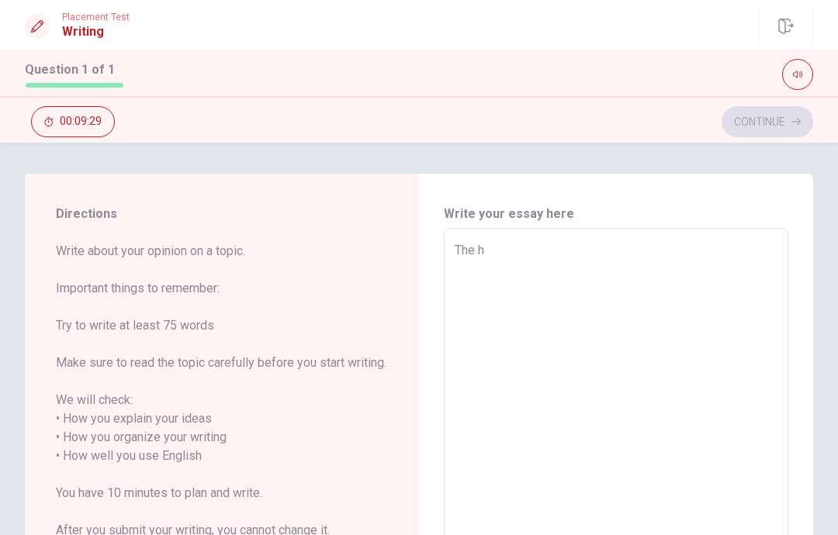
type textarea "x"
type textarea "The ha"
type textarea "x"
type textarea "The hab"
type textarea "x"
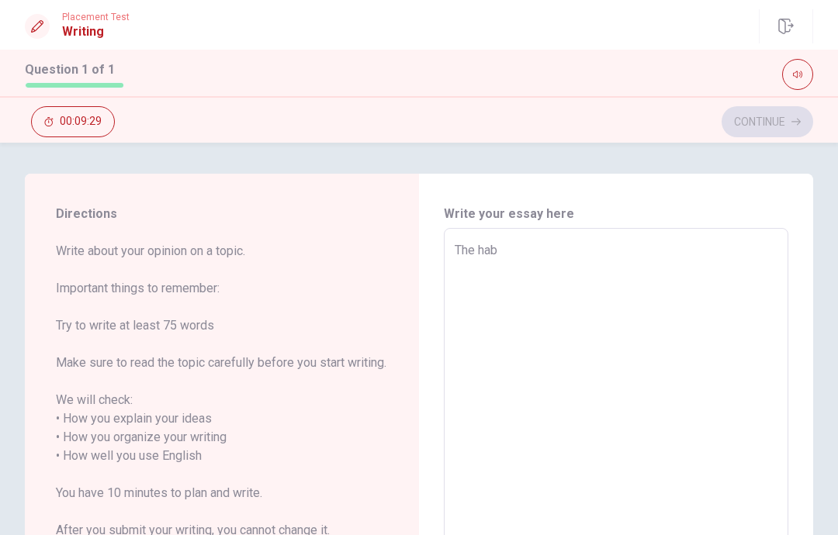
type textarea "The habi"
type textarea "x"
type textarea "The habit"
click at [593, 251] on textarea "The habit" at bounding box center [615, 456] width 323 height 430
type textarea "x"
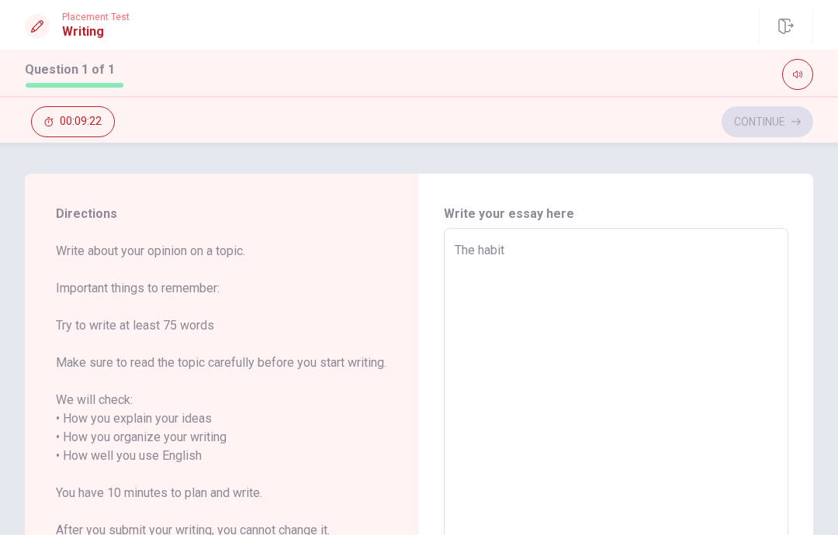
type textarea "The habit"
type textarea "x"
type textarea "The habit t"
type textarea "x"
type textarea "The habit th"
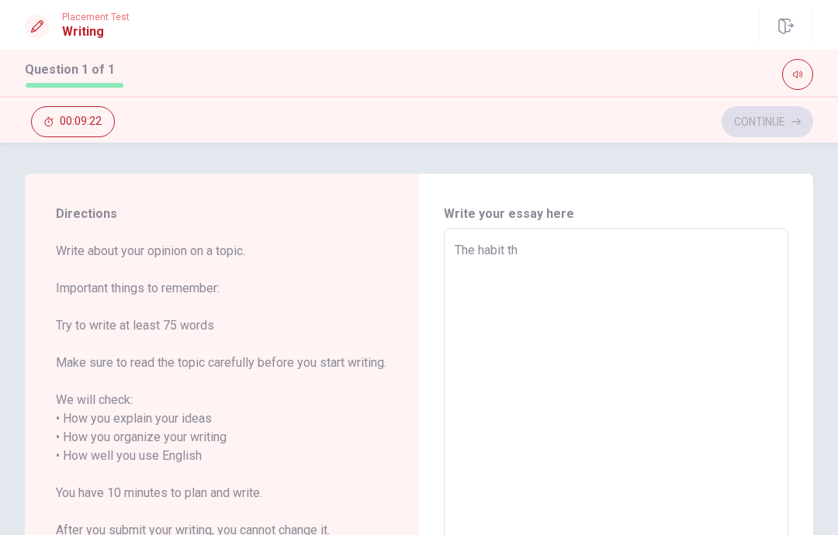
type textarea "x"
type textarea "The habit tha"
type textarea "x"
type textarea "The habit that"
type textarea "x"
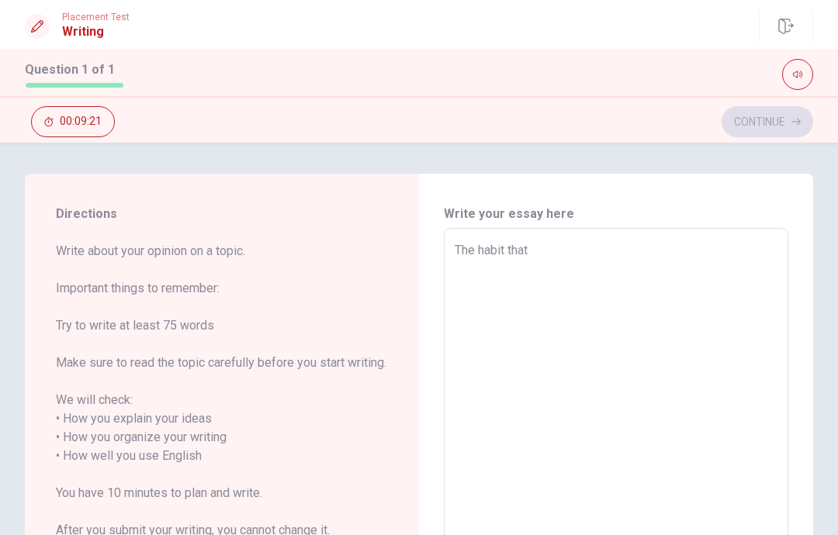
type textarea "The habit that"
type textarea "x"
type textarea "The habit that h"
type textarea "x"
type textarea "The habit that ha"
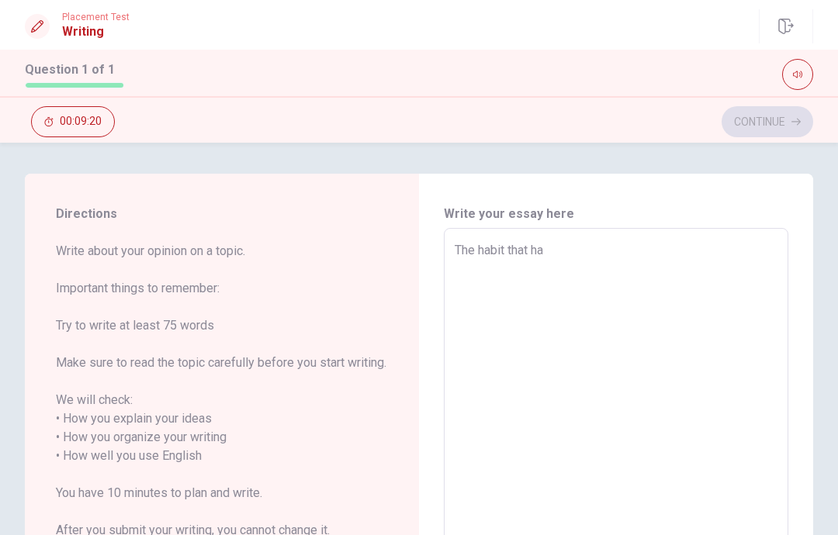
type textarea "x"
type textarea "The habit that has"
type textarea "x"
type textarea "The habit that has"
type textarea "x"
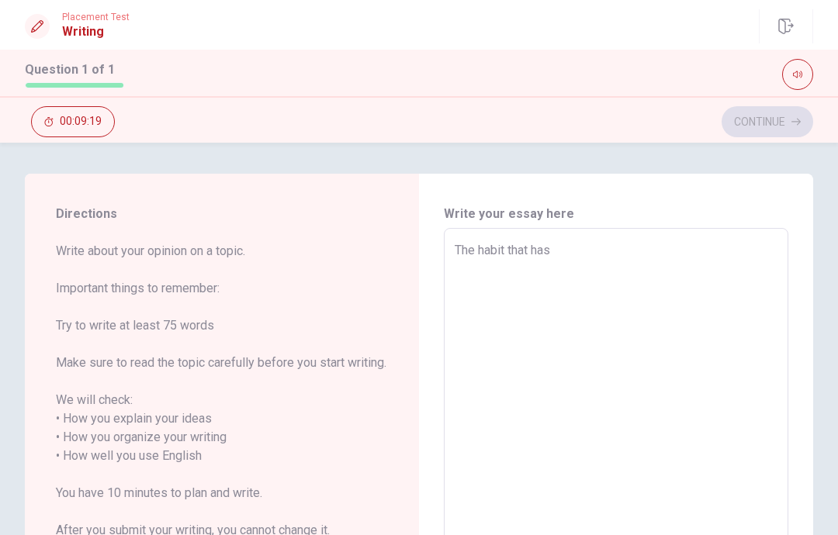
type textarea "The habit that has i"
type textarea "x"
type textarea "The habit that has im"
type textarea "x"
type textarea "The habit that has imp"
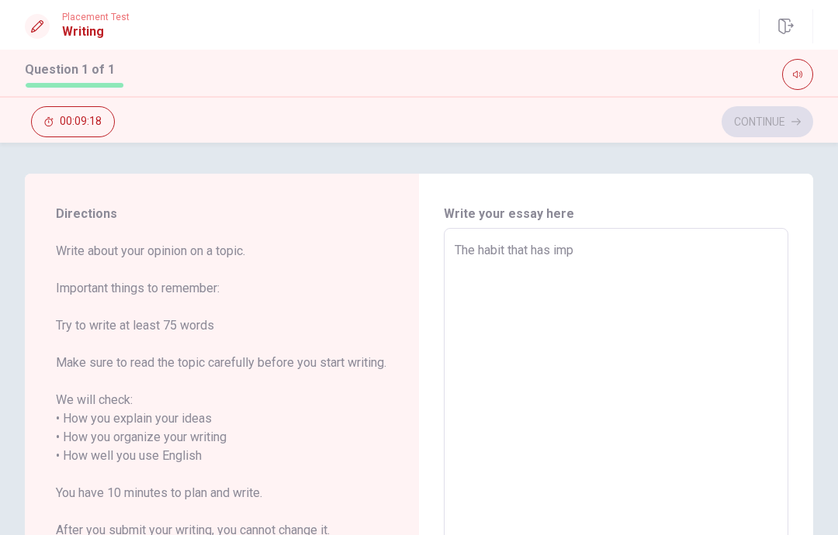
type textarea "x"
type textarea "The habit that has impr"
type textarea "x"
type textarea "The habit that has impro"
type textarea "x"
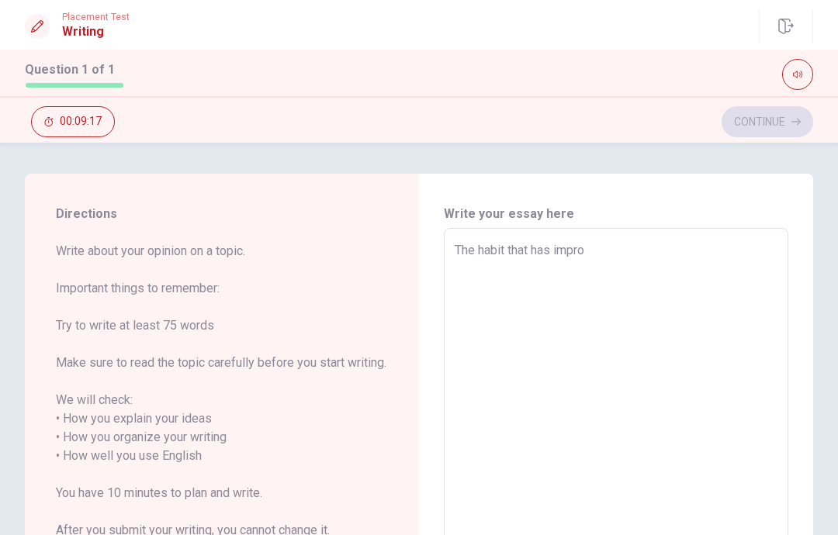
type textarea "The habit that has improv"
type textarea "x"
type textarea "The habit that has improvd"
type textarea "x"
type textarea "The habit that has improvd"
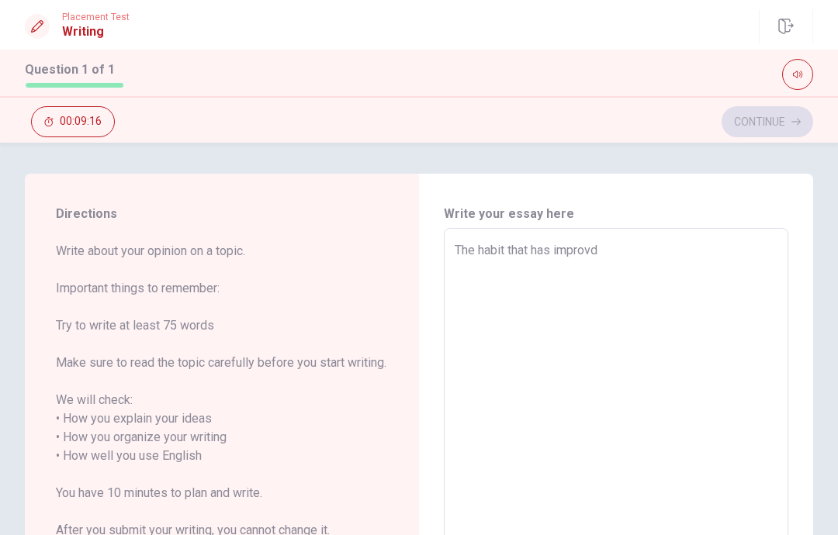
type textarea "x"
type textarea "The habit that has improvd m"
type textarea "x"
type textarea "The habit that has improvd my"
type textarea "x"
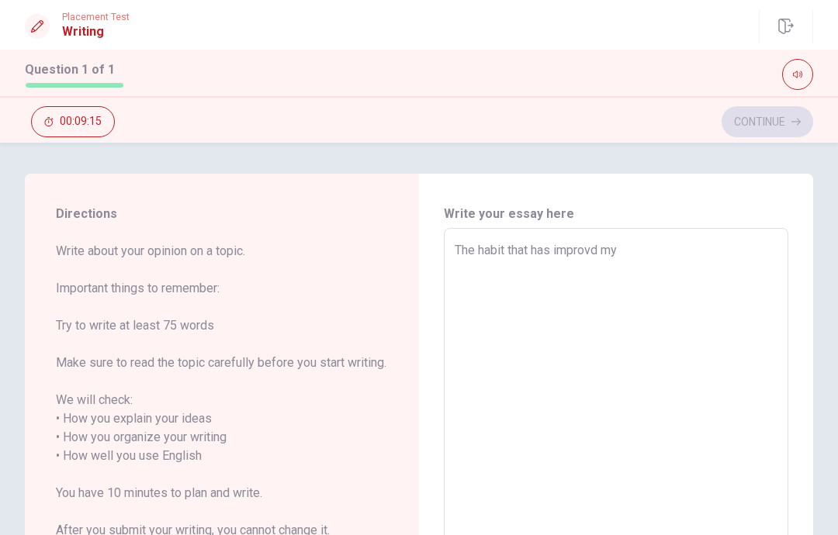
type textarea "The habit that has improvd my"
type textarea "x"
type textarea "The habit that has improvd my l"
type textarea "x"
type textarea "The habit that has improvd my li"
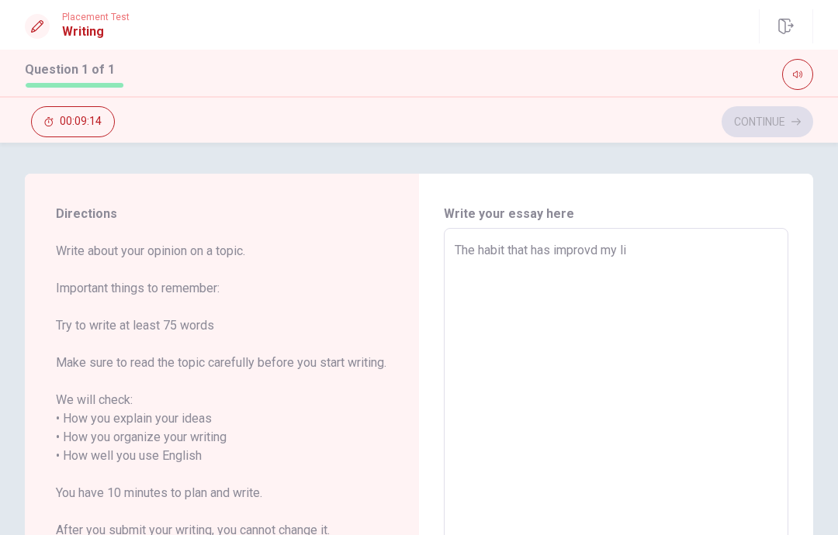
type textarea "x"
type textarea "The habit that has improvd my lif"
type textarea "x"
type textarea "The habit that has improvd my life"
type textarea "x"
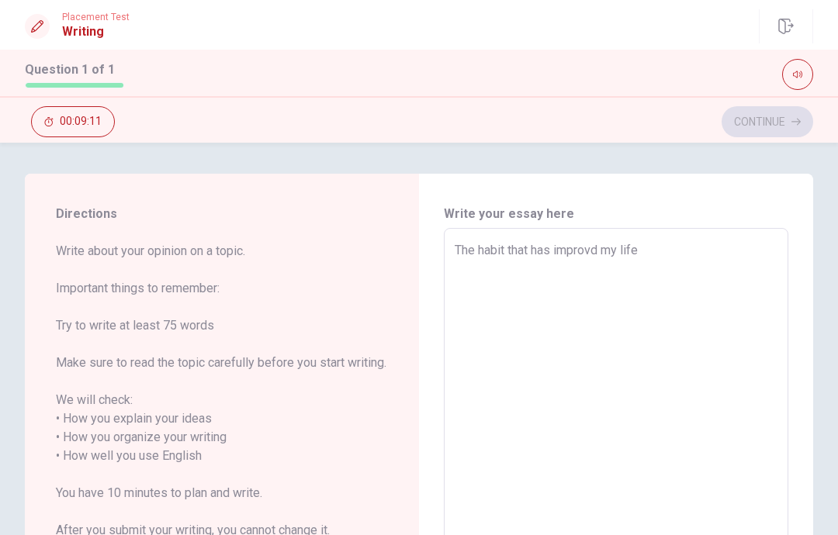
type textarea "The habit that has improvd my life"
type textarea "x"
type textarea "The habit that has improvd my life i"
type textarea "x"
type textarea "The habit that has improvd my life is"
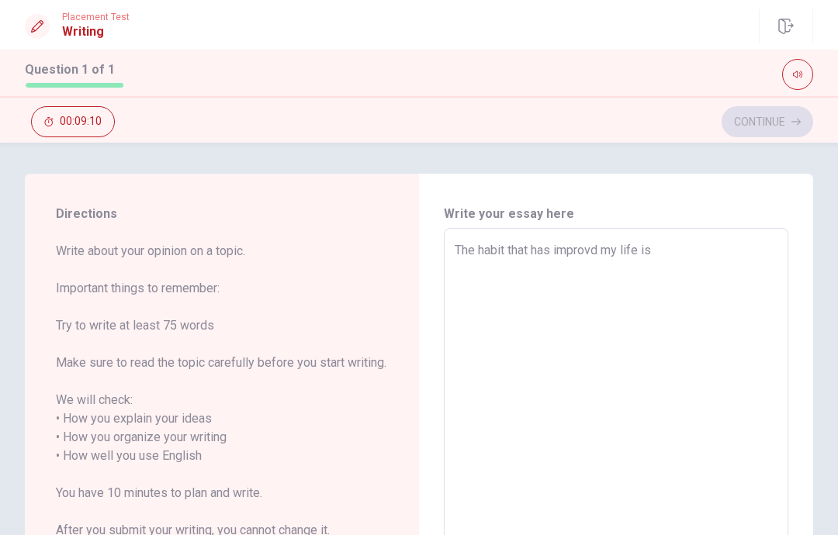
type textarea "x"
type textarea "The habit that has improvd my life is"
type textarea "x"
type textarea "The habit that has improvd my life is d"
type textarea "x"
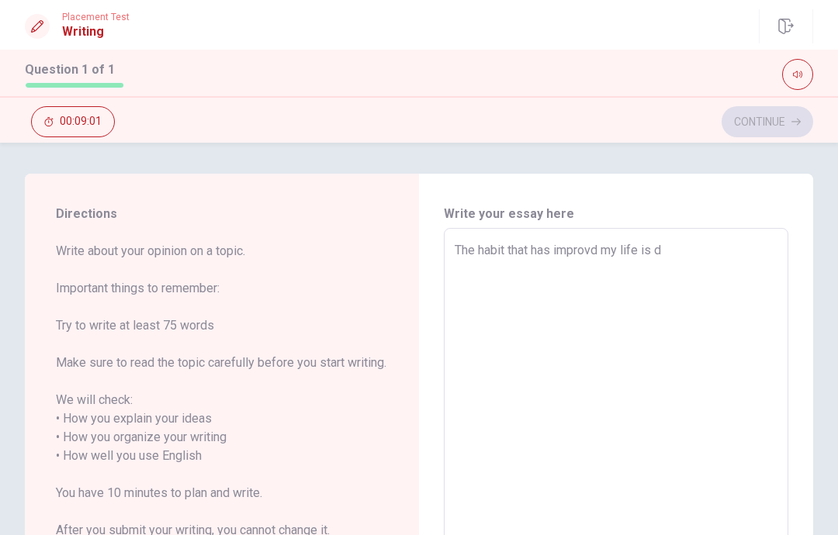
type textarea "The habit that has improvd my life is do"
type textarea "x"
type textarea "The habit that has improvd my life is doi"
type textarea "x"
type textarea "The habit that has improvd my life is doin"
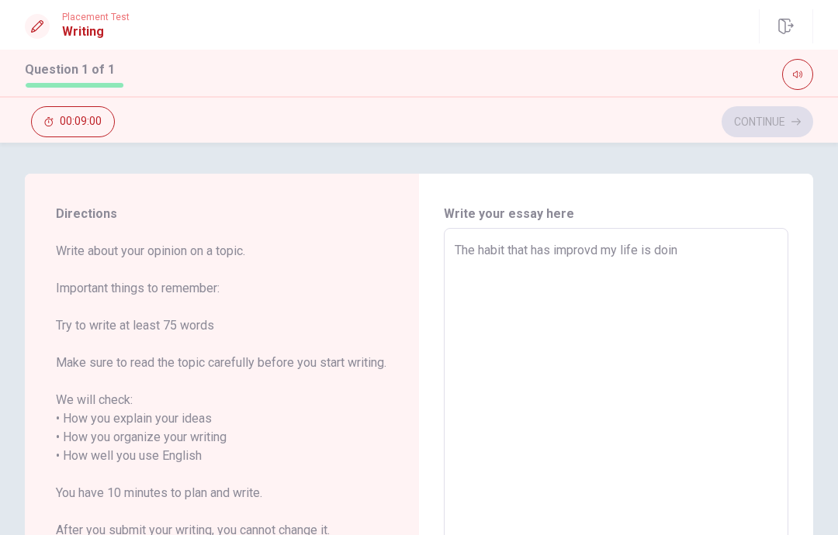
type textarea "x"
type textarea "The habit that has improvd my life is doing"
type textarea "x"
type textarea "The habit that has improvd my life is doing"
type textarea "x"
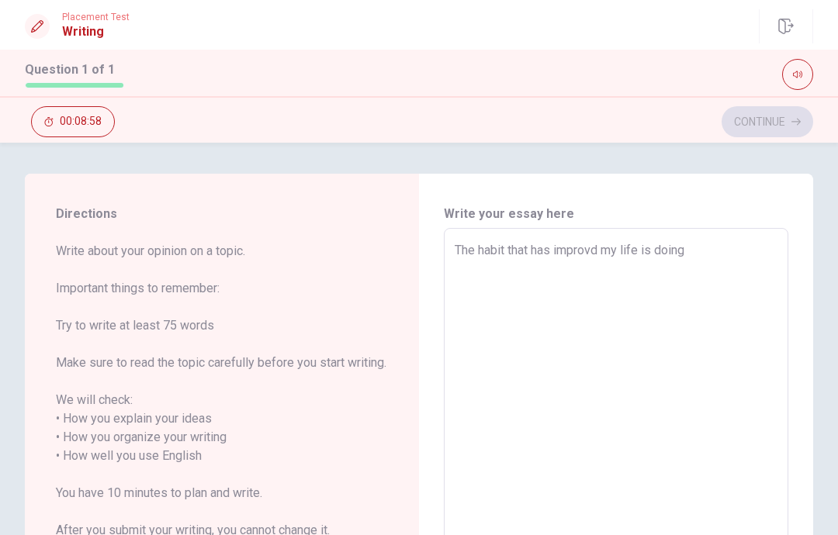
type textarea "The habit that has improvd my life is doing s"
type textarea "x"
type textarea "The habit that has improvd my life is doing st"
type textarea "x"
type textarea "The habit that has improvd my life is doing str"
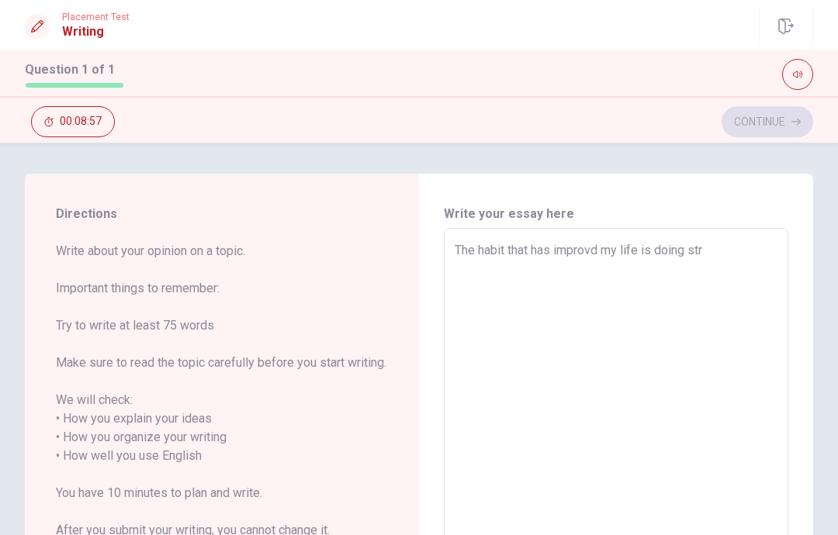
type textarea "x"
type textarea "The habit that has improvd my life is doing stre"
type textarea "x"
type textarea "The habit that has improvd my life is doing strec"
type textarea "x"
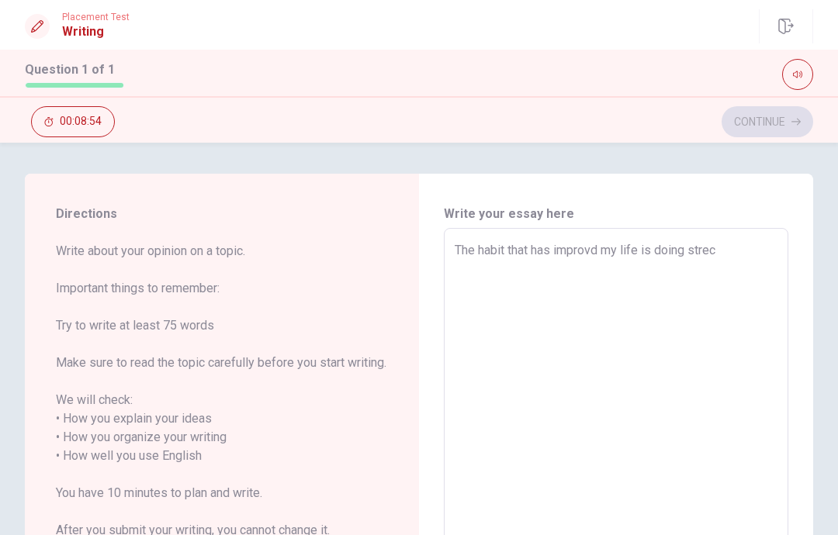
type textarea "The habit that has improvd my life is doing strech"
type textarea "x"
type textarea "The habit that has improvd my life is doing strec"
type textarea "x"
type textarea "The habit that has improvd my life is doing stre"
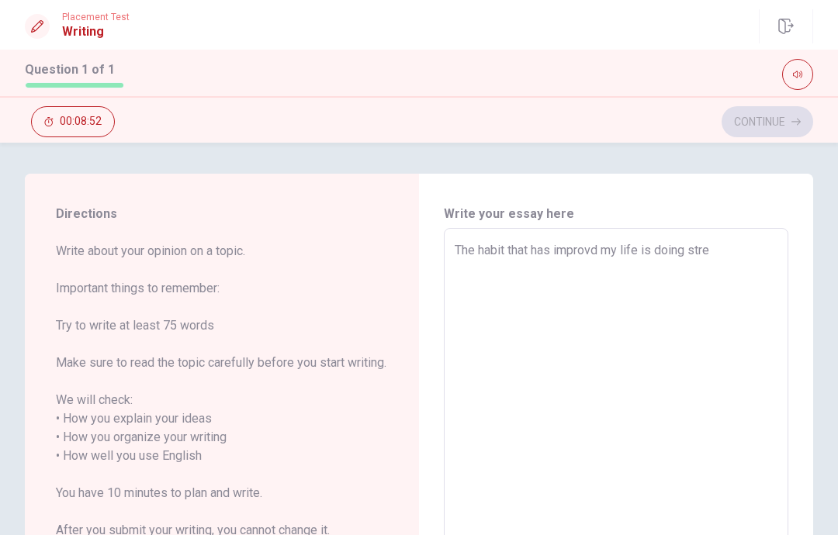
type textarea "x"
type textarea "The habit that has improvd my life is doing str"
type textarea "x"
type textarea "The habit that has improvd my life is doing stre"
type textarea "x"
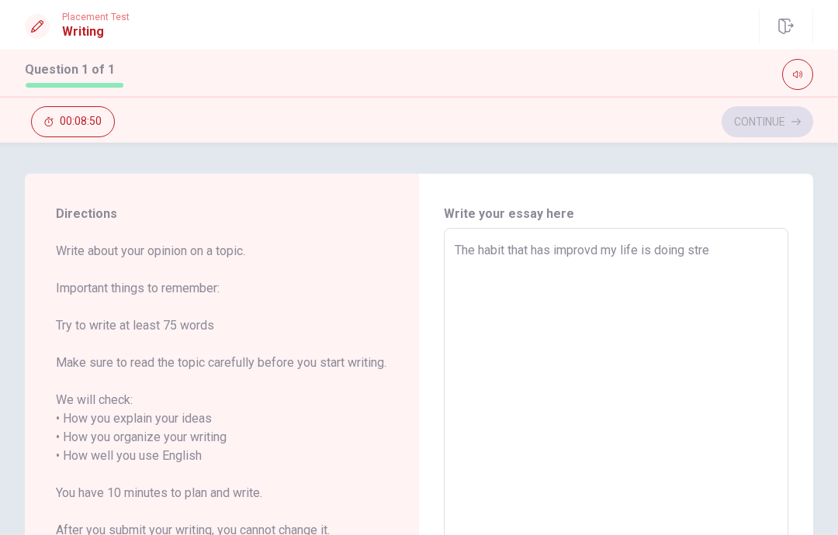
type textarea "The habit that has improvd my life is doing stret"
type textarea "x"
type textarea "The habit that has improvd my life is doing stretc"
type textarea "x"
type textarea "The habit that has improvd my life is doing stretch"
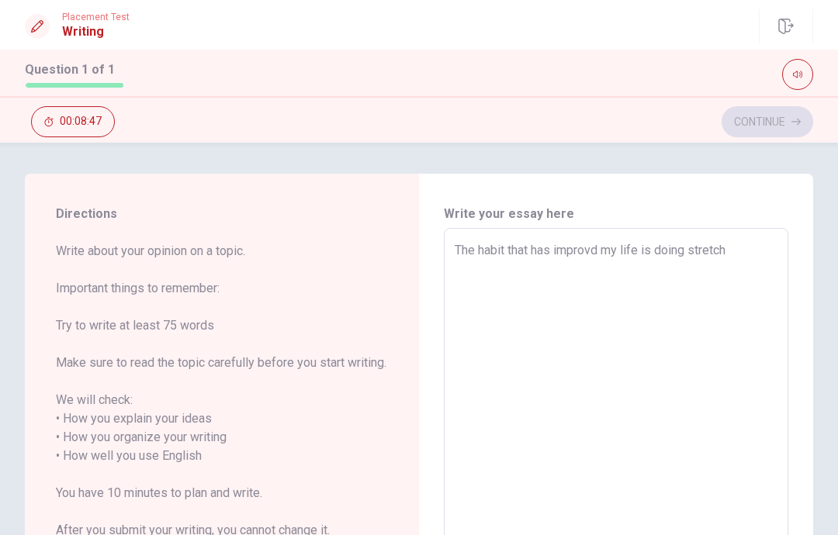
type textarea "x"
type textarea "The habit that has improvd my life is doing stretch"
type textarea "x"
type textarea "The habit that has improvd my life is doing stretch e"
type textarea "x"
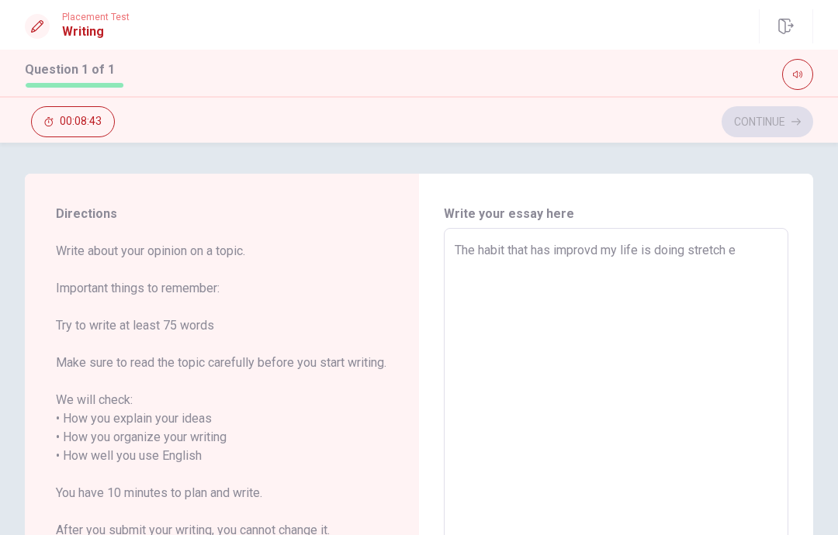
type textarea "The habit that has improvd my life is doing stretch ex"
type textarea "x"
type textarea "The habit that has improvd my life is doing stretch exr"
type textarea "x"
type textarea "The habit that has improvd my life is doing stretch exrc"
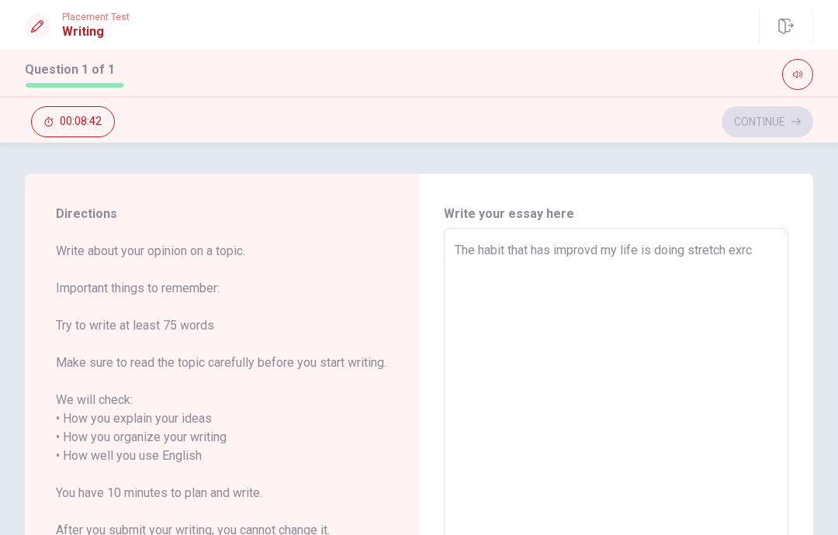
type textarea "x"
type textarea "The habit that has improvd my life is doing stretch exrci"
type textarea "x"
type textarea "The habit that has improvd my life is doing stretch exrcis"
type textarea "x"
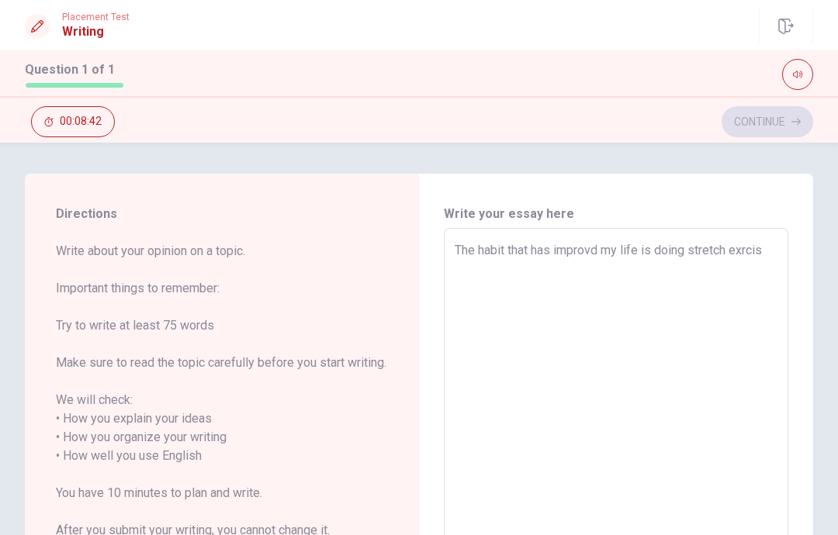
type textarea "The habit that has improvd my life is doing stretch exrcise"
type textarea "x"
type textarea "The habit that has improvd my life is doing stretch exrcise"
type textarea "x"
type textarea "The habit that has improvd my life is doing stretch exrcise b"
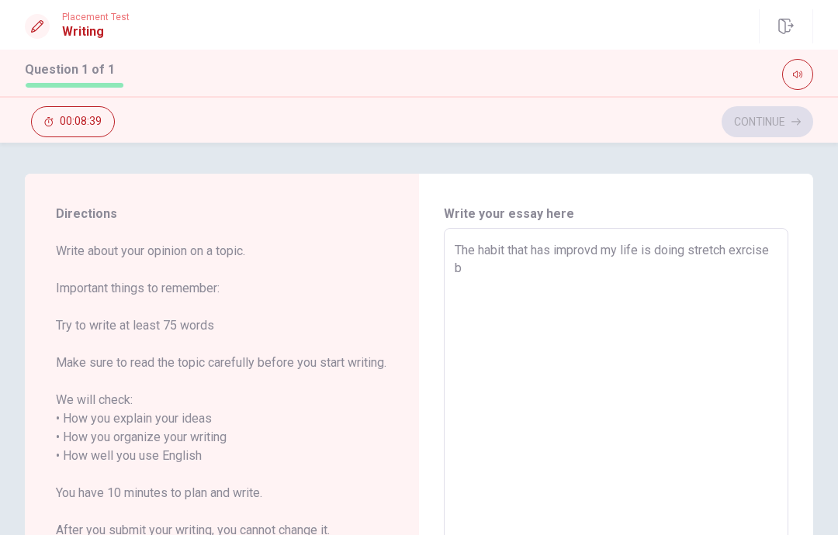
type textarea "x"
type textarea "The habit that has improvd my life is doing stretch exrcise be"
type textarea "x"
type textarea "The habit that has improvd my life is doing stretch exrcise beb"
type textarea "x"
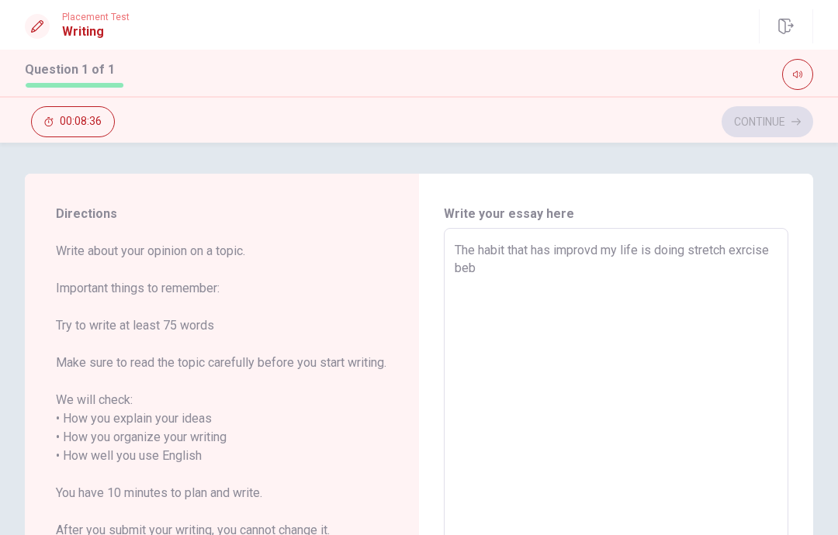
type textarea "The habit that has improvd my life is doing stretch exrcise be"
type textarea "x"
type textarea "The habit that has improvd my life is doing stretch exrcise bef"
type textarea "x"
type textarea "The habit that has improvd my life is doing stretch exrcise befo"
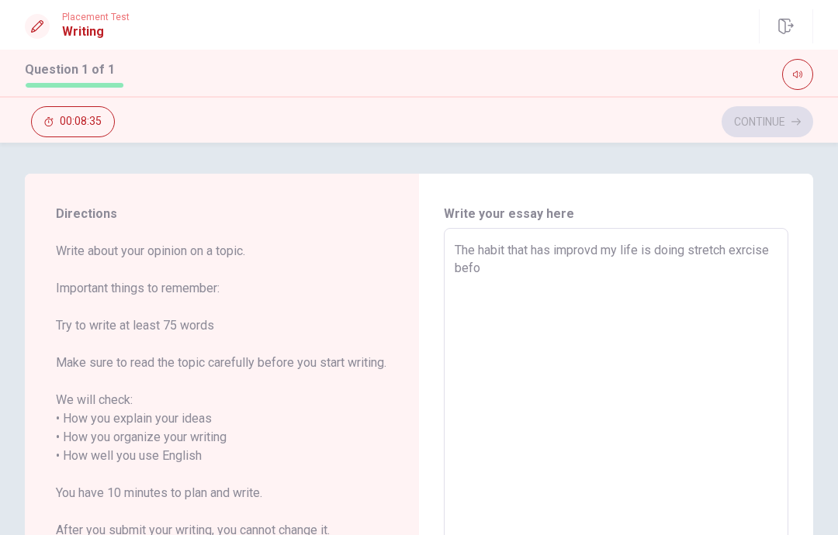
type textarea "x"
type textarea "The habit that has improvd my life is doing stretch exrcise befor"
type textarea "x"
type textarea "The habit that has improvd my life is doing stretch exrcise before"
type textarea "x"
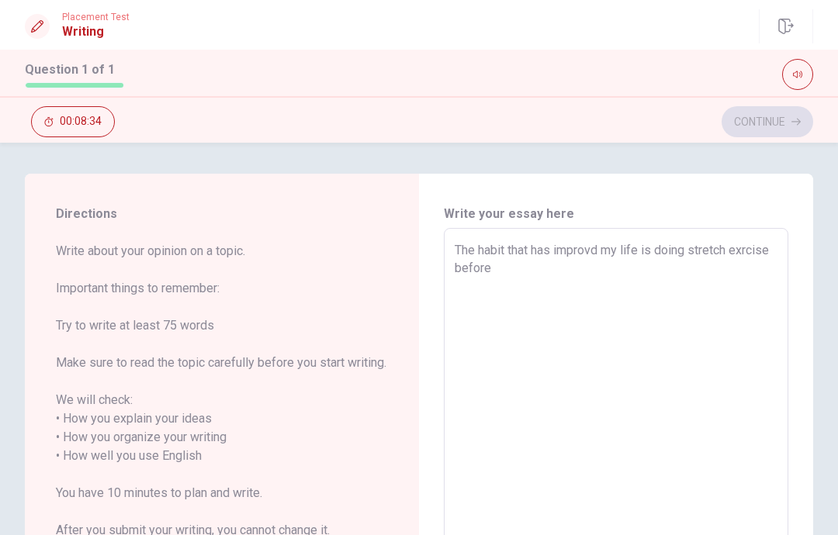
type textarea "The habit that has improvd my life is doing stretch exrcise before"
type textarea "x"
type textarea "The habit that has improvd my life is doing stretch exrcise before i"
type textarea "x"
type textarea "The habit that has improvd my life is doing stretch exrcise before i"
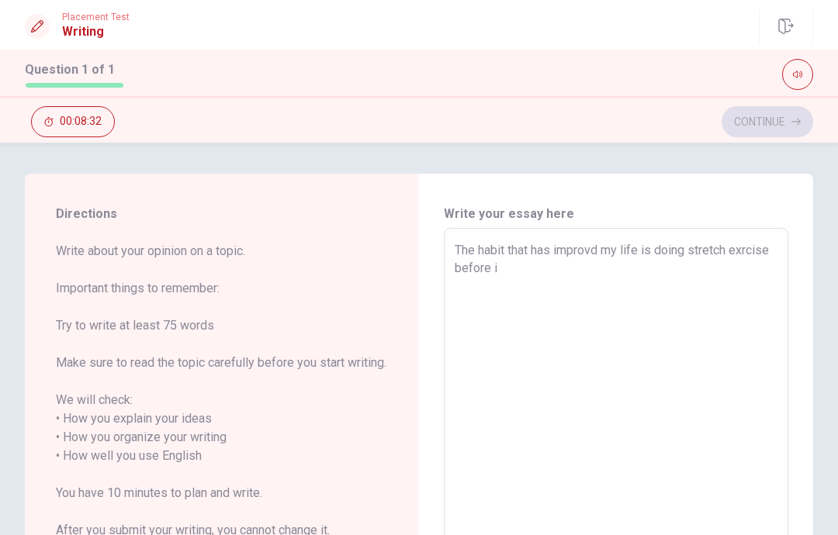
type textarea "x"
type textarea "The habit that has improvd my life is doing stretch exrcise before i"
type textarea "x"
type textarea "The habit that has improvd my life is doing stretch exrcise before"
type textarea "x"
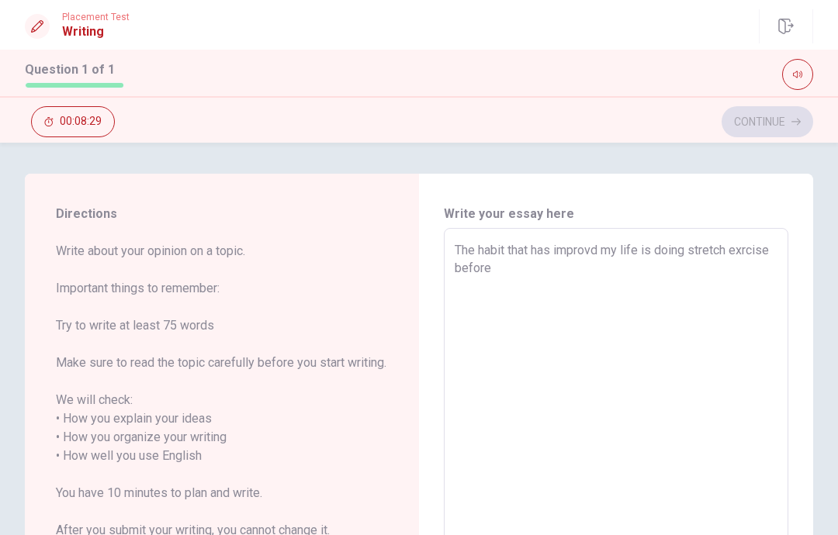
type textarea "The habit that has improvd my life is doing stretch exrcise before I"
type textarea "x"
type textarea "The habit that has improvd my life is doing stretch exrcise before I"
type textarea "x"
type textarea "The habit that has improvd my life is doing stretch exrcise before I g"
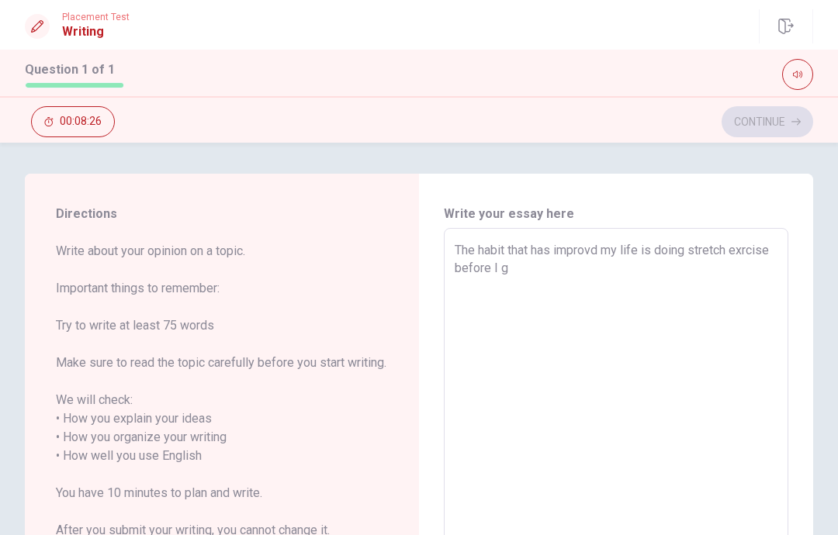
type textarea "x"
type textarea "The habit that has improvd my life is doing stretch exrcise before I go"
type textarea "x"
type textarea "The habit that has improvd my life is doing stretch exrcise before I go"
type textarea "x"
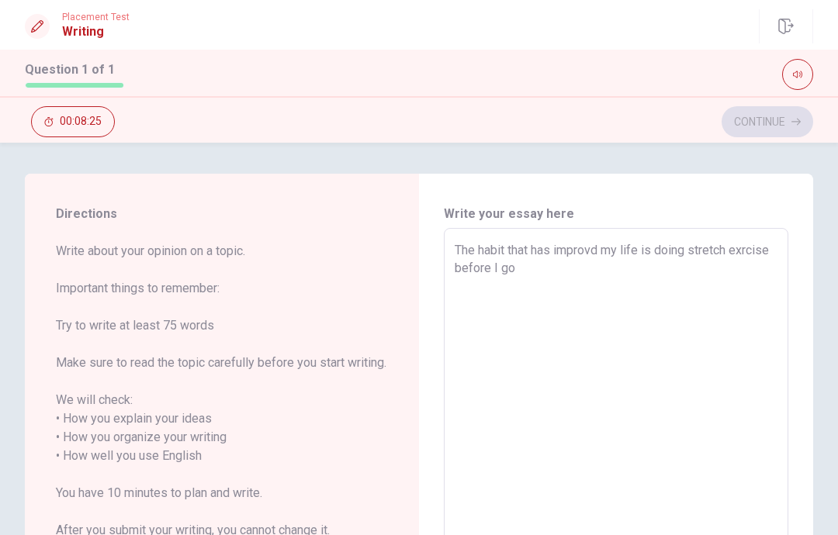
type textarea "The habit that has improvd my life is doing stretch exrcise before I go t"
type textarea "x"
type textarea "The habit that has improvd my life is doing stretch exrcise before I go to"
type textarea "x"
type textarea "The habit that has improvd my life is doing stretch exrcise before I go to"
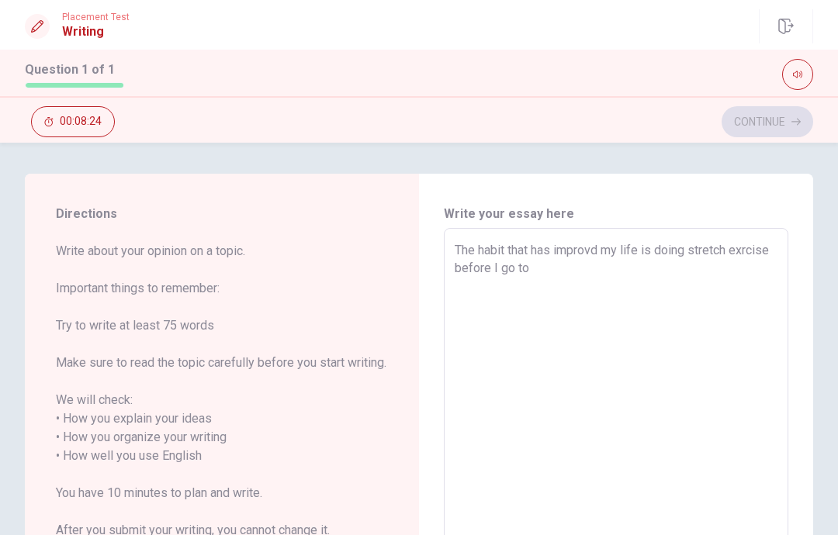
type textarea "x"
type textarea "The habit that has improvd my life is doing stretch exrcise before I go to b"
type textarea "x"
type textarea "The habit that has improvd my life is doing stretch exrcise before I go to be"
type textarea "x"
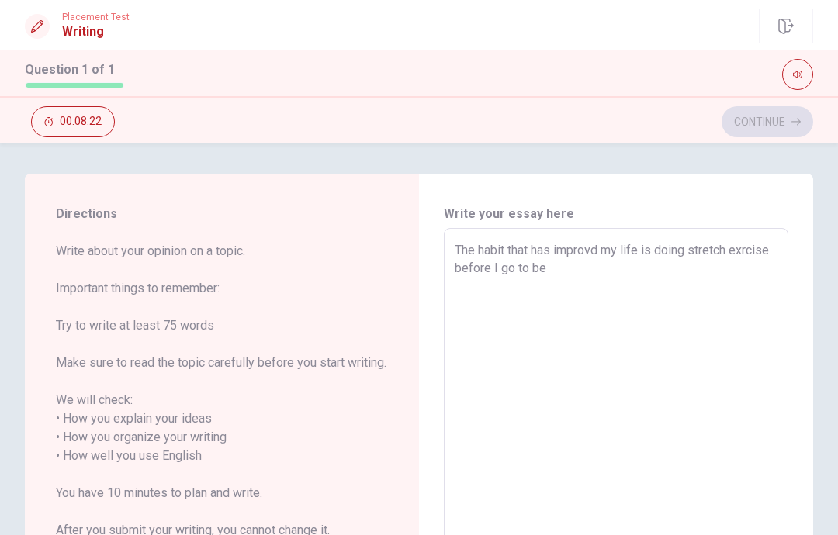
type textarea "The habit that has improvd my life is doing stretch exrcise before I go to bed"
type textarea "x"
type textarea "The habit that has improvd my life is doing stretch exrcise before I go to bed."
type textarea "x"
type textarea "The habit that has improvd my life is doing stretch exrcise before I go to bed."
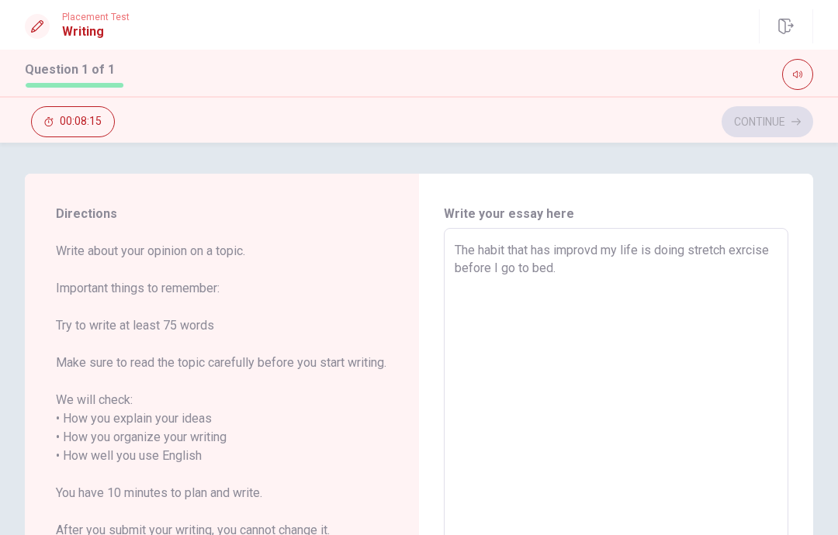
click at [462, 230] on div "The habit that has improvd my life is doing stretch exrcise before I go to bed.…" at bounding box center [616, 456] width 344 height 456
click at [463, 243] on textarea "The habit that has improvd my life is doing stretch exrcise before I go to bed." at bounding box center [615, 456] width 323 height 430
type textarea "x"
click at [460, 241] on textarea "The habit that has improvd my life is doing stretch exrcise before I go to bed." at bounding box center [615, 456] width 323 height 430
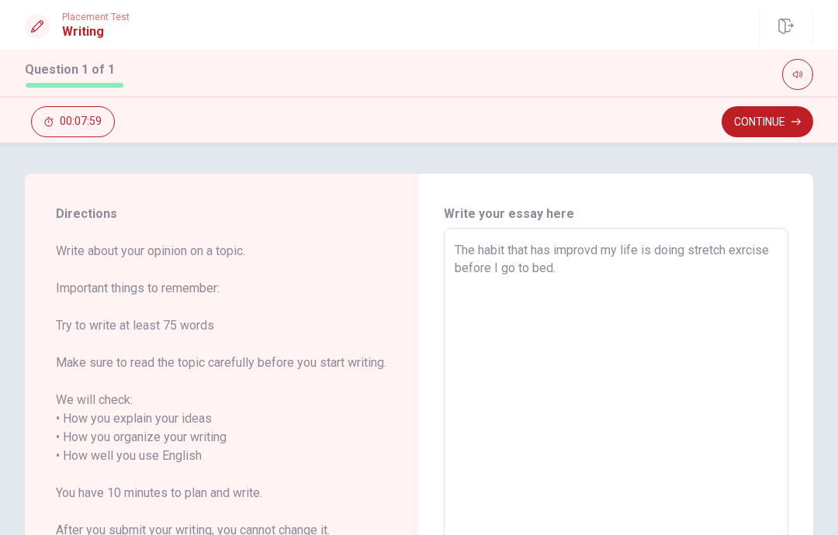
click at [683, 278] on textarea "The habit that has improvd my life is doing stretch exrcise before I go to bed." at bounding box center [615, 456] width 323 height 430
click at [454, 251] on textarea "The habit that has improvd my life is doing stretch exrcise before I go to bed." at bounding box center [615, 456] width 323 height 430
click at [662, 282] on textarea "The habit that has improvd my life is doing stretch exrcise before I go to bed." at bounding box center [615, 456] width 323 height 430
click at [623, 290] on textarea "The habit that has improvd my life is doing stretch exrcise before I go to bed.…" at bounding box center [615, 456] width 323 height 430
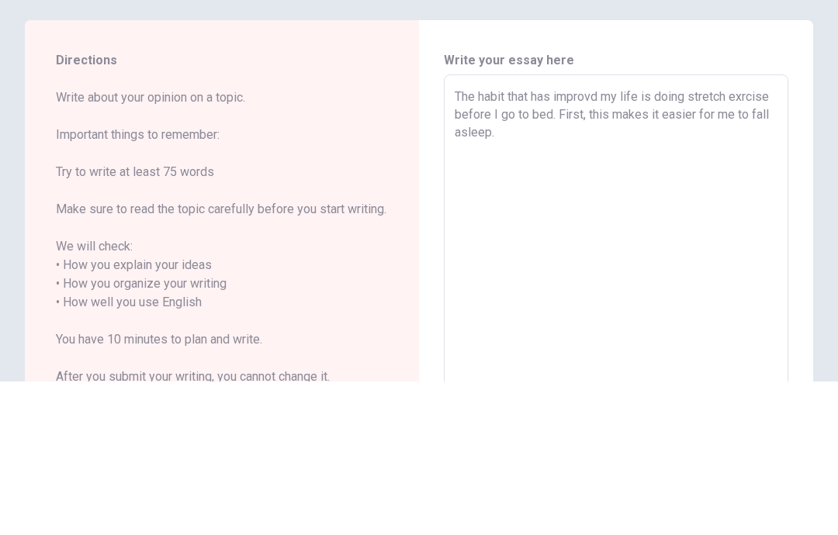
click at [693, 241] on textarea "The habit that has improvd my life is doing stretch exrcise before I go to bed.…" at bounding box center [615, 456] width 323 height 430
click at [680, 241] on textarea "The habit that has improvd my life is doing stretch exrcise before I go to bed.…" at bounding box center [615, 456] width 323 height 430
click at [648, 241] on textarea "The habit that has improvd my life is doing stretch exrcise before I go to bed.…" at bounding box center [615, 456] width 323 height 430
click at [486, 241] on textarea "The habit that has improvd my life is doing stretch exrcise before I go to bed.…" at bounding box center [615, 456] width 323 height 430
click at [517, 241] on textarea "The habit that has improvd my life is doing stretch exrcise before I go to bed.…" at bounding box center [615, 456] width 323 height 430
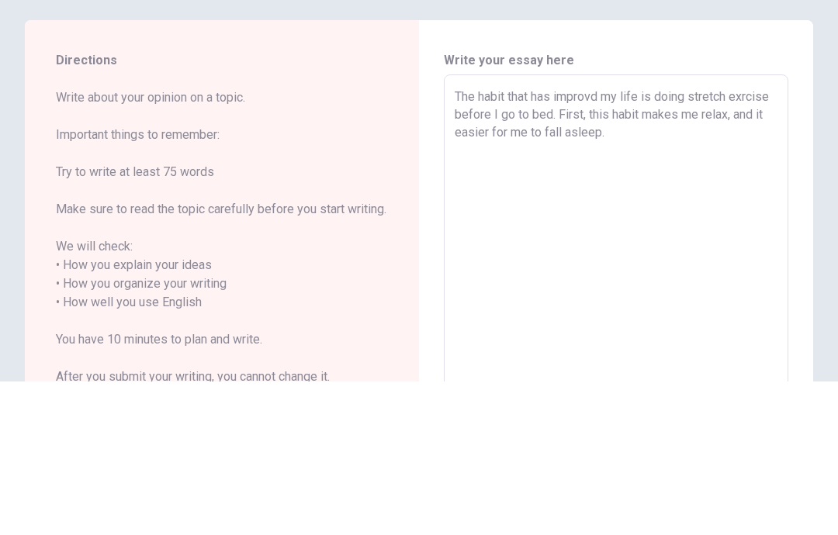
click at [512, 241] on textarea "The habit that has improvd my life is doing stretch exrcise before I go to bed.…" at bounding box center [615, 456] width 323 height 430
click at [498, 241] on textarea "The habit that has improvd my life is doing stretch exrcise before I go to bed.…" at bounding box center [615, 456] width 323 height 430
click at [510, 241] on textarea "The habit that has improvd my life is doing stretch exrcise before I go to bed.…" at bounding box center [615, 456] width 323 height 430
click at [640, 241] on textarea "The habit that has improvd my life is doing stretch exrcise before I go to bed.…" at bounding box center [615, 456] width 323 height 430
click at [515, 241] on textarea "The habit that has improvd my life is doing stretch exrcise before I go to bed.…" at bounding box center [615, 456] width 323 height 430
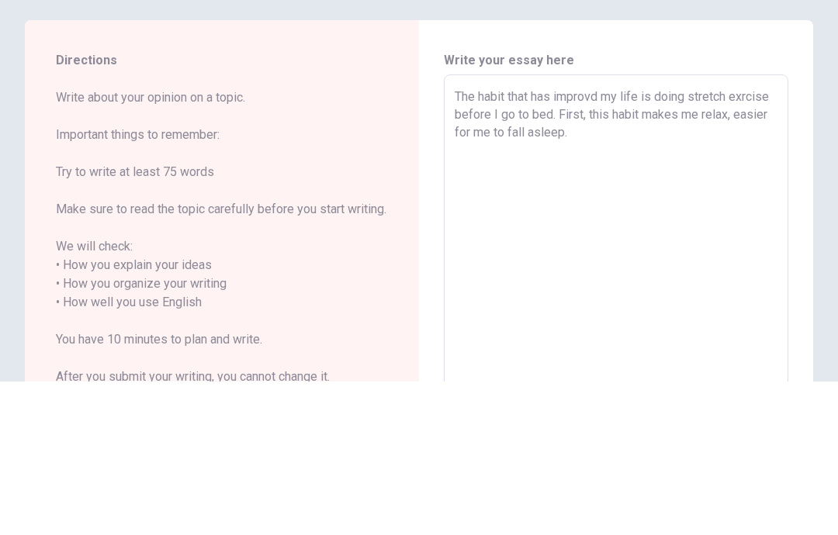
click at [580, 241] on textarea "The habit that has improvd my life is doing stretch exrcise before I go to bed.…" at bounding box center [615, 456] width 323 height 430
click at [741, 241] on textarea "The habit that has improvd my life is doing stretch exrcise before I go to bed.…" at bounding box center [615, 456] width 323 height 430
click at [484, 241] on textarea "The habit that has improvd my life is doing stretch exrcise before I go to bed.…" at bounding box center [615, 456] width 323 height 430
click at [502, 241] on textarea "The habit that has improvd my life is doing stretch exrcise before I go to bed.…" at bounding box center [615, 456] width 323 height 430
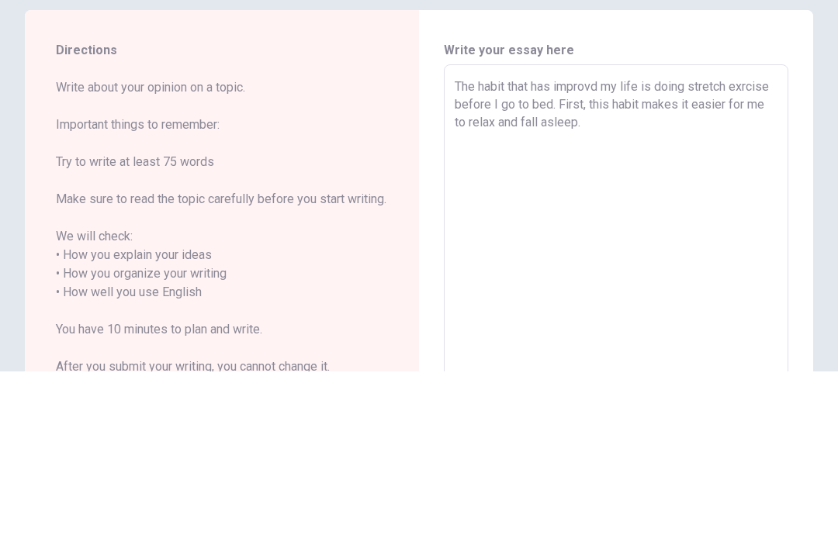
click at [676, 241] on textarea "The habit that has improvd my life is doing stretch exrcise before I go to bed.…" at bounding box center [615, 456] width 323 height 430
click at [518, 241] on textarea "The habit that has improvd my life is doing stretch exrcise before I go to bed.…" at bounding box center [615, 456] width 323 height 430
click at [622, 241] on textarea "The habit that has improvd my life is doing stretch exrcise before I go to bed.…" at bounding box center [615, 456] width 323 height 430
click at [669, 241] on textarea "The habit that has improvd my life is doing stretch exrcise before I go to bed.…" at bounding box center [615, 456] width 323 height 430
click at [752, 241] on textarea "The habit that has improvd my life is doing stretch exrcise before I go to bed.…" at bounding box center [615, 456] width 323 height 430
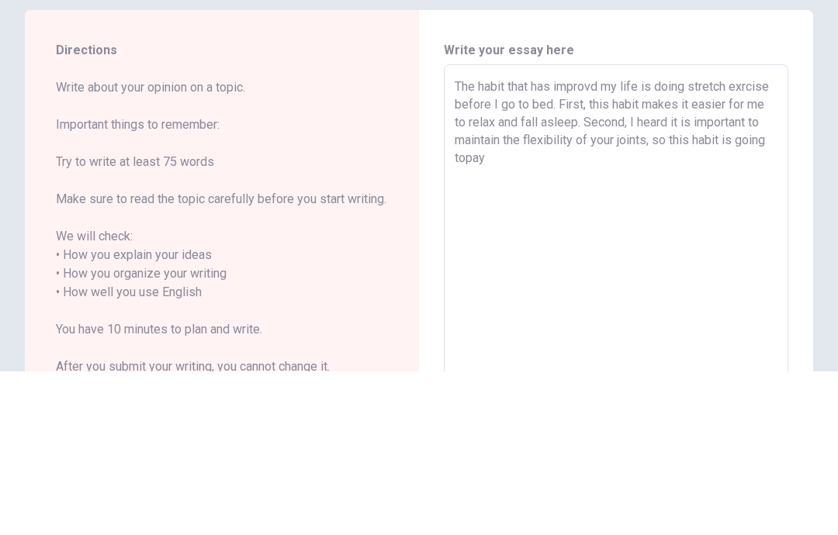
click at [541, 241] on textarea "The habit that has improvd my life is doing stretch exrcise before I go to bed.…" at bounding box center [615, 456] width 323 height 430
click at [611, 241] on textarea "The habit that has improvd my life is doing stretch exrcise before I go to bed.…" at bounding box center [615, 456] width 323 height 430
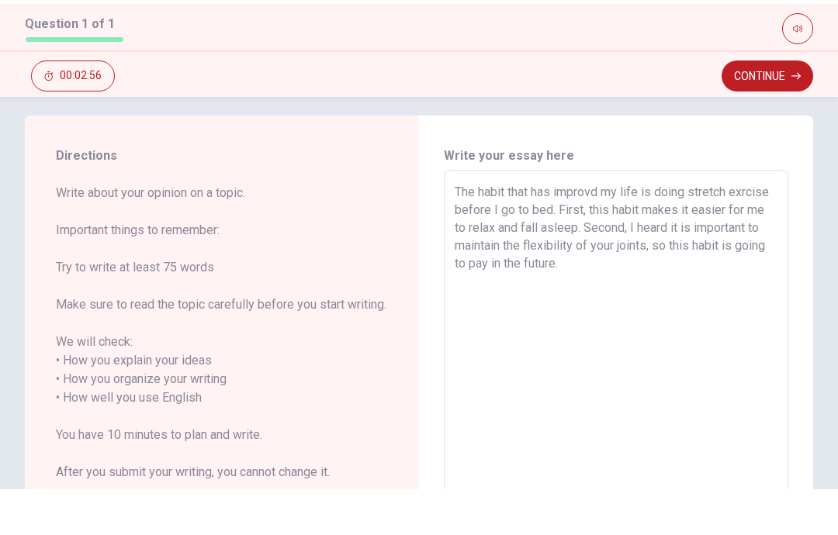
scroll to position [16, 0]
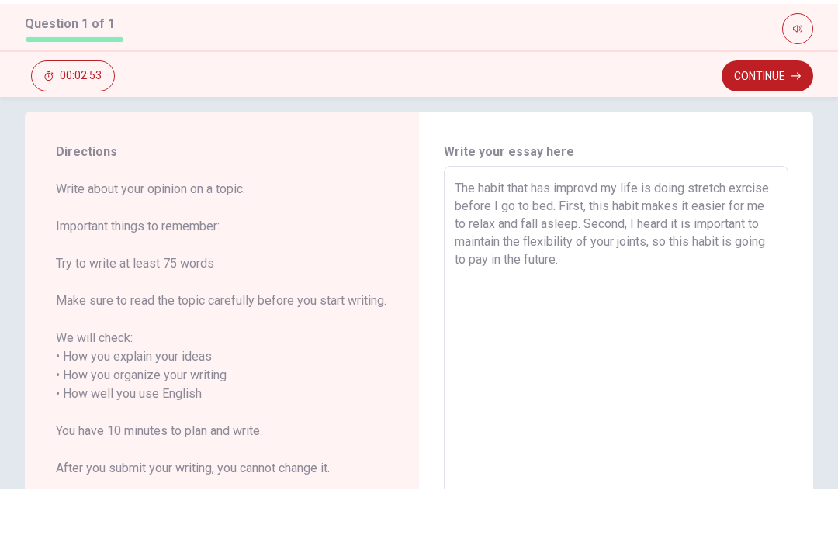
click at [717, 285] on textarea "The habit that has improvd my life is doing stretch exrcise before I go to bed.…" at bounding box center [615, 440] width 323 height 430
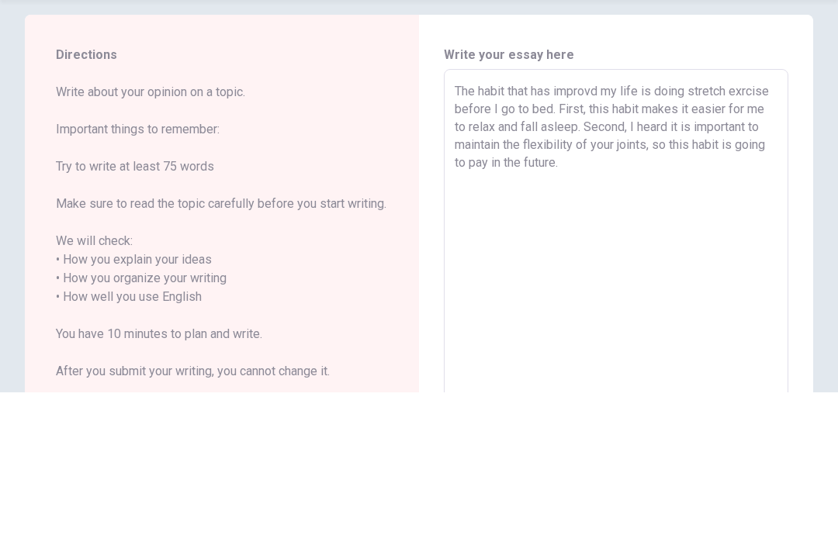
click at [601, 225] on textarea "The habit that has improvd my life is doing stretch exrcise before I go to bed.…" at bounding box center [615, 440] width 323 height 430
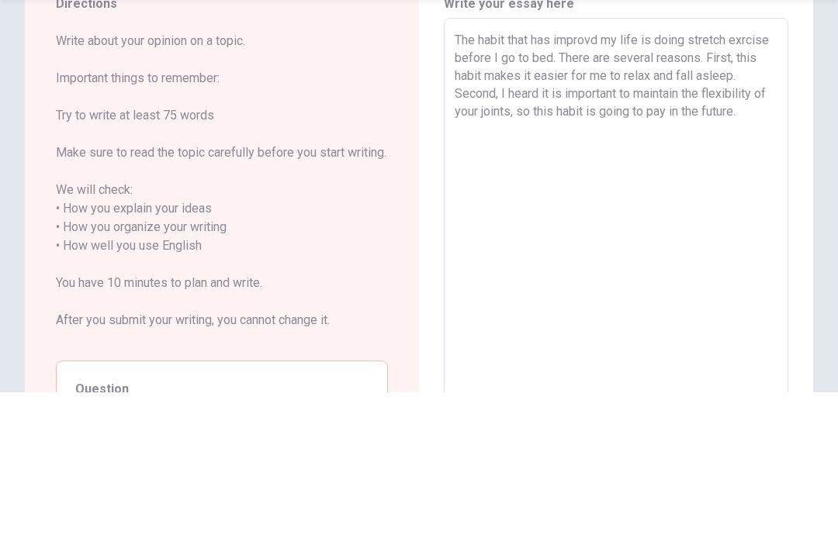
scroll to position [75, 0]
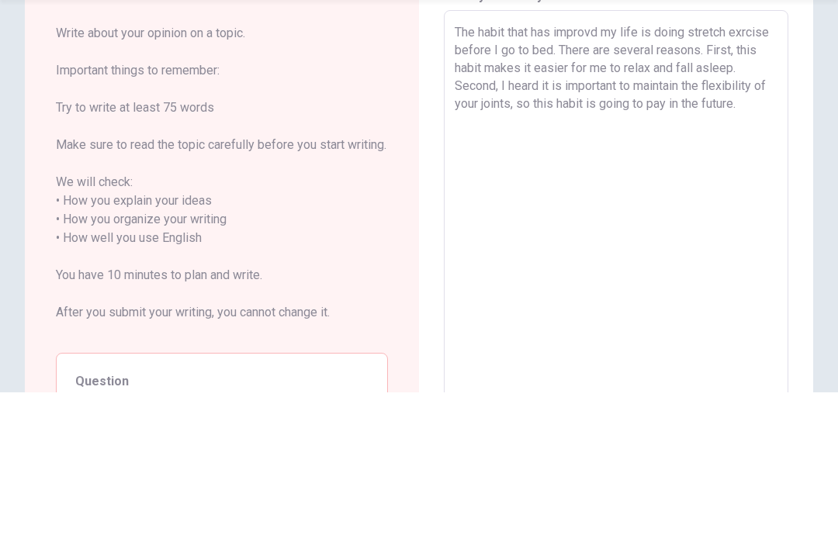
click at [535, 166] on textarea "The habit that has improvd my life is doing stretch exrcise before I go to bed.…" at bounding box center [615, 381] width 323 height 430
click at [599, 166] on textarea "The habit that has improvd my life is doing stretch exrcise before I go to bed.…" at bounding box center [615, 381] width 323 height 430
click at [654, 166] on textarea "The habit that has improvd my life is doing stretch exrcise before I go to bed.…" at bounding box center [615, 381] width 323 height 430
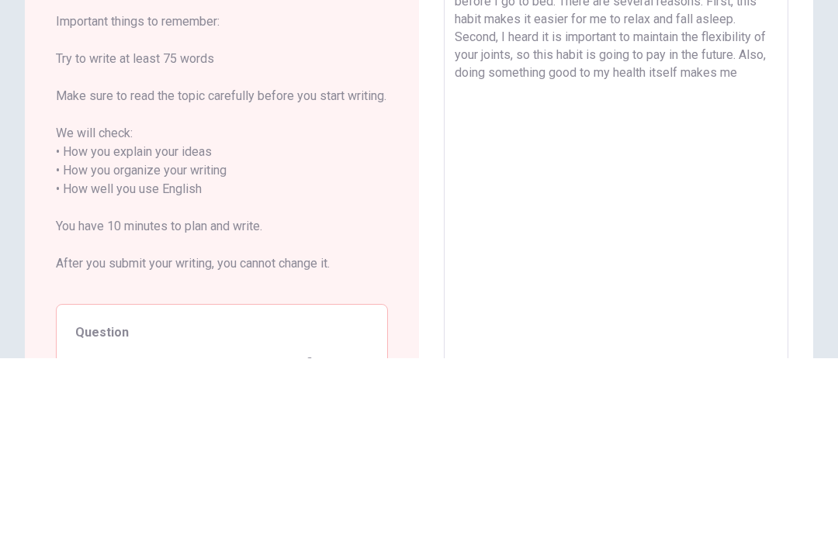
scroll to position [102, 0]
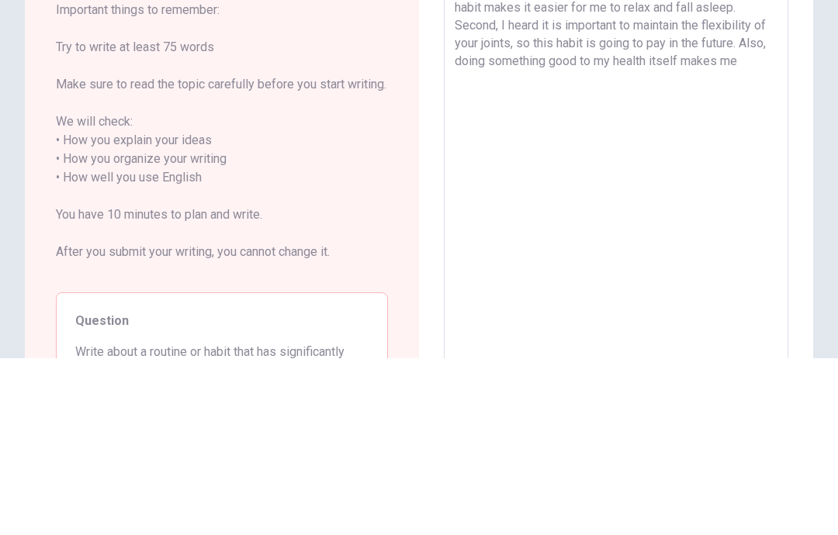
click at [578, 140] on textarea "The habit that has improvd my life is doing stretch exrcise before I go to bed.…" at bounding box center [615, 355] width 323 height 430
click at [509, 140] on textarea "The habit that has improvd my life is doing stretch exrcise before I go to bed.…" at bounding box center [615, 355] width 323 height 430
click at [669, 140] on textarea "The habit that has improvd my life is doing stretch exrcise before I go to bed.…" at bounding box center [615, 355] width 323 height 430
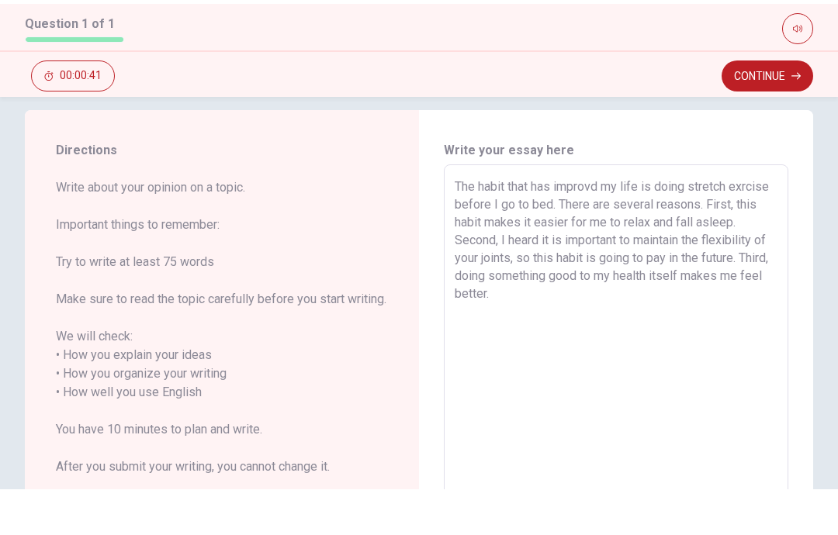
scroll to position [17, 0]
click at [645, 292] on textarea "The habit that has improvd my life is doing stretch exrcise before I go to bed.…" at bounding box center [615, 439] width 323 height 430
click at [641, 305] on textarea "The habit that has improvd my life is doing stretch exrcise before I go to bed.…" at bounding box center [615, 439] width 323 height 430
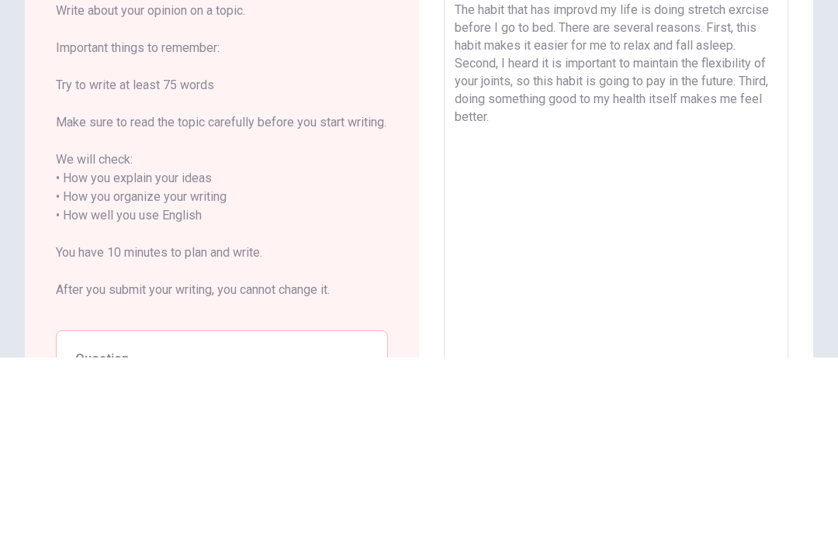
scroll to position [62, 0]
